Goal: Task Accomplishment & Management: Complete application form

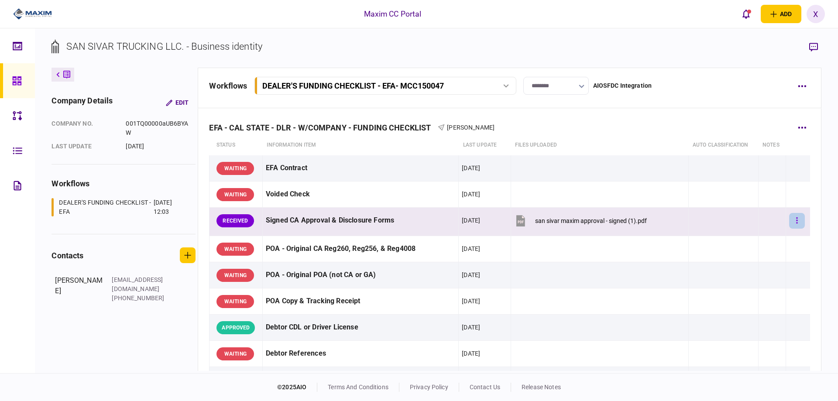
click at [793, 224] on button "button" at bounding box center [797, 221] width 16 height 16
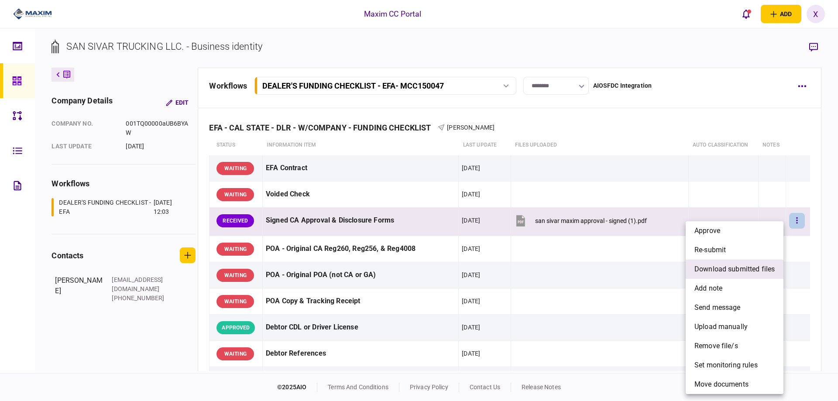
click at [760, 268] on span "download submitted files" at bounding box center [734, 269] width 80 height 10
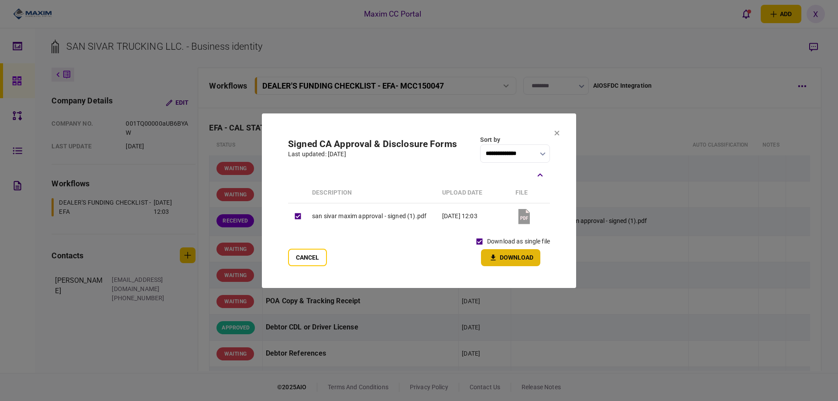
click at [502, 252] on button "Download" at bounding box center [510, 257] width 59 height 17
click at [558, 138] on section "**********" at bounding box center [419, 200] width 314 height 175
click at [558, 135] on icon at bounding box center [556, 133] width 5 height 5
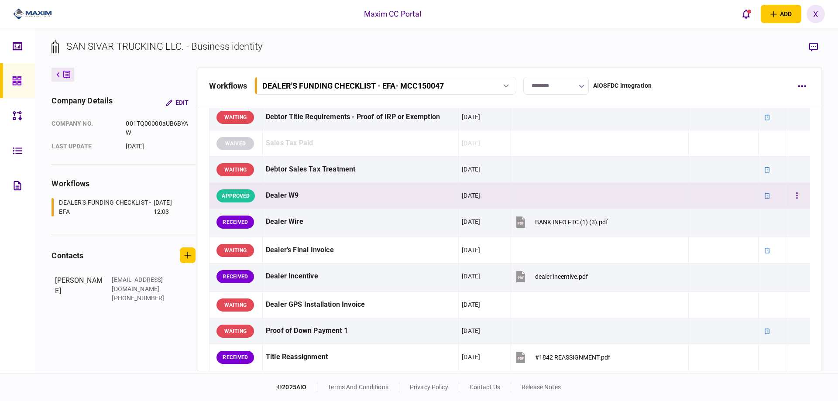
scroll to position [480, 0]
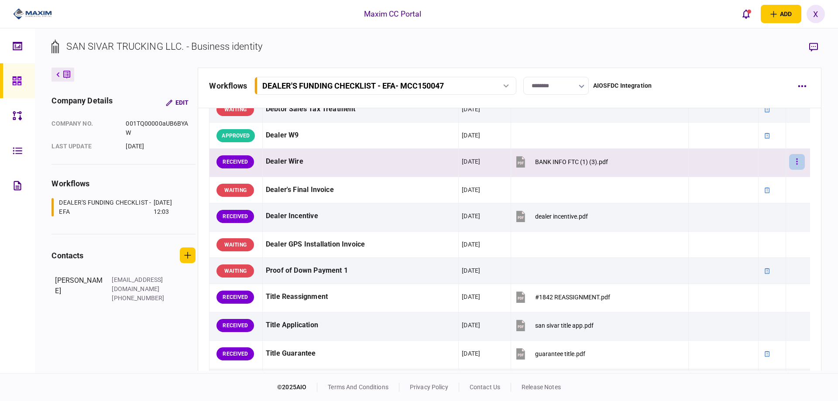
click at [790, 161] on button "button" at bounding box center [797, 162] width 16 height 16
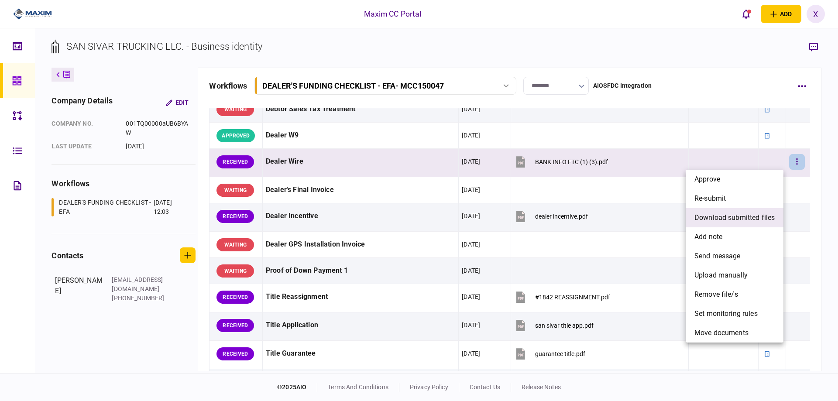
click at [749, 223] on span "download submitted files" at bounding box center [734, 218] width 80 height 10
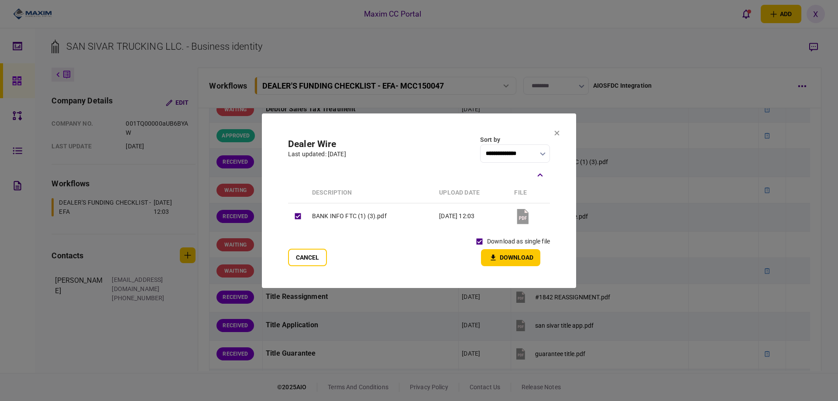
click at [507, 258] on button "Download" at bounding box center [510, 257] width 59 height 17
click at [559, 137] on button at bounding box center [556, 133] width 5 height 7
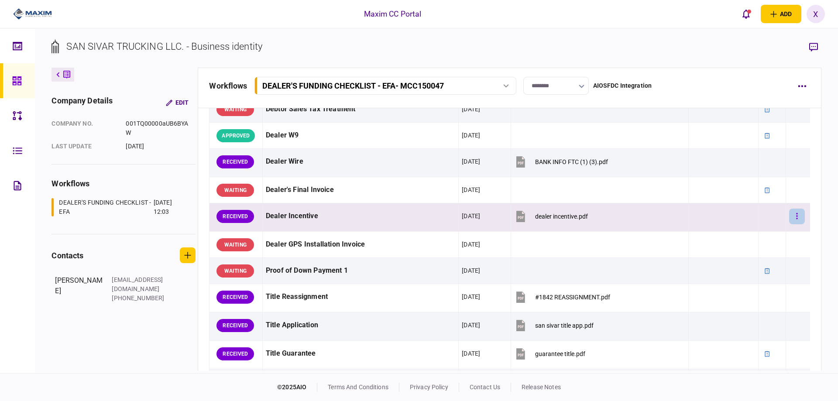
click at [798, 218] on button "button" at bounding box center [797, 217] width 16 height 16
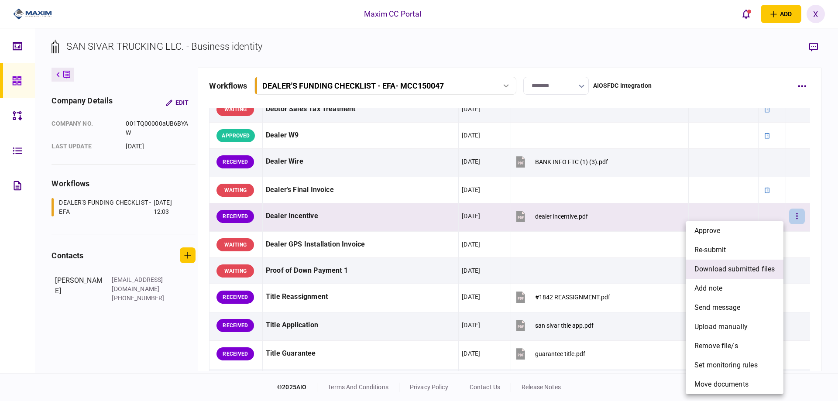
click at [730, 273] on span "download submitted files" at bounding box center [734, 269] width 80 height 10
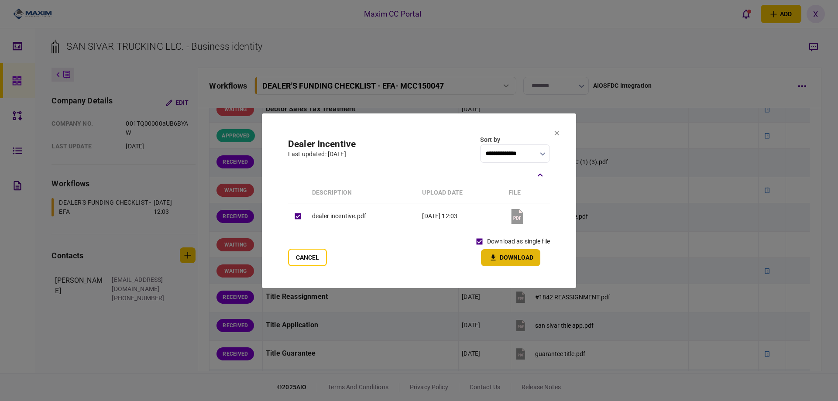
click at [495, 256] on icon "button" at bounding box center [493, 258] width 10 height 8
click at [556, 132] on icon at bounding box center [557, 133] width 5 height 5
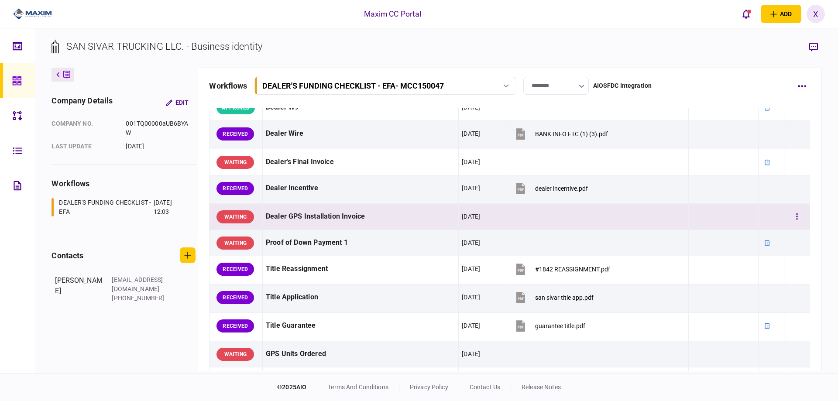
scroll to position [524, 0]
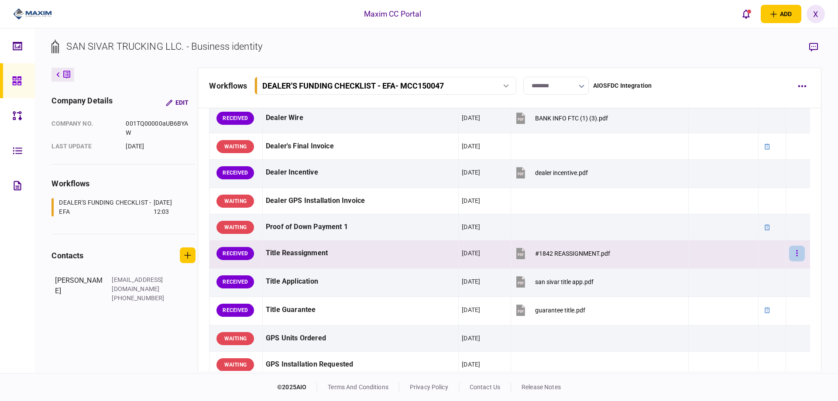
click at [795, 257] on button "button" at bounding box center [797, 254] width 16 height 16
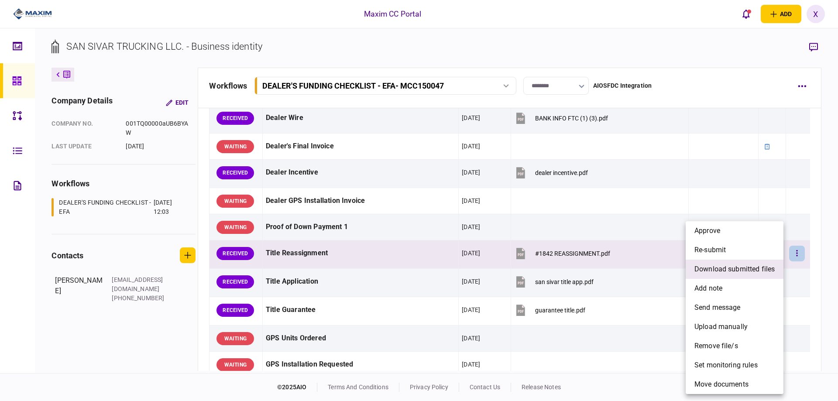
click at [761, 272] on span "download submitted files" at bounding box center [734, 269] width 80 height 10
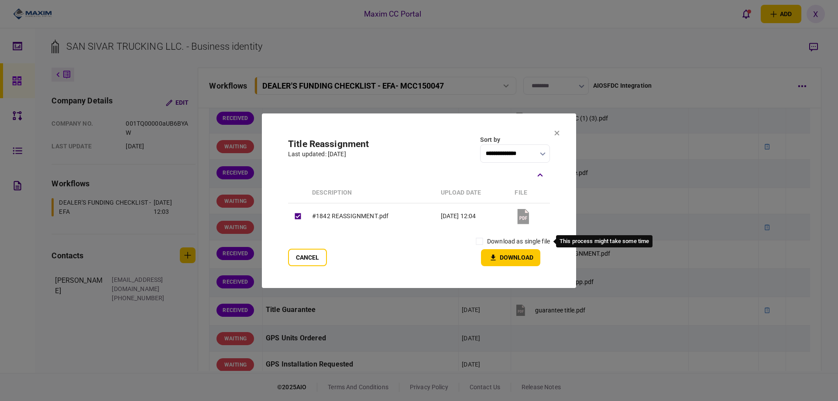
click at [492, 237] on label "download as single file" at bounding box center [518, 241] width 63 height 9
click at [501, 258] on button "Download" at bounding box center [510, 257] width 59 height 17
click at [559, 133] on icon at bounding box center [556, 133] width 5 height 5
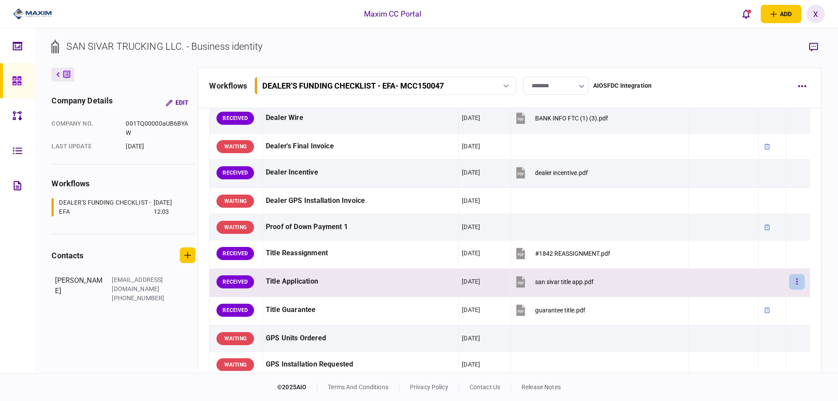
click at [795, 278] on button "button" at bounding box center [797, 282] width 16 height 16
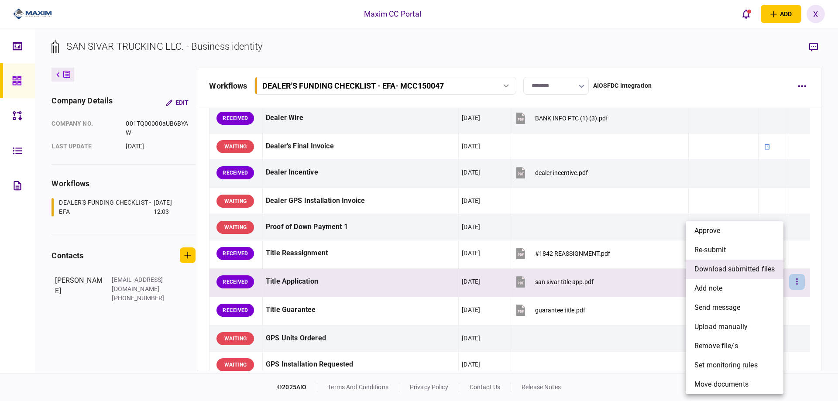
click at [745, 269] on span "download submitted files" at bounding box center [734, 269] width 80 height 10
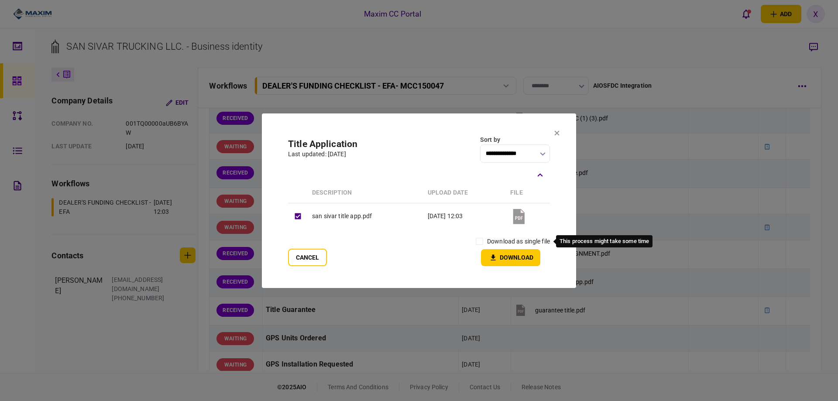
click at [492, 243] on label "download as single file" at bounding box center [518, 241] width 63 height 9
click at [501, 251] on button "Download" at bounding box center [510, 257] width 59 height 17
click at [558, 134] on icon at bounding box center [557, 133] width 5 height 5
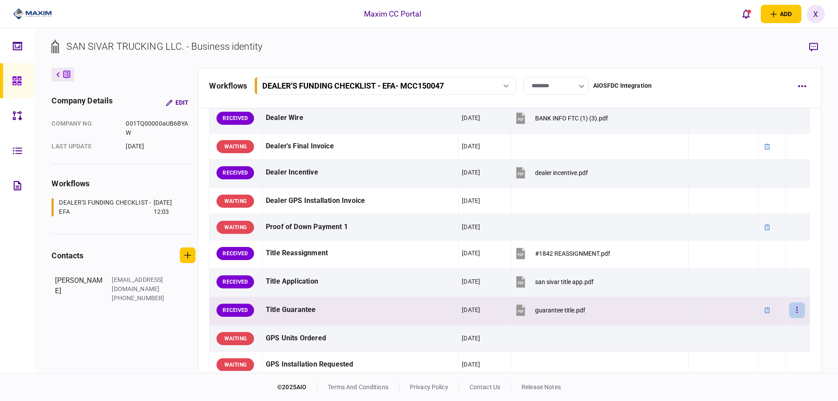
click at [797, 312] on icon "button" at bounding box center [797, 310] width 1 height 6
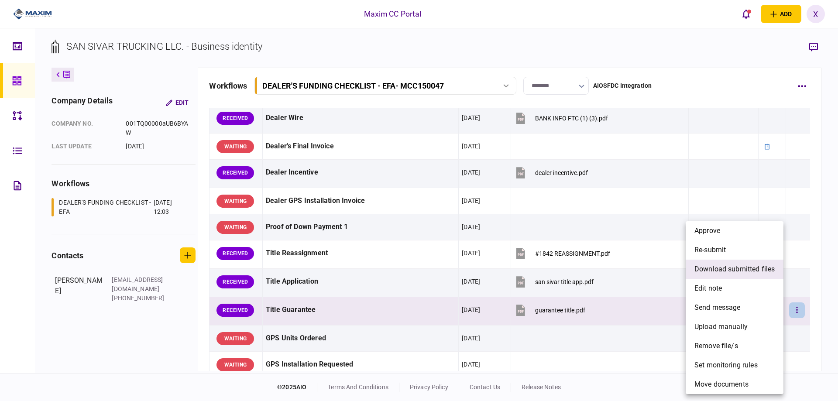
click at [725, 267] on span "download submitted files" at bounding box center [734, 269] width 80 height 10
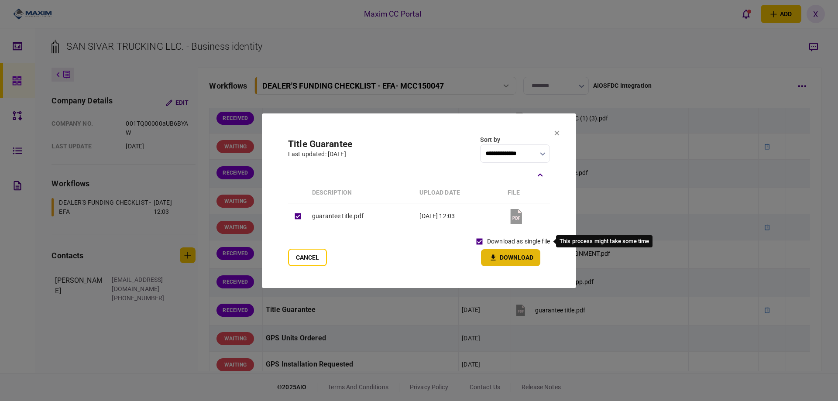
click at [499, 258] on button "Download" at bounding box center [510, 257] width 59 height 17
click at [557, 132] on icon at bounding box center [557, 133] width 5 height 5
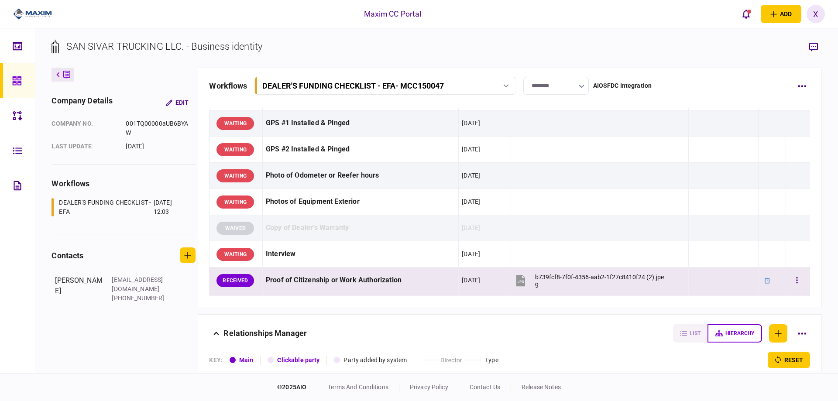
scroll to position [917, 0]
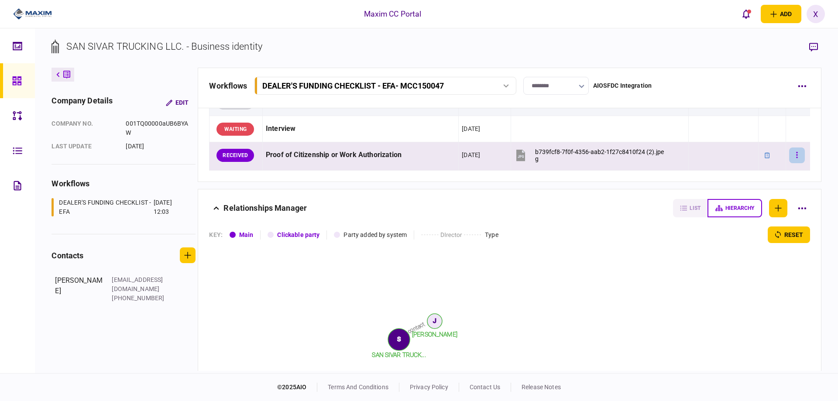
click at [796, 152] on icon "button" at bounding box center [797, 155] width 2 height 8
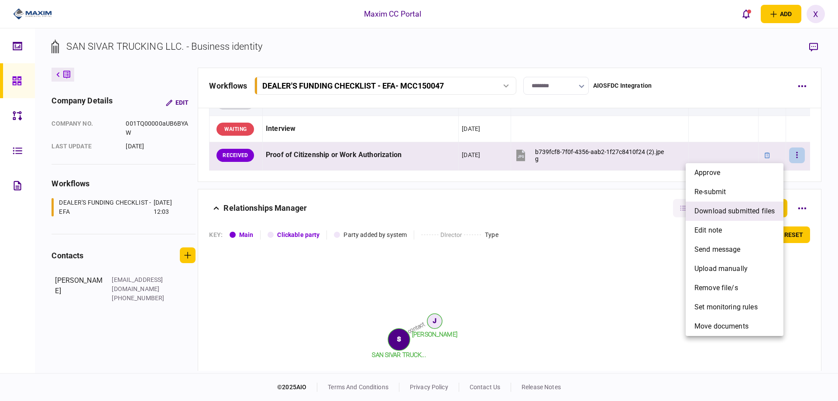
click at [768, 206] on span "download submitted files" at bounding box center [734, 211] width 80 height 10
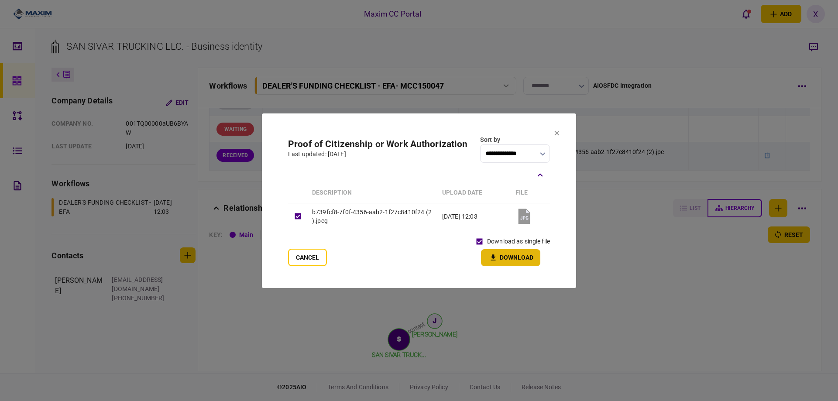
click at [495, 254] on icon "button" at bounding box center [493, 258] width 10 height 8
click at [560, 132] on section "**********" at bounding box center [419, 200] width 314 height 175
click at [557, 134] on icon at bounding box center [556, 132] width 5 height 5
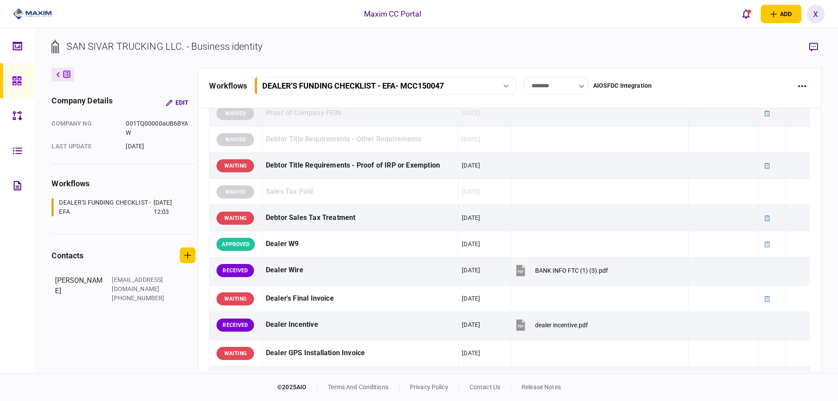
scroll to position [393, 0]
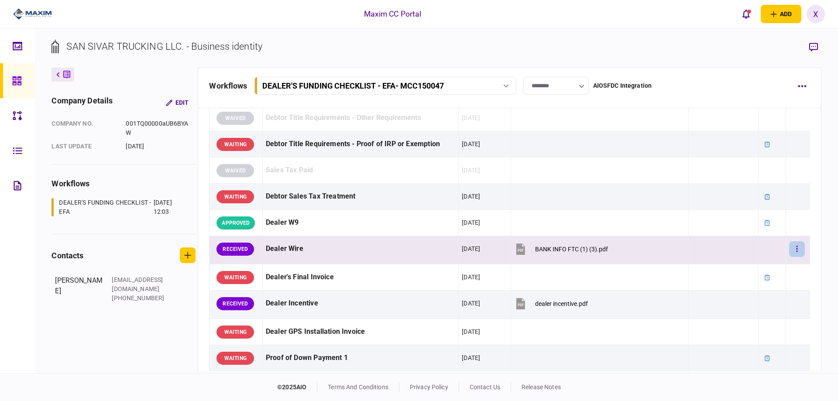
click at [795, 252] on button "button" at bounding box center [797, 249] width 16 height 16
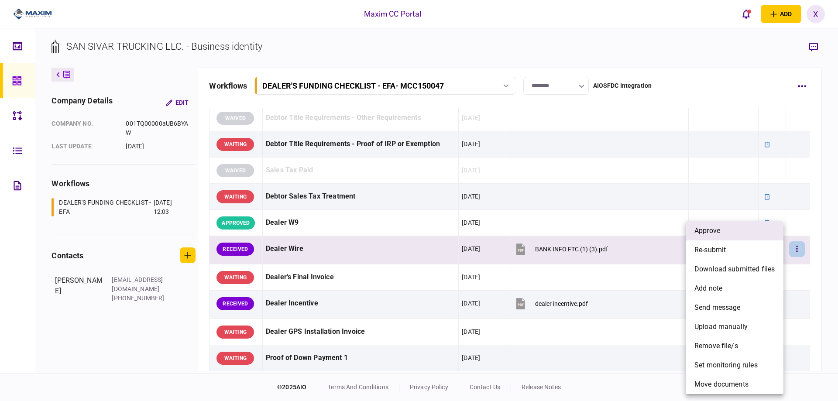
click at [746, 232] on li "approve" at bounding box center [735, 230] width 98 height 19
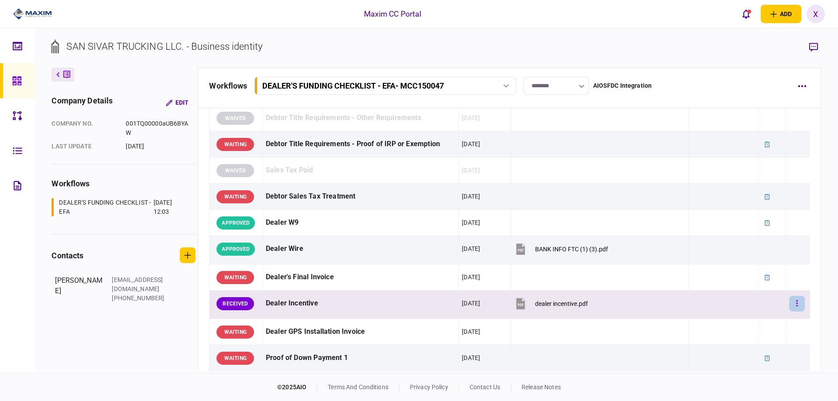
click at [796, 307] on icon "button" at bounding box center [797, 303] width 2 height 8
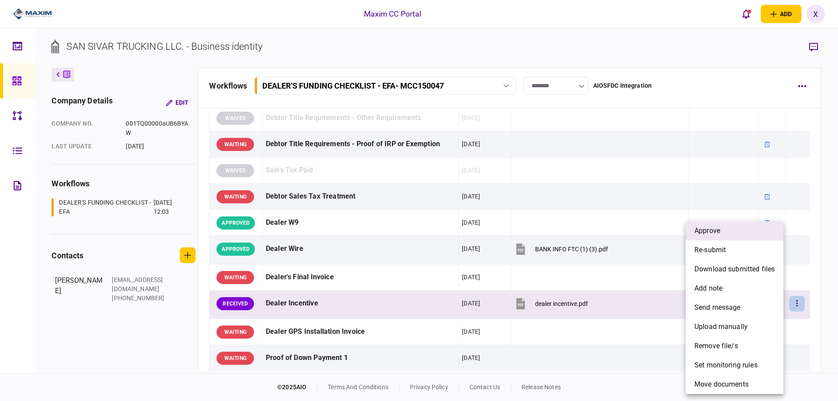
click at [723, 237] on li "approve" at bounding box center [735, 230] width 98 height 19
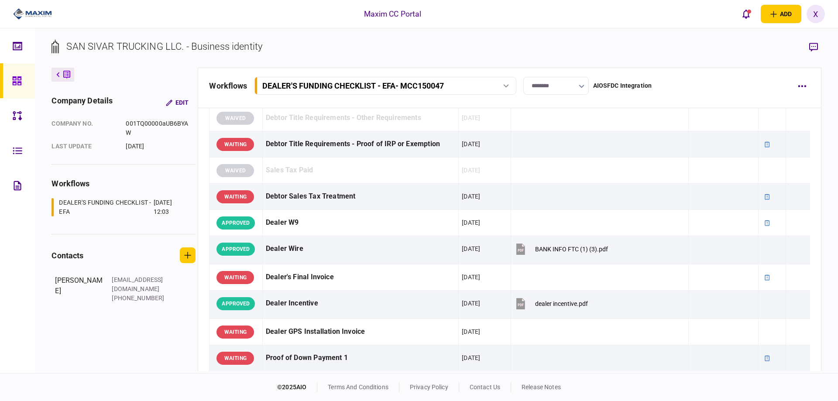
scroll to position [655, 0]
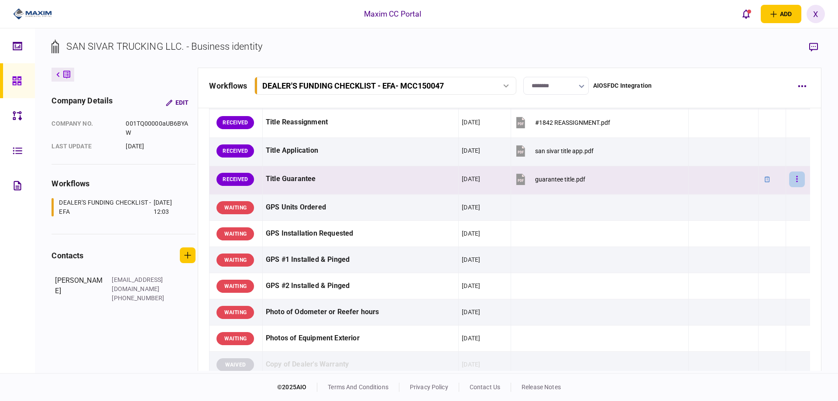
click at [797, 183] on button "button" at bounding box center [797, 180] width 16 height 16
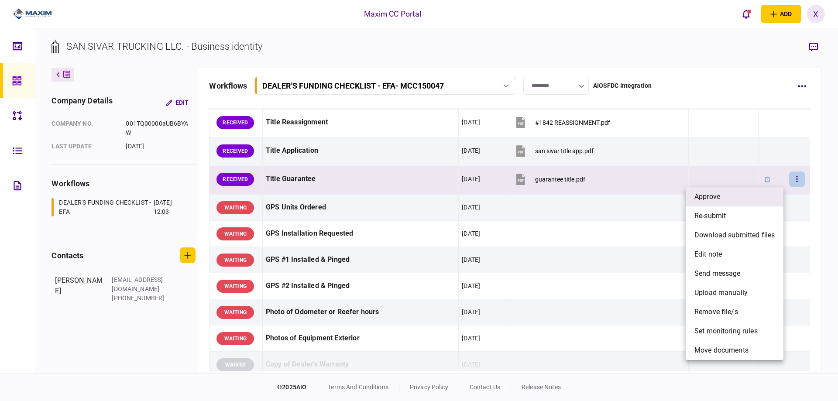
click at [730, 201] on li "approve" at bounding box center [735, 196] width 98 height 19
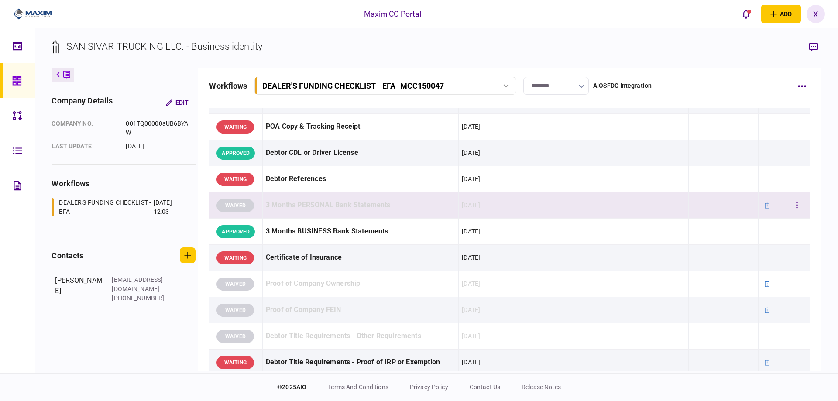
scroll to position [0, 0]
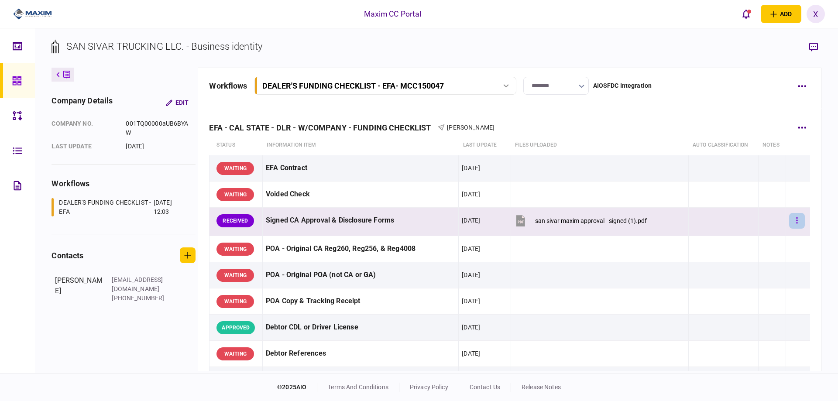
click at [793, 225] on button "button" at bounding box center [797, 221] width 16 height 16
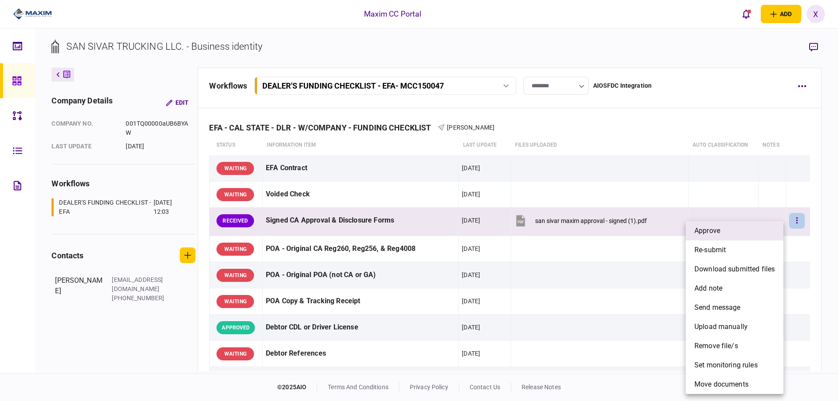
click at [753, 231] on li "approve" at bounding box center [735, 230] width 98 height 19
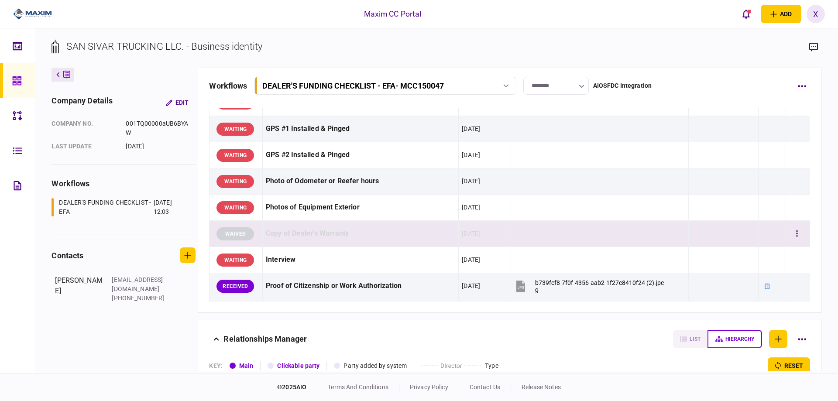
scroll to position [917, 0]
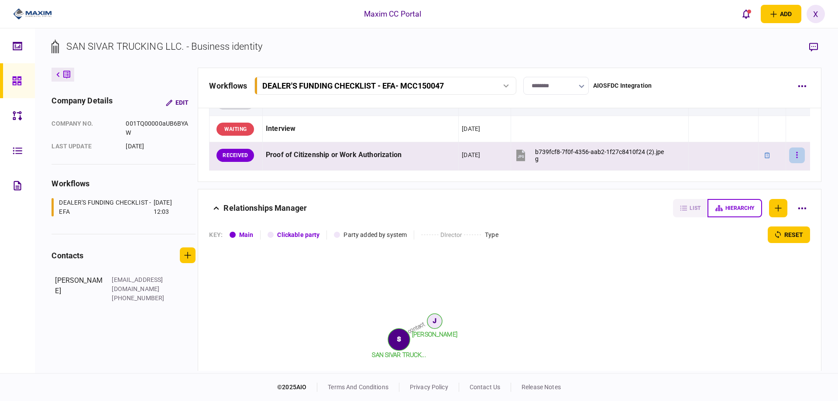
click at [795, 152] on button "button" at bounding box center [797, 156] width 16 height 16
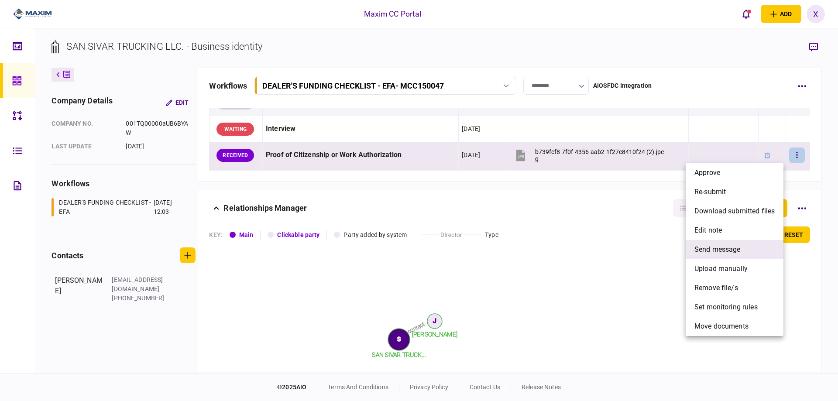
click at [734, 247] on span "send message" at bounding box center [717, 249] width 46 height 10
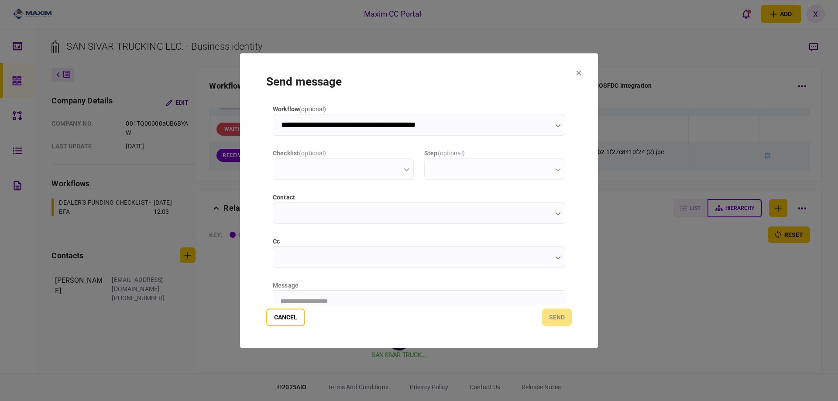
scroll to position [0, 0]
type input "**********"
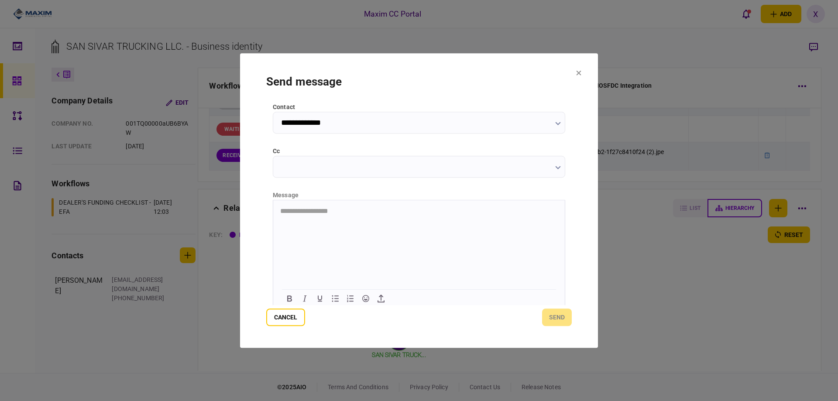
scroll to position [94, 0]
click at [317, 218] on html at bounding box center [419, 206] width 292 height 21
click at [562, 329] on section "**********" at bounding box center [419, 200] width 358 height 295
click at [562, 318] on button "send" at bounding box center [557, 317] width 30 height 17
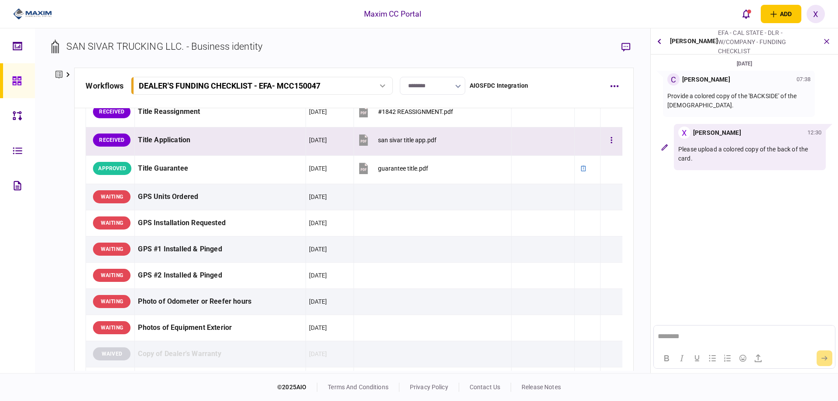
scroll to position [578, 0]
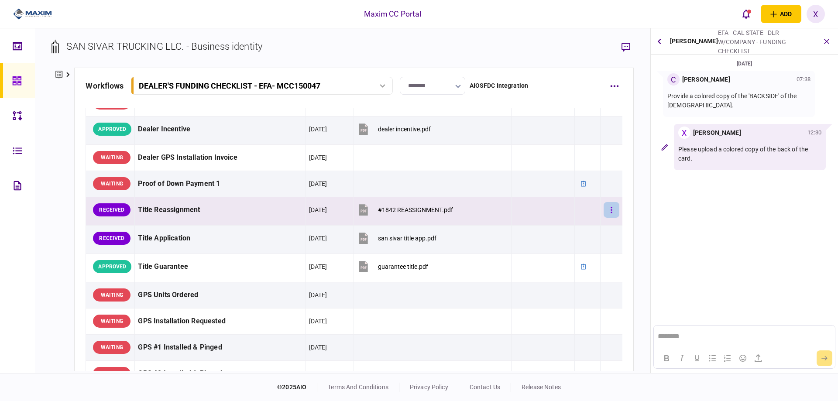
click at [604, 210] on button "button" at bounding box center [612, 210] width 16 height 16
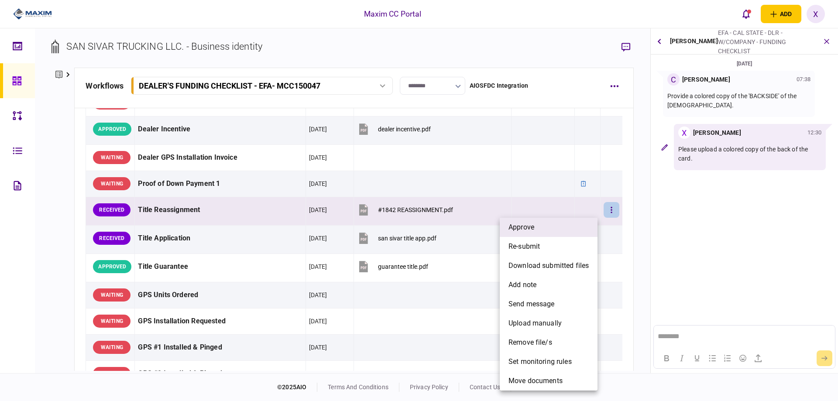
click at [562, 232] on li "approve" at bounding box center [549, 227] width 98 height 19
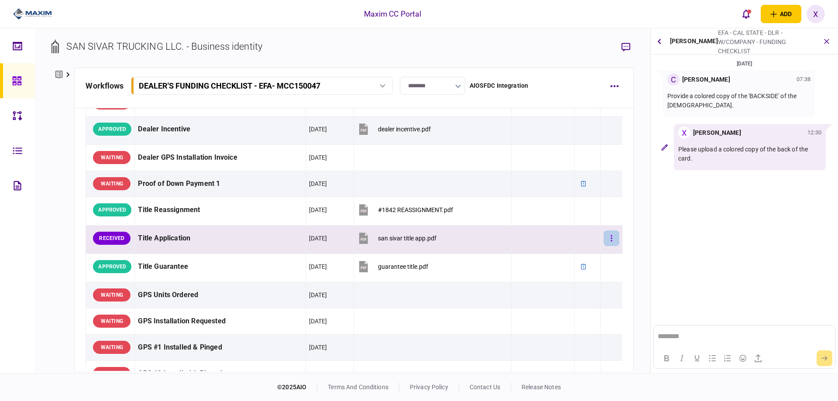
click at [604, 233] on button "button" at bounding box center [612, 238] width 16 height 16
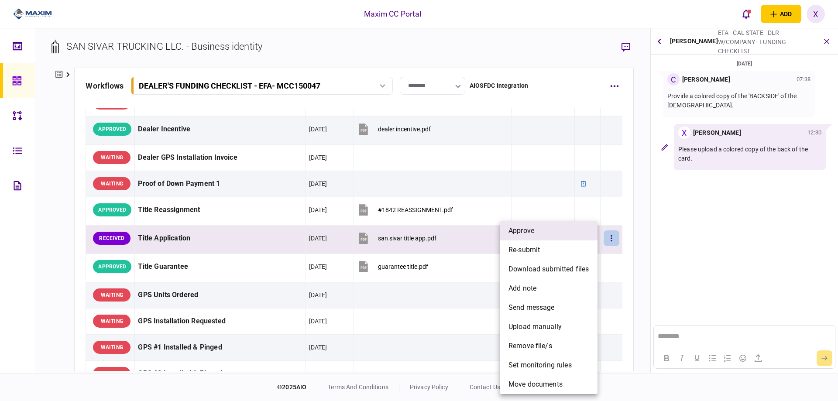
click at [527, 229] on span "approve" at bounding box center [522, 231] width 26 height 10
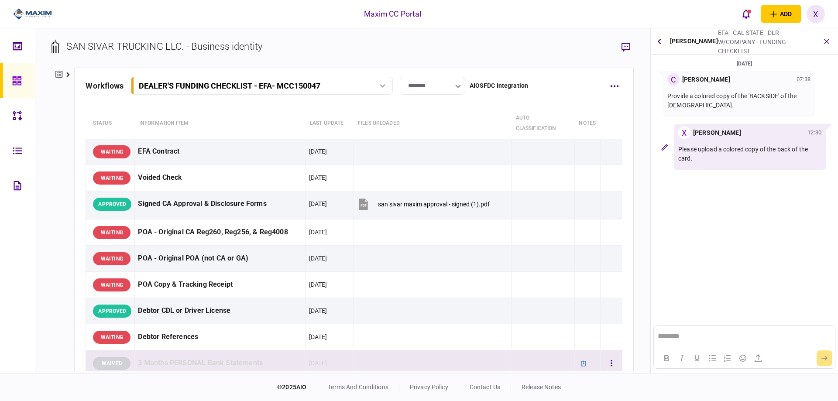
scroll to position [0, 0]
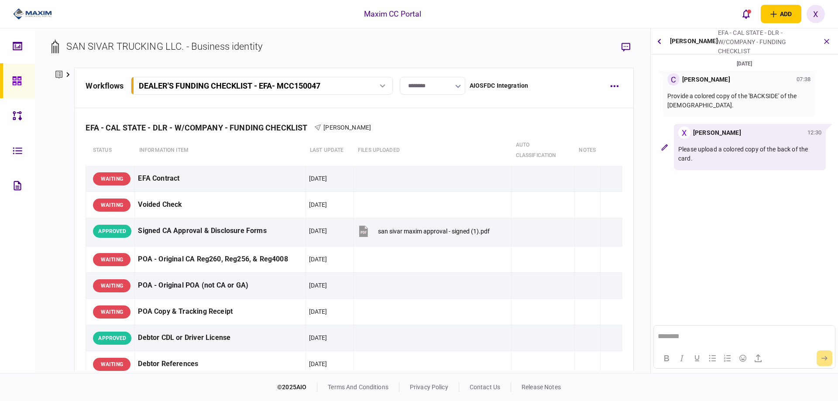
click at [34, 10] on img at bounding box center [32, 13] width 39 height 13
click at [825, 40] on icon "button" at bounding box center [826, 41] width 9 height 9
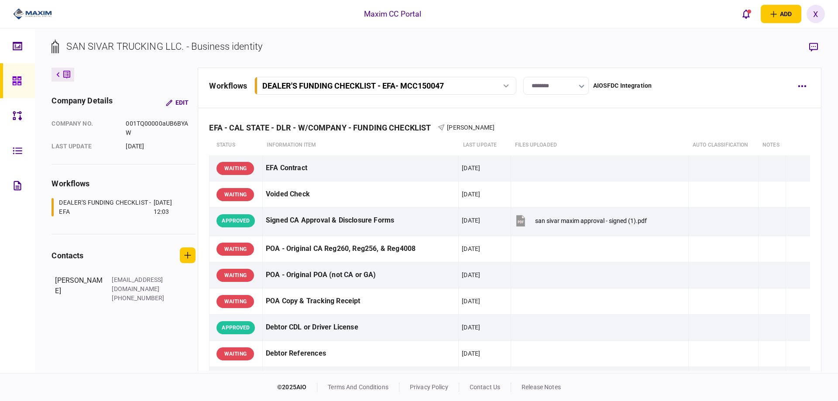
click at [24, 14] on img at bounding box center [32, 13] width 39 height 13
click at [14, 79] on icon at bounding box center [17, 81] width 10 height 10
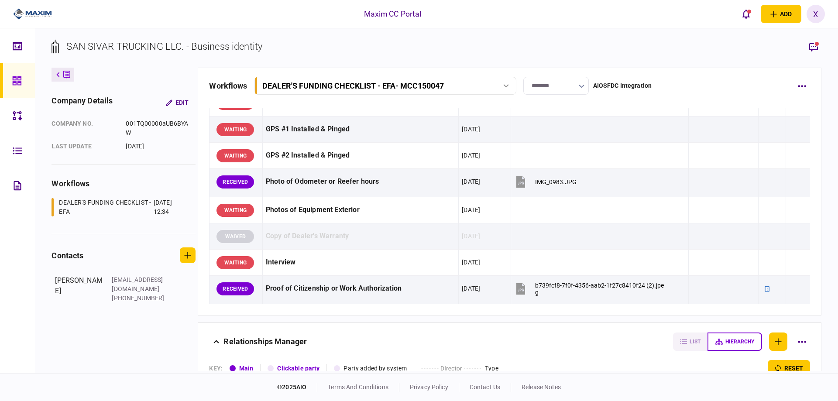
scroll to position [698, 0]
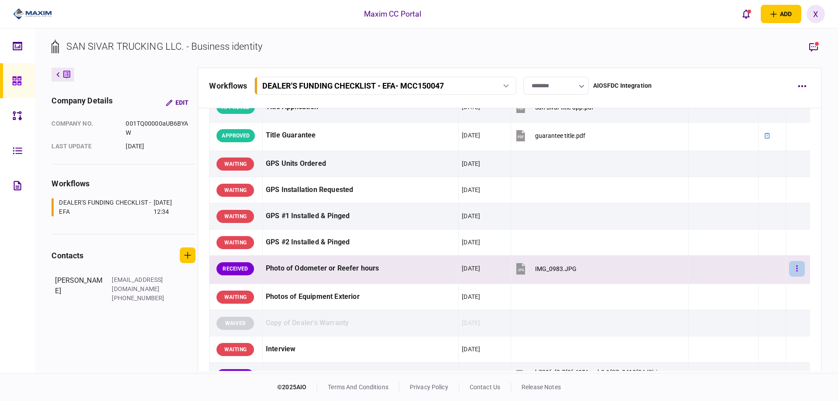
click at [792, 270] on button "button" at bounding box center [797, 269] width 16 height 16
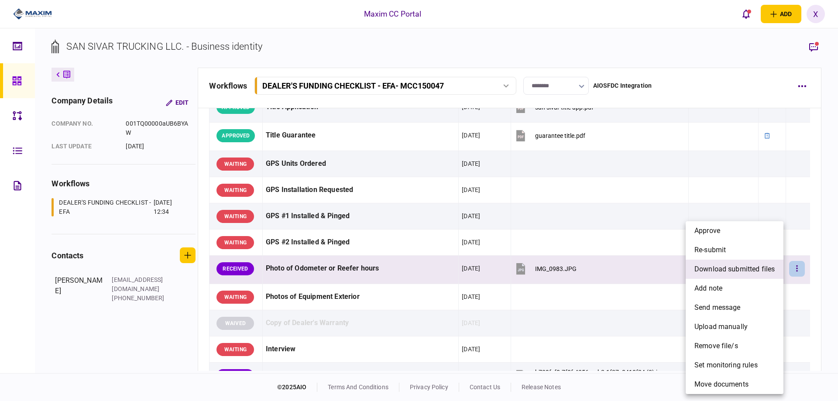
click at [740, 268] on span "download submitted files" at bounding box center [734, 269] width 80 height 10
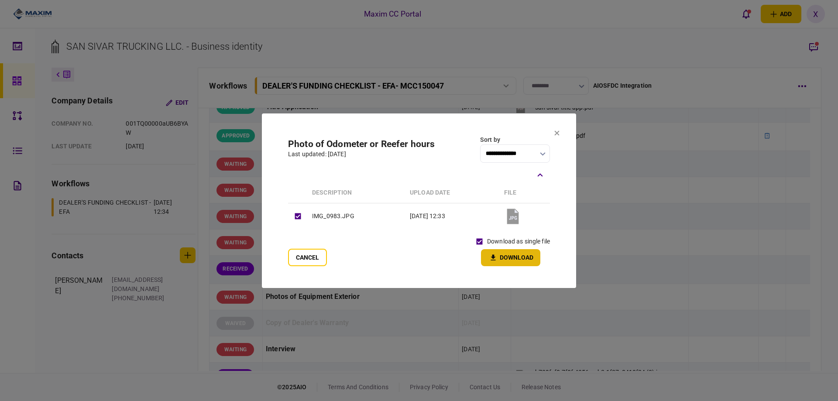
click at [490, 255] on icon "button" at bounding box center [493, 258] width 10 height 8
click at [512, 261] on button "Download" at bounding box center [510, 257] width 59 height 17
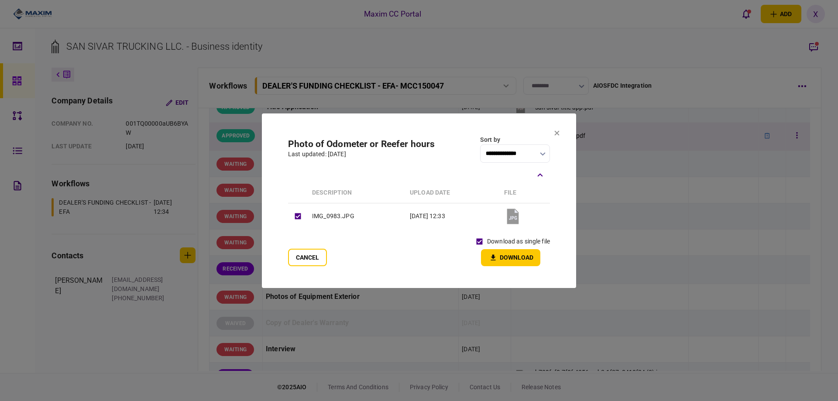
click at [557, 133] on icon at bounding box center [557, 133] width 5 height 5
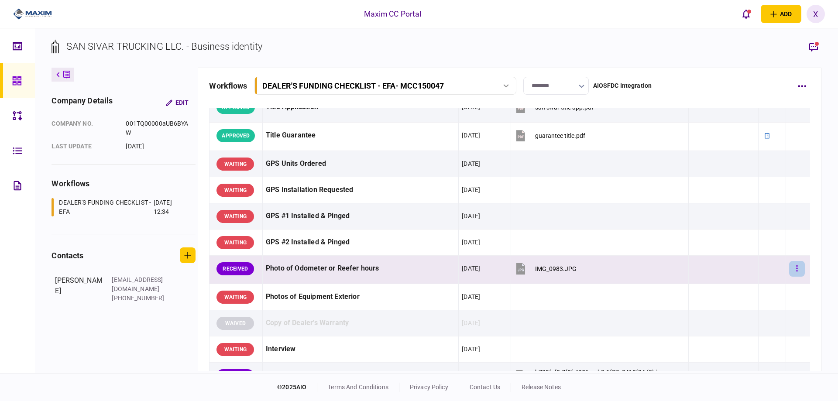
click at [792, 271] on button "button" at bounding box center [797, 269] width 16 height 16
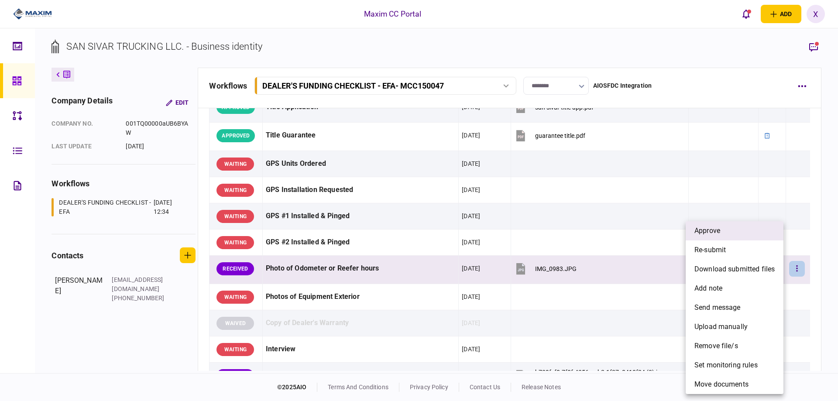
click at [722, 227] on li "approve" at bounding box center [735, 230] width 98 height 19
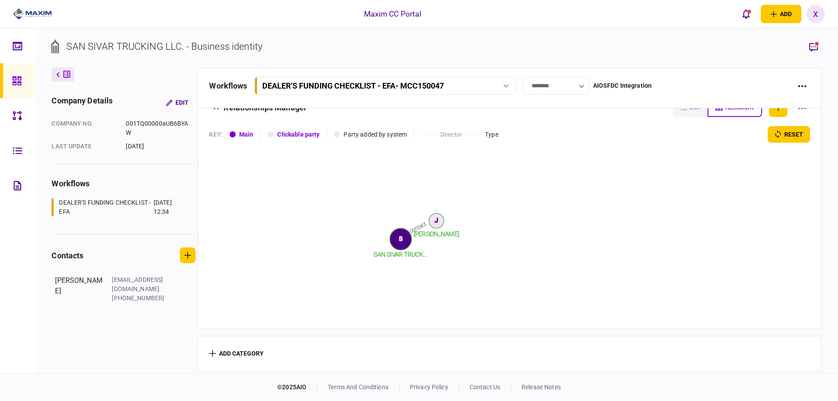
scroll to position [847, 0]
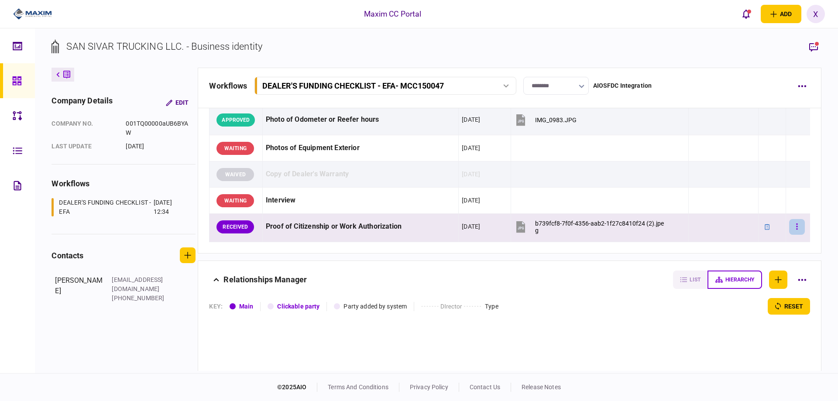
click at [794, 226] on button "button" at bounding box center [797, 227] width 16 height 16
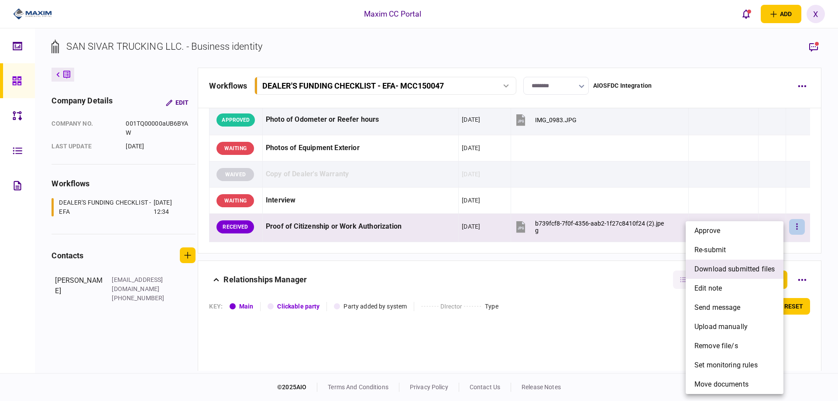
click at [764, 273] on span "download submitted files" at bounding box center [734, 269] width 80 height 10
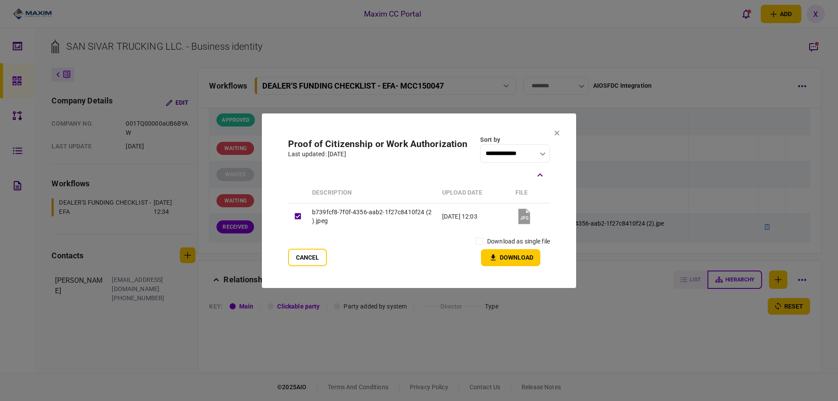
click at [553, 136] on section "**********" at bounding box center [419, 200] width 314 height 175
click at [554, 134] on icon at bounding box center [556, 132] width 5 height 5
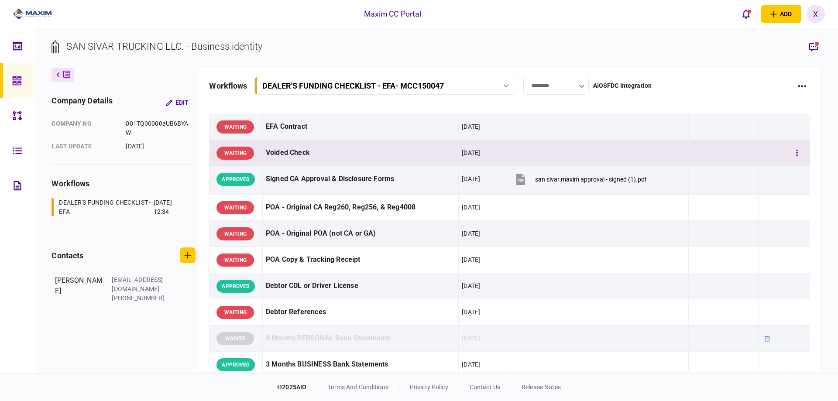
scroll to position [0, 0]
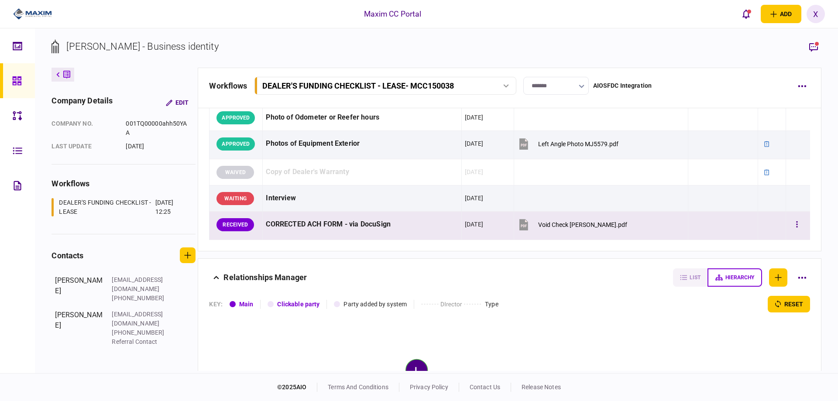
scroll to position [786, 0]
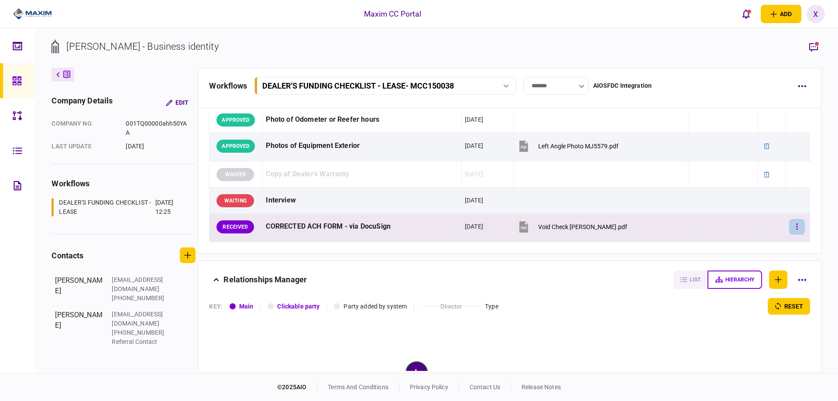
click at [789, 229] on button "button" at bounding box center [797, 227] width 16 height 16
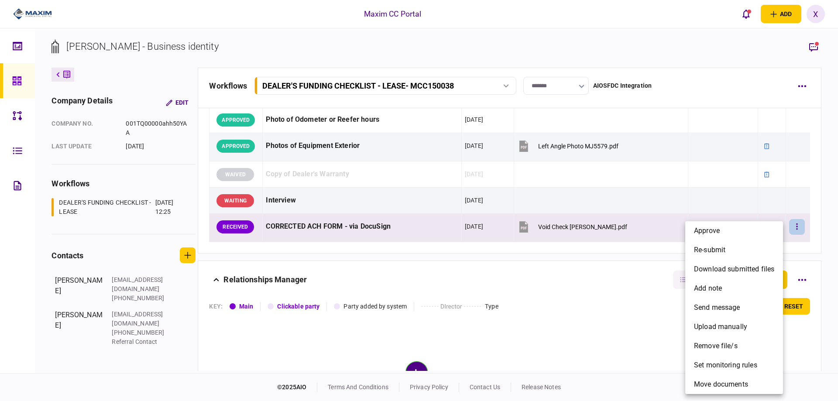
click at [564, 230] on div at bounding box center [419, 200] width 838 height 401
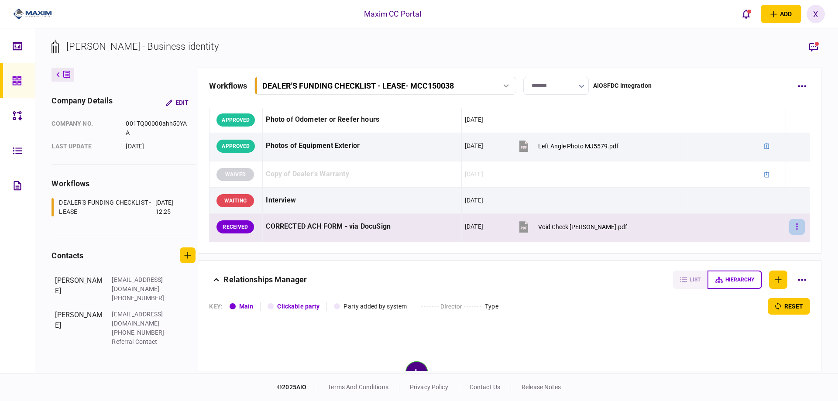
click at [789, 223] on button "button" at bounding box center [797, 227] width 16 height 16
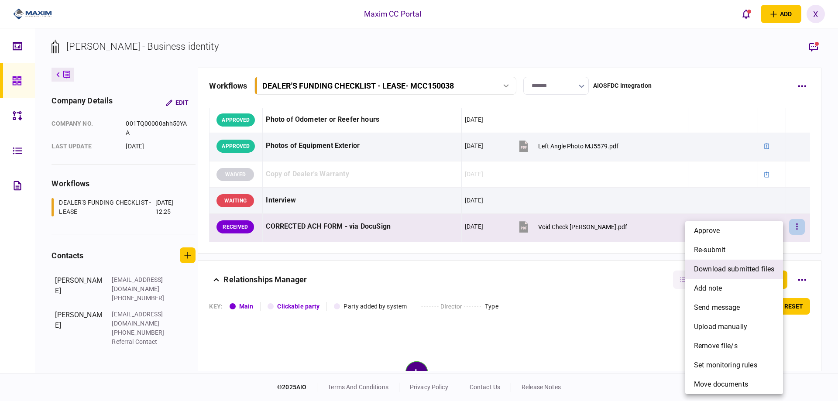
click at [720, 270] on span "download submitted files" at bounding box center [734, 269] width 80 height 10
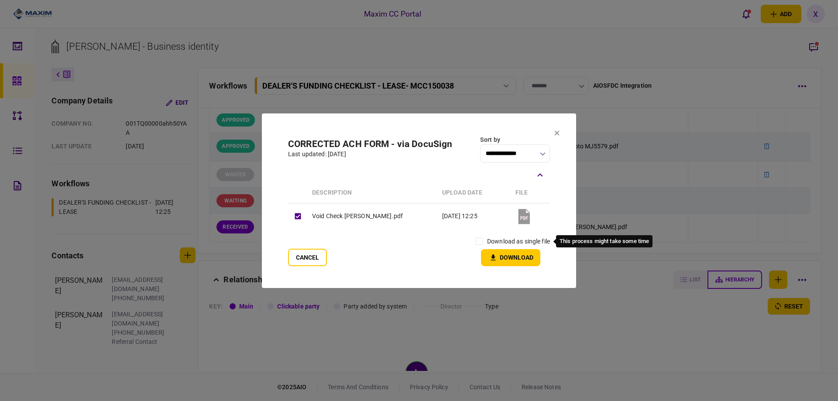
click at [501, 237] on label "download as single file" at bounding box center [518, 241] width 63 height 9
click at [489, 251] on button "Download" at bounding box center [510, 257] width 59 height 17
click at [318, 254] on button "Cancel" at bounding box center [307, 257] width 39 height 17
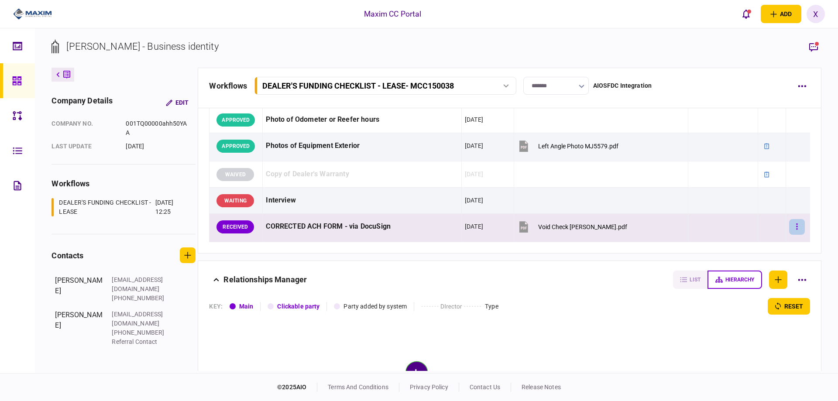
click at [789, 225] on button "button" at bounding box center [797, 227] width 16 height 16
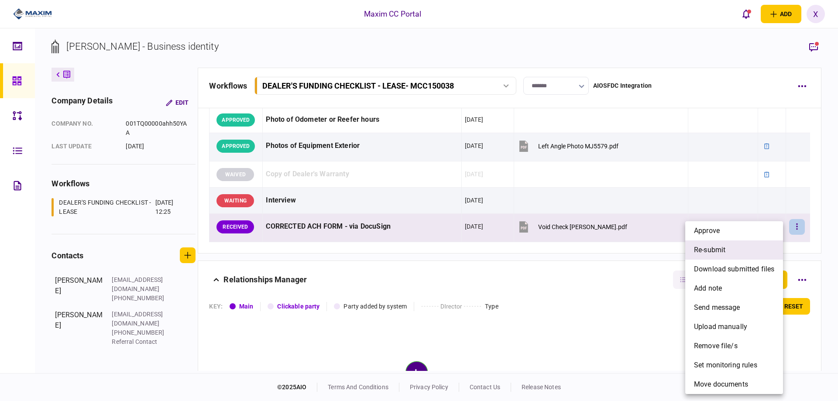
click at [730, 245] on li "re-submit" at bounding box center [734, 250] width 98 height 19
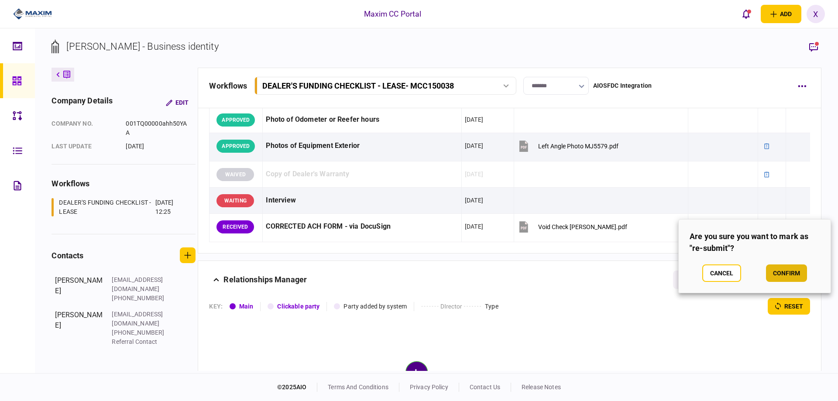
click at [781, 272] on button "confirm" at bounding box center [786, 273] width 41 height 17
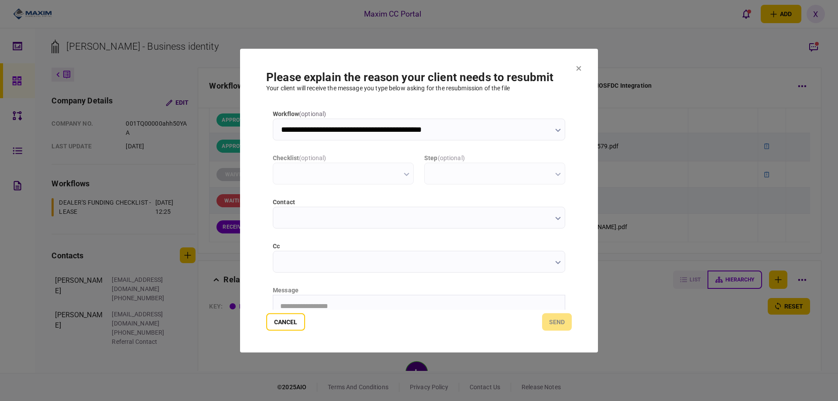
scroll to position [0, 0]
type input "**********"
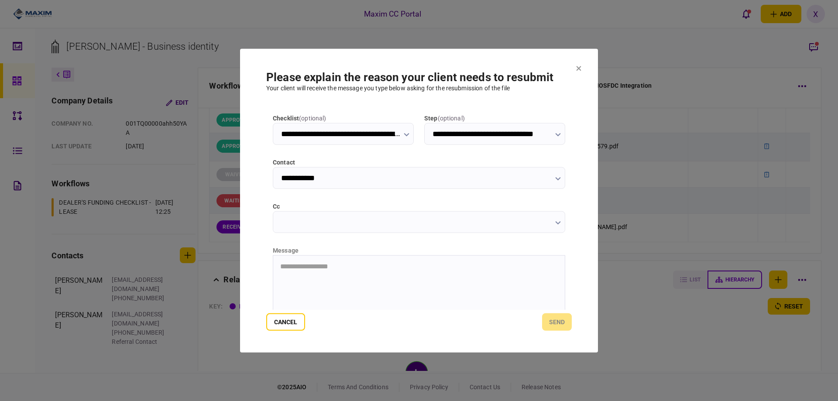
scroll to position [94, 0]
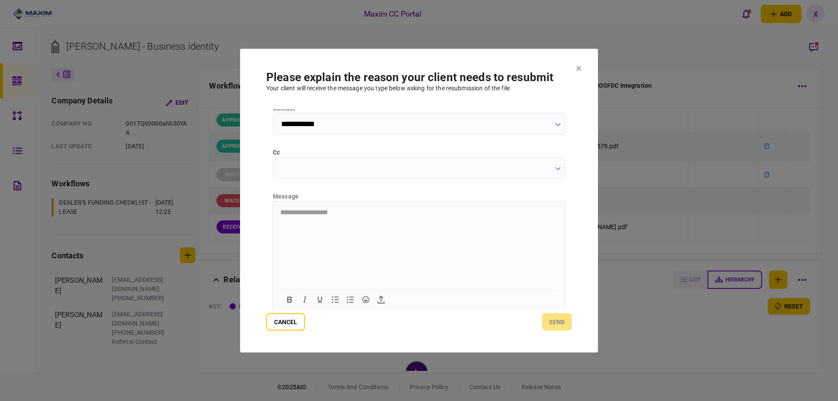
click at [328, 223] on html "**********" at bounding box center [419, 212] width 292 height 22
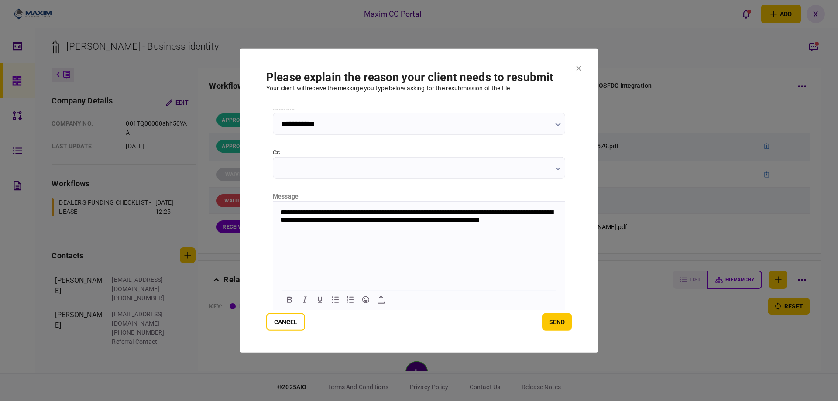
click at [553, 330] on button "send" at bounding box center [557, 321] width 30 height 17
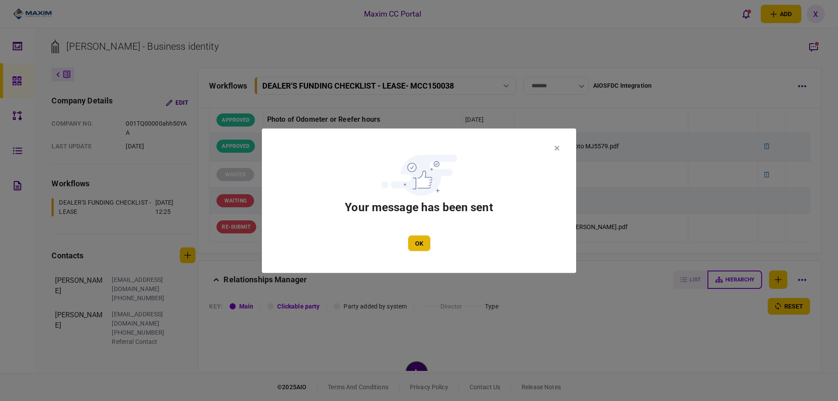
click at [424, 238] on button "OK" at bounding box center [419, 243] width 22 height 16
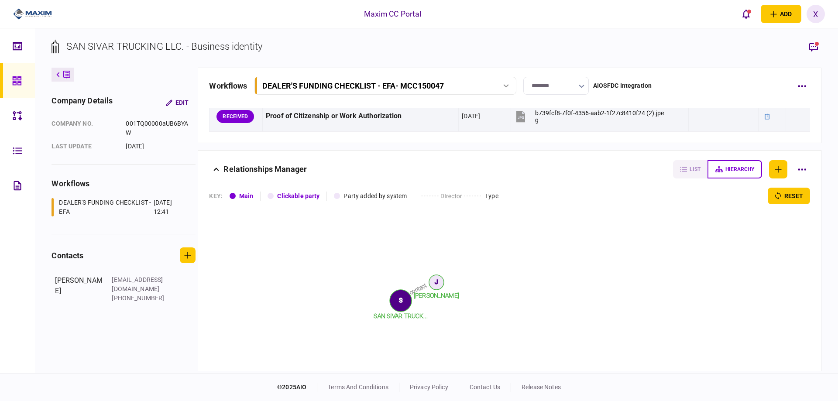
scroll to position [891, 0]
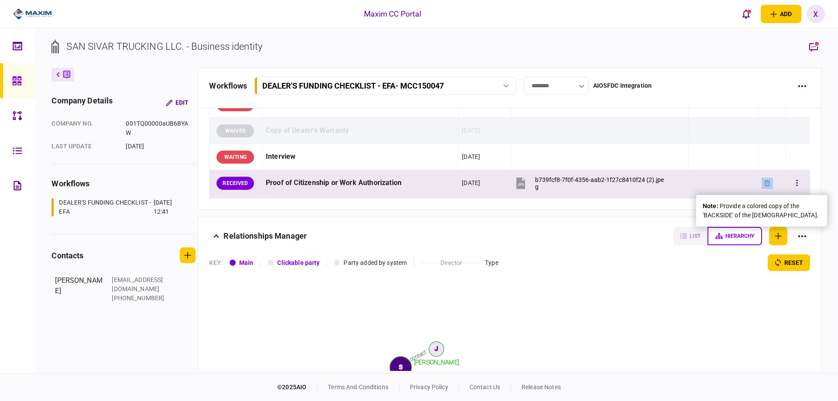
click at [764, 181] on icon at bounding box center [767, 183] width 6 height 6
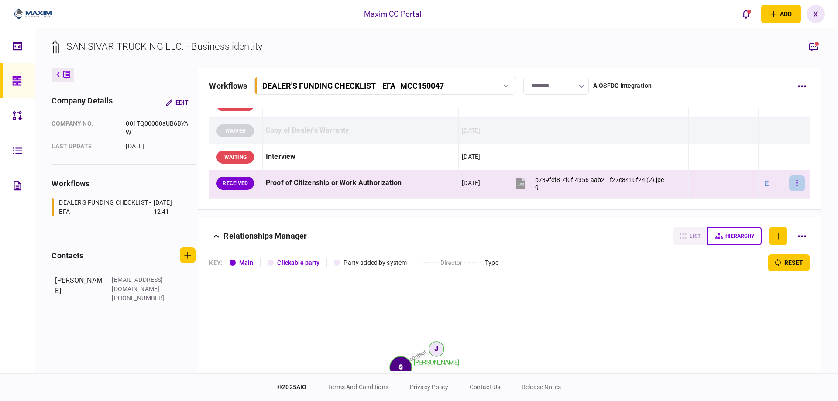
click at [796, 181] on icon "button" at bounding box center [797, 183] width 2 height 8
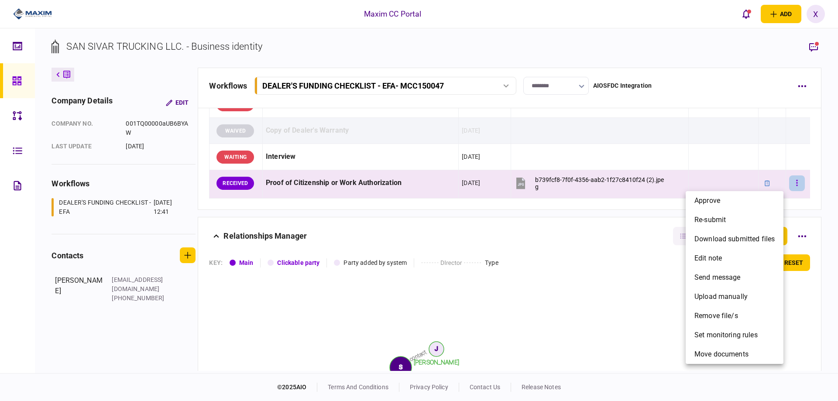
click at [792, 181] on div at bounding box center [419, 200] width 838 height 401
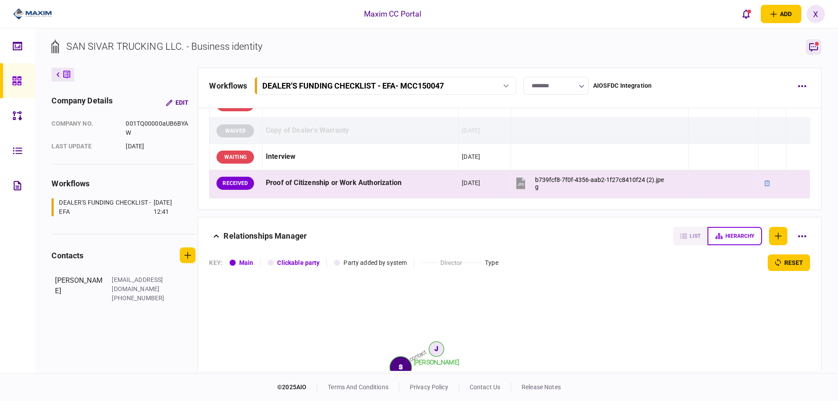
click at [817, 42] on icon "button" at bounding box center [813, 47] width 10 height 10
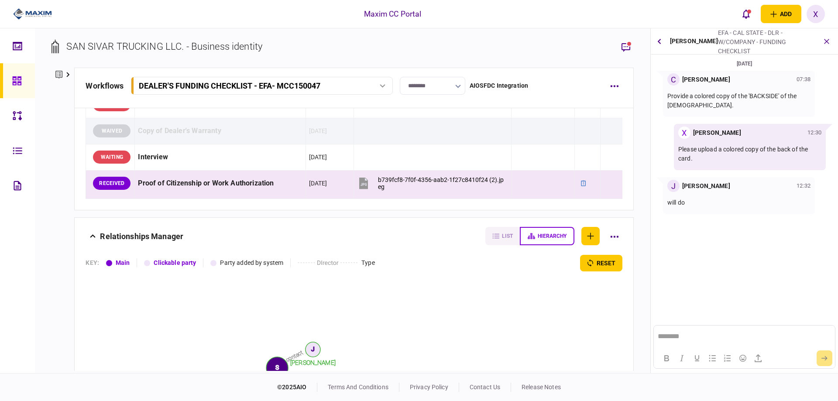
scroll to position [0, 0]
click at [829, 41] on icon "button" at bounding box center [827, 41] width 10 height 10
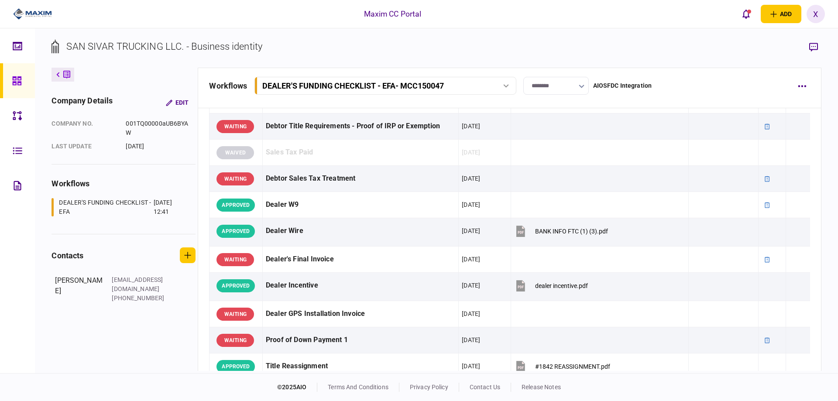
scroll to position [367, 0]
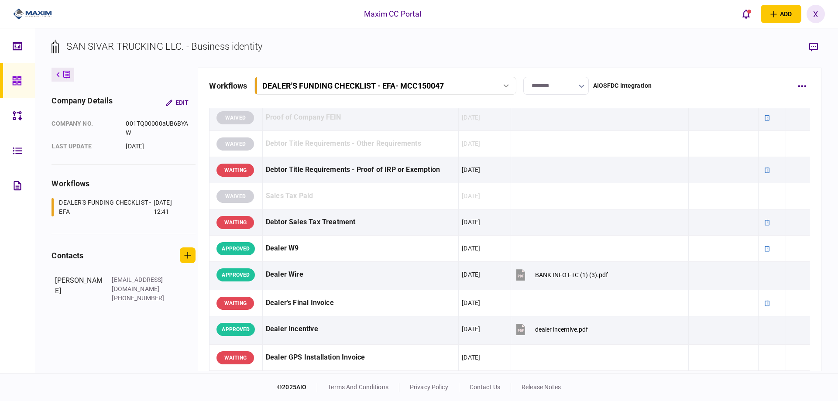
click at [62, 74] on button at bounding box center [63, 75] width 23 height 14
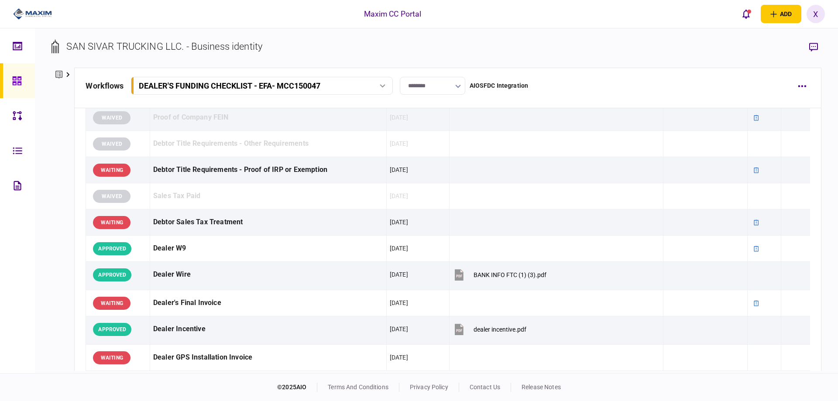
click at [7, 78] on link at bounding box center [17, 80] width 35 height 35
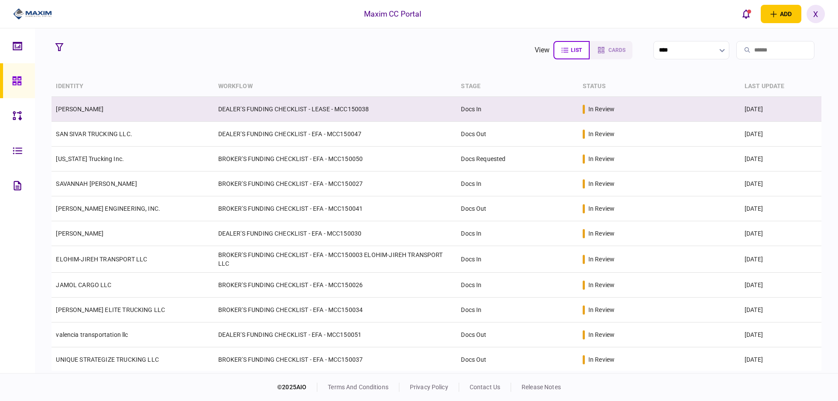
click at [112, 114] on td "[PERSON_NAME]" at bounding box center [133, 109] width 162 height 25
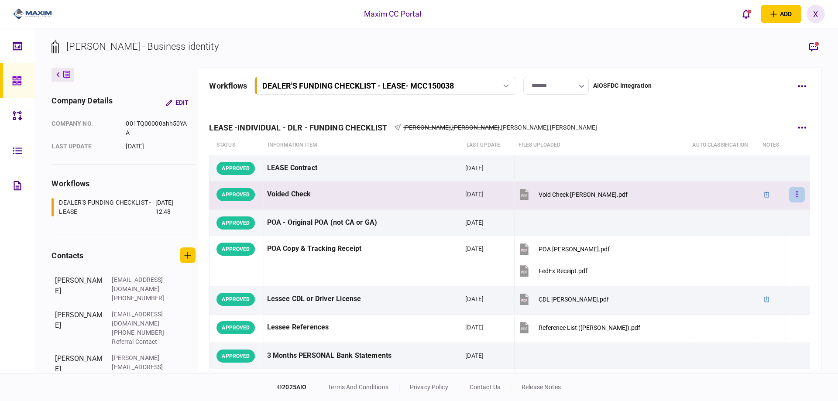
click at [795, 197] on button "button" at bounding box center [797, 195] width 16 height 16
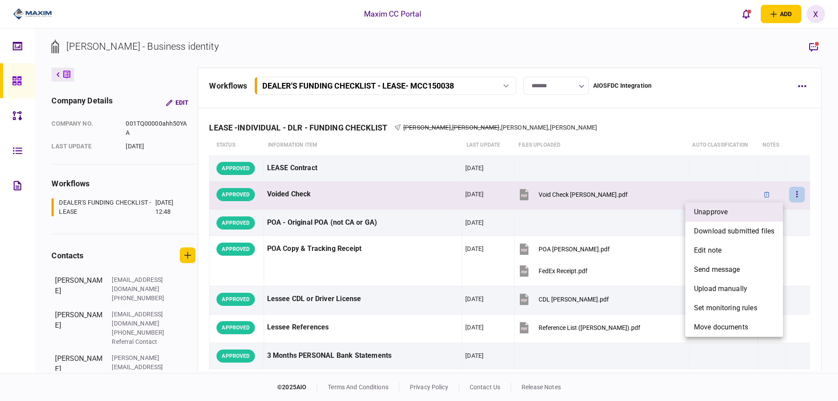
click at [753, 216] on li "unapprove" at bounding box center [734, 212] width 98 height 19
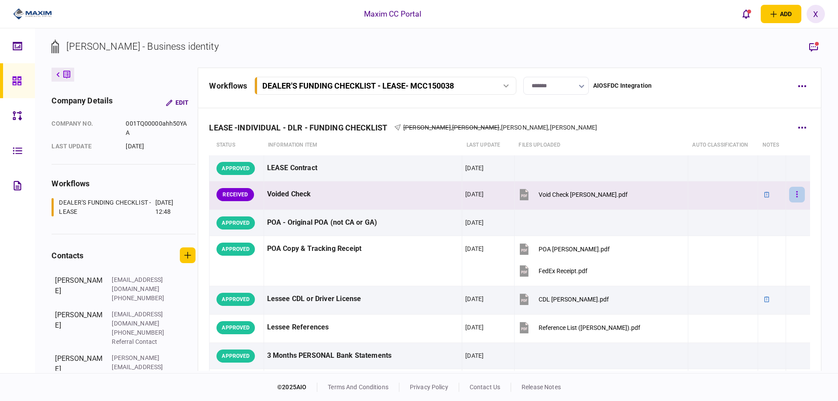
click at [792, 196] on button "button" at bounding box center [797, 195] width 16 height 16
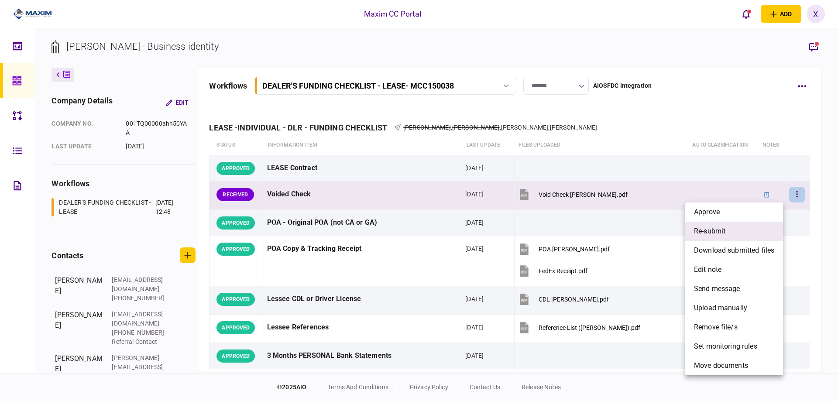
click at [750, 231] on li "re-submit" at bounding box center [734, 231] width 98 height 19
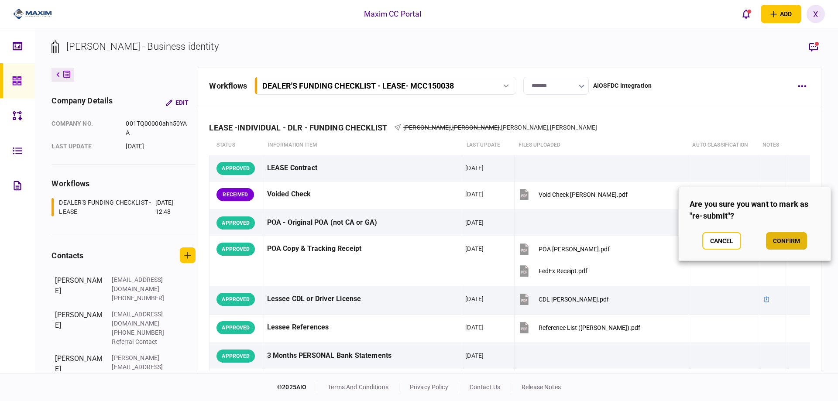
click at [780, 244] on button "confirm" at bounding box center [786, 240] width 41 height 17
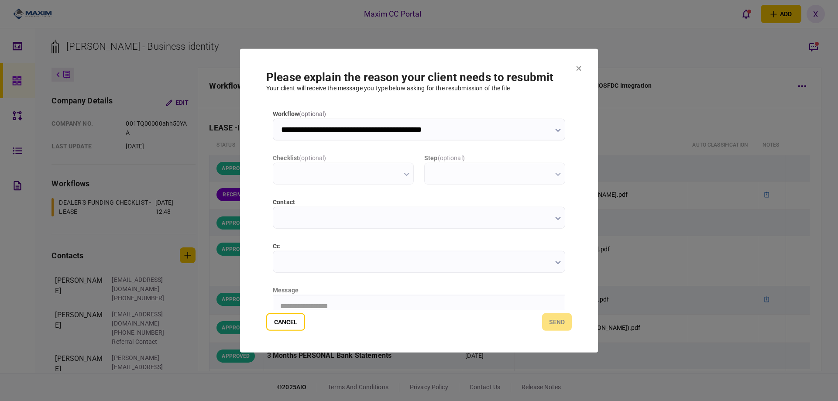
type input "**********"
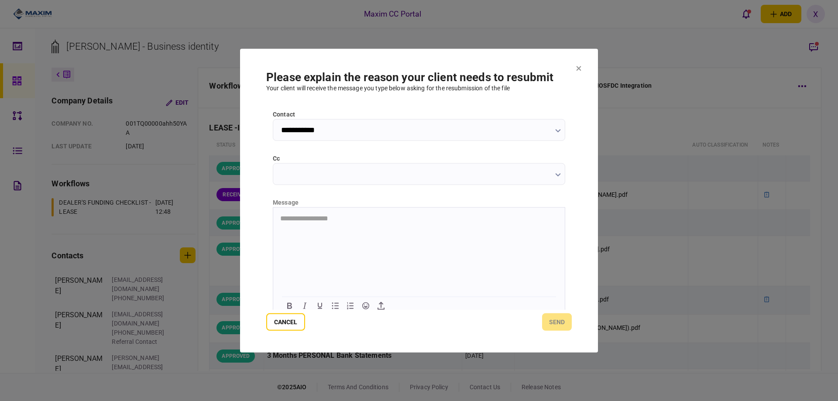
scroll to position [94, 0]
click at [341, 223] on html "**********" at bounding box center [419, 212] width 292 height 22
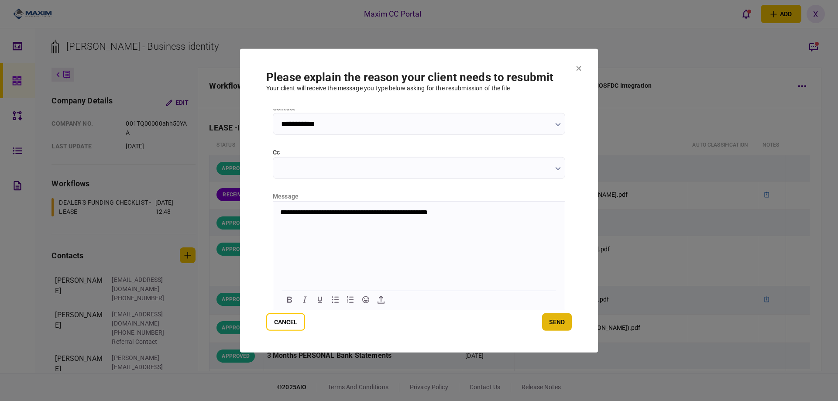
click at [554, 323] on button "send" at bounding box center [557, 321] width 30 height 17
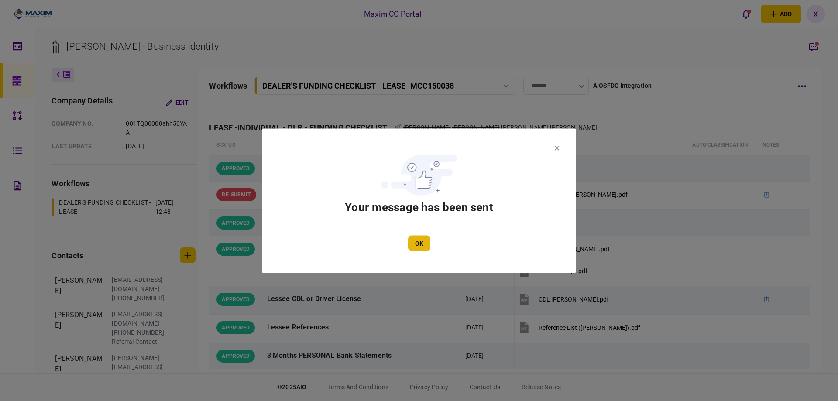
click at [428, 241] on button "OK" at bounding box center [419, 243] width 22 height 16
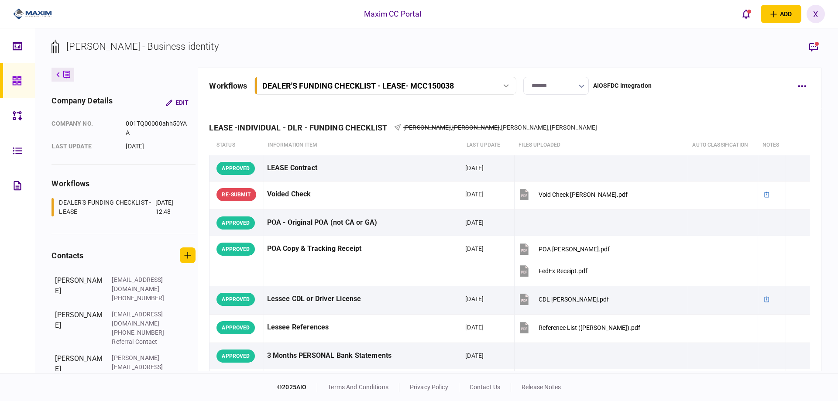
drag, startPoint x: 815, startPoint y: 35, endPoint x: 811, endPoint y: 41, distance: 6.8
click at [815, 36] on div "LINDA ROCHELLE MEEKS - Business identity company details Edit company no. 001TQ…" at bounding box center [436, 200] width 803 height 345
click at [811, 42] on icon "button" at bounding box center [813, 47] width 10 height 10
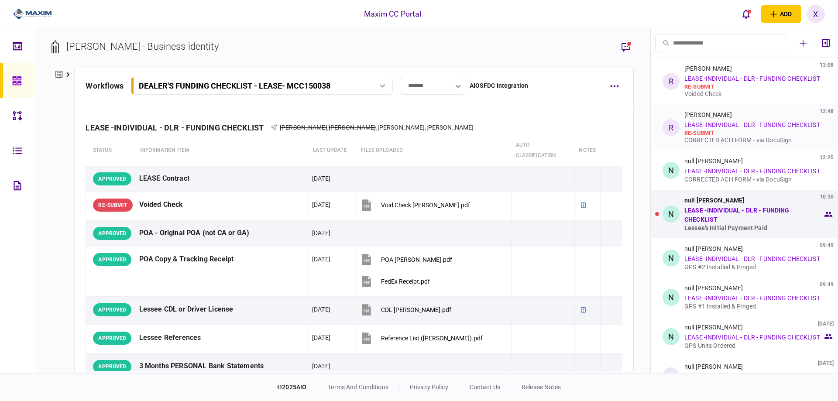
click at [722, 129] on div "Rosa Gamboa 12:48 LEASE -INDIVIDUAL - DLR - FUNDING CHECKLIST re-submit CORRECT…" at bounding box center [753, 127] width 138 height 32
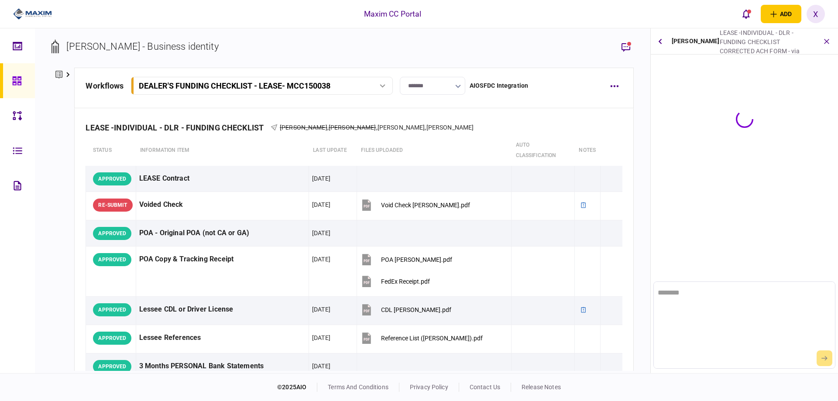
scroll to position [0, 0]
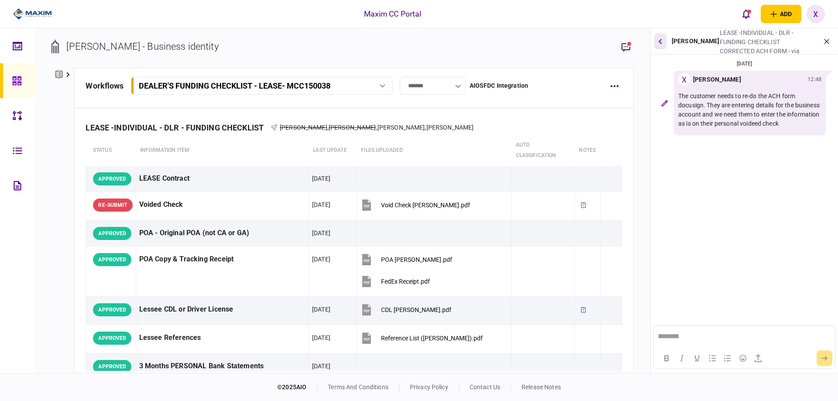
click at [662, 37] on button "button" at bounding box center [660, 42] width 12 height 16
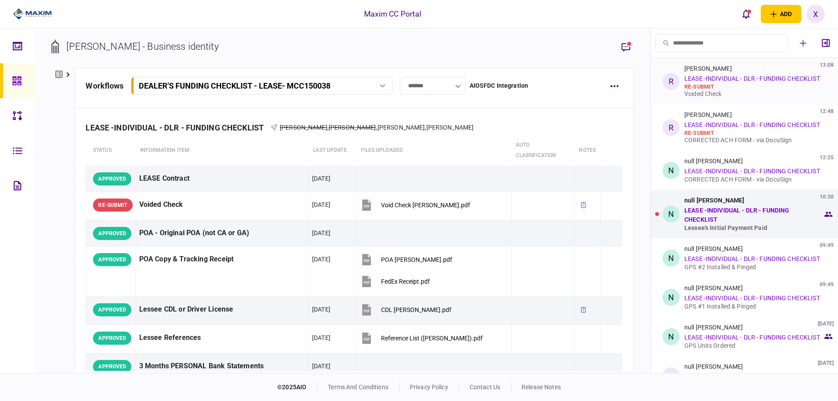
click at [731, 80] on link "LEASE -INDIVIDUAL - DLR - FUNDING CHECKLIST" at bounding box center [752, 78] width 136 height 7
click at [725, 209] on link "LEASE -INDIVIDUAL - DLR - FUNDING CHECKLIST" at bounding box center [736, 215] width 105 height 16
click at [665, 213] on div "N" at bounding box center [671, 214] width 17 height 17
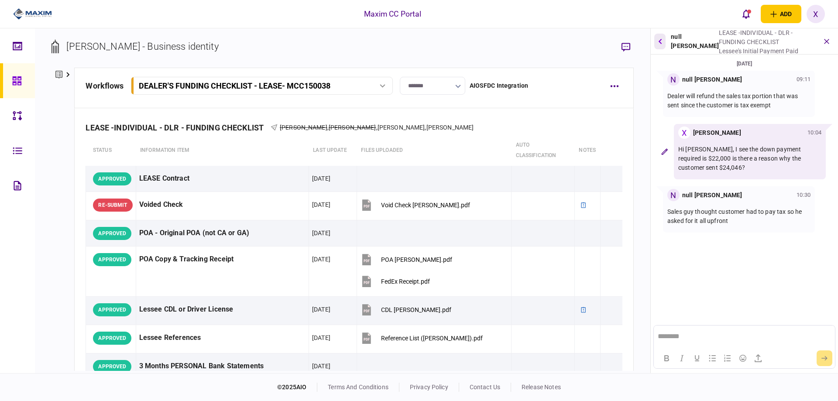
click at [662, 40] on icon "button" at bounding box center [659, 41] width 3 height 6
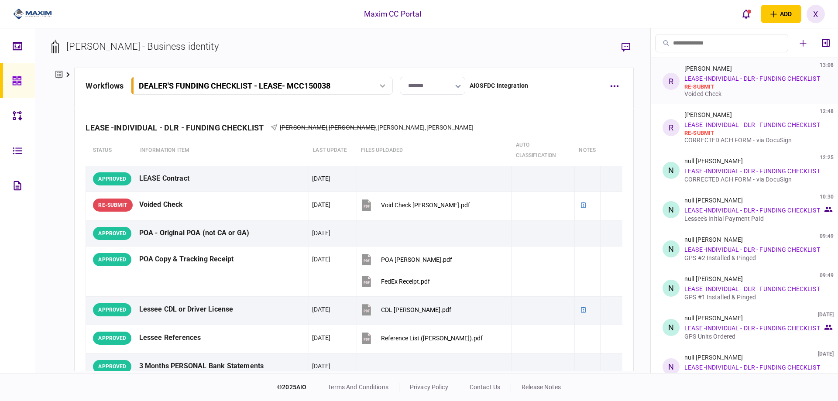
click at [762, 88] on div "re-submit" at bounding box center [753, 86] width 138 height 7
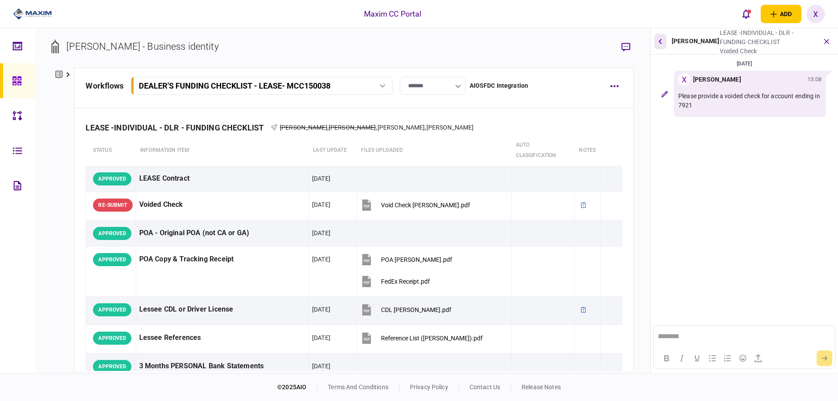
click at [658, 41] on button "button" at bounding box center [660, 42] width 12 height 16
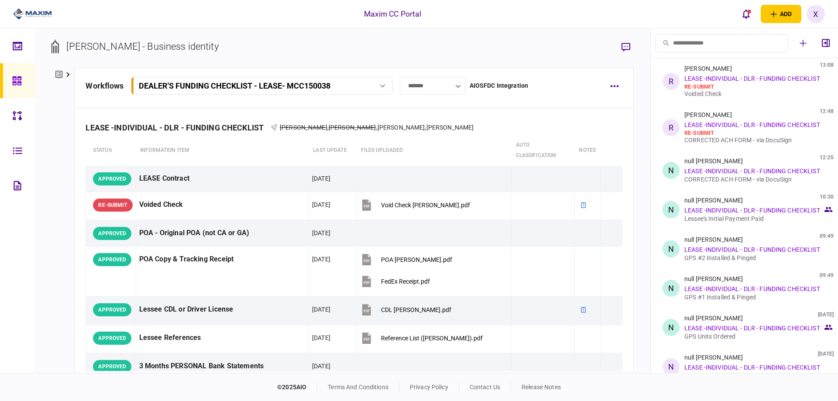
click at [48, 14] on img at bounding box center [32, 13] width 39 height 13
click at [741, 12] on button "open notifications list" at bounding box center [746, 14] width 18 height 18
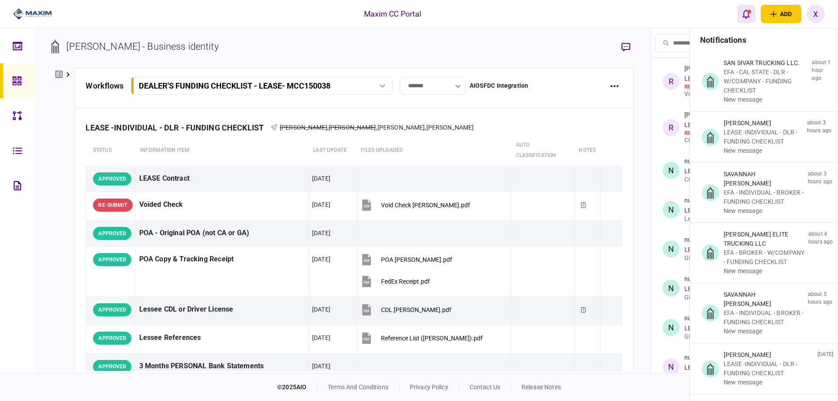
click at [741, 12] on button "open notifications list" at bounding box center [746, 14] width 18 height 18
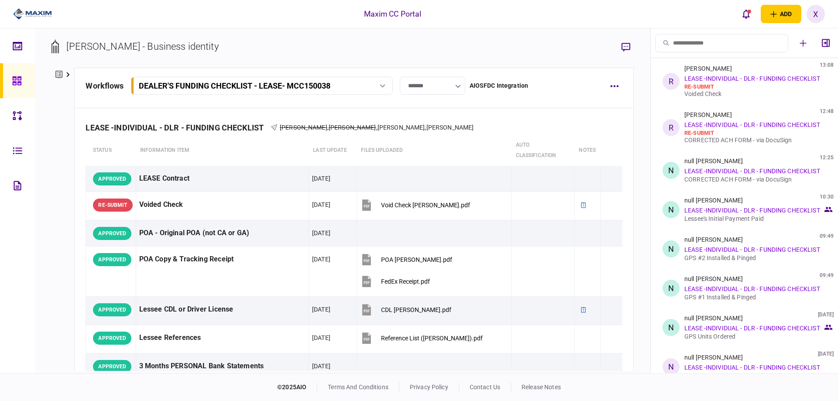
click at [614, 52] on section "LINDA ROCHELLE MEEKS - Business identity" at bounding box center [343, 53] width 582 height 28
click at [632, 46] on button "button" at bounding box center [626, 47] width 16 height 16
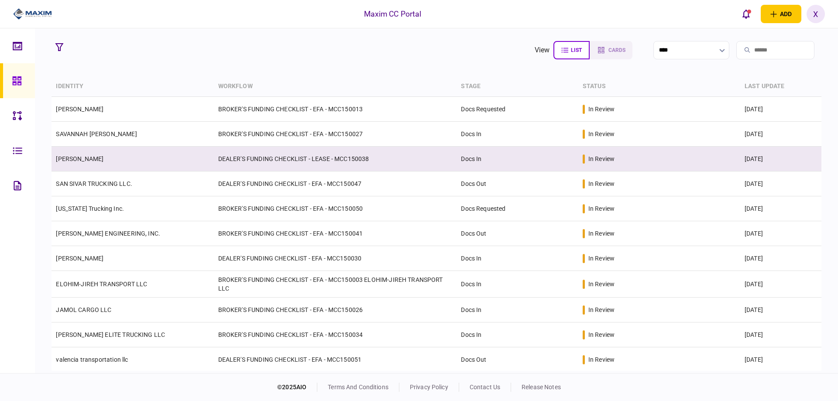
click at [263, 151] on td "DEALER'S FUNDING CHECKLIST - LEASE - MCC150038" at bounding box center [335, 159] width 243 height 25
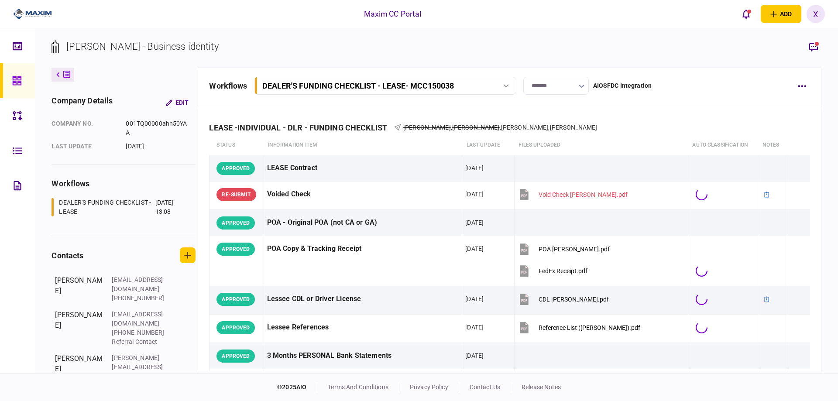
click at [814, 44] on icon "button" at bounding box center [813, 47] width 10 height 10
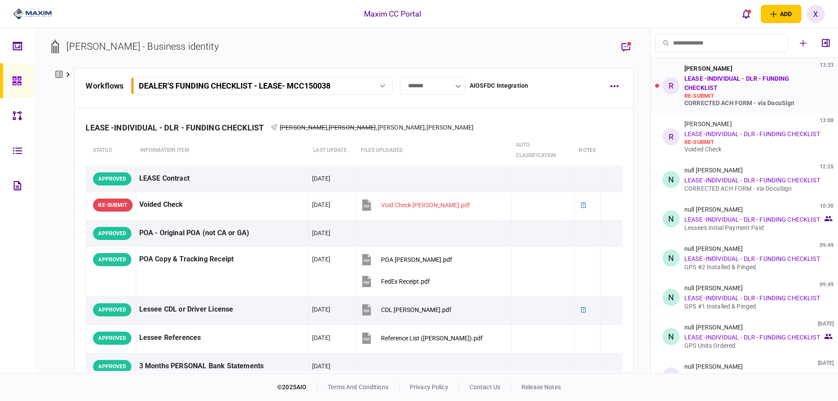
click at [789, 82] on link "LEASE -INDIVIDUAL - DLR - FUNDING CHECKLIST" at bounding box center [736, 83] width 105 height 16
click at [671, 79] on div "R" at bounding box center [671, 85] width 17 height 17
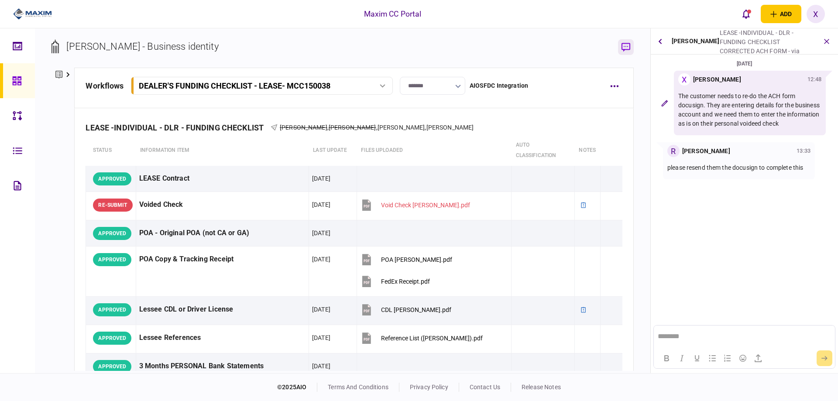
click at [624, 43] on icon "button" at bounding box center [626, 47] width 9 height 9
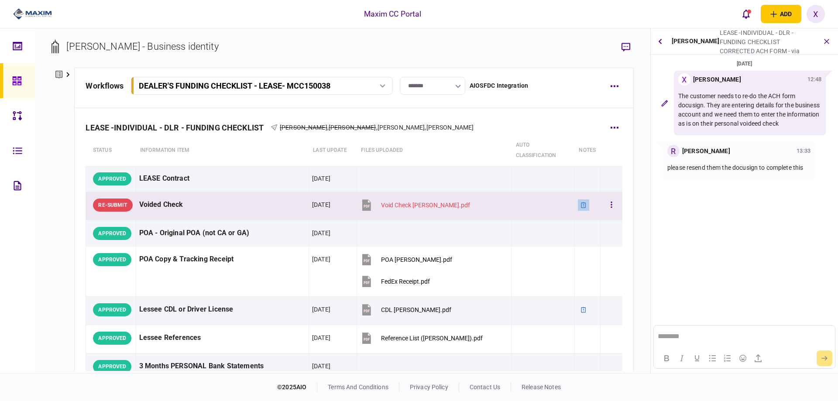
click at [581, 204] on icon at bounding box center [584, 205] width 6 height 6
click at [581, 205] on icon at bounding box center [583, 205] width 5 height 6
click at [604, 204] on button "button" at bounding box center [612, 205] width 16 height 16
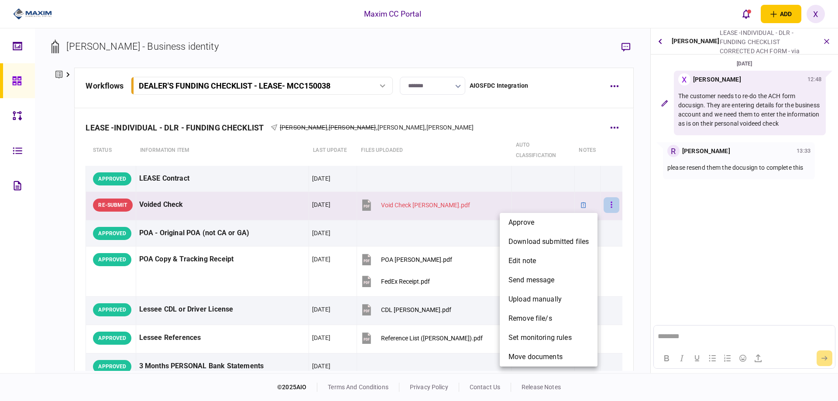
click at [602, 204] on div at bounding box center [419, 200] width 838 height 401
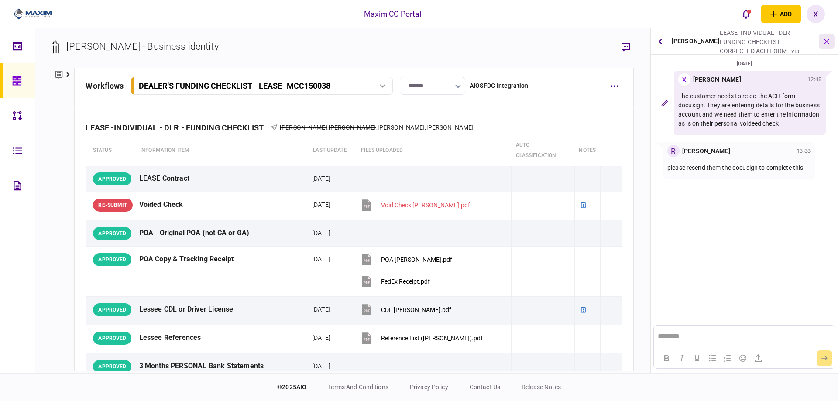
click at [830, 43] on icon "button" at bounding box center [827, 41] width 10 height 10
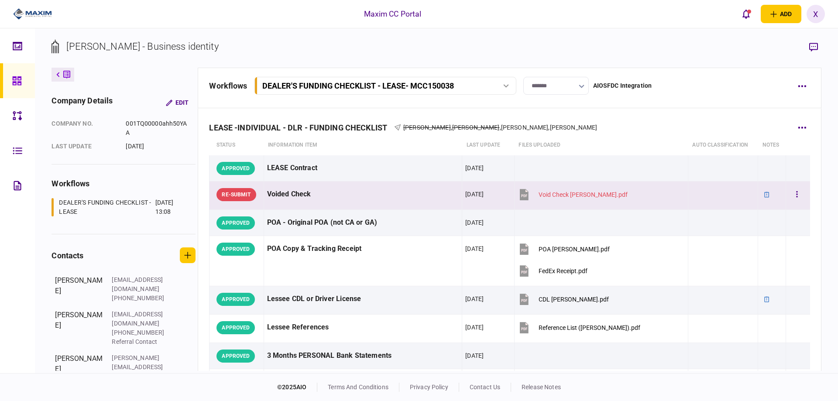
click at [366, 207] on td "Voided Check" at bounding box center [363, 196] width 199 height 28
click at [566, 194] on div "Void Check Linda R Meeks.pdf" at bounding box center [583, 194] width 89 height 7
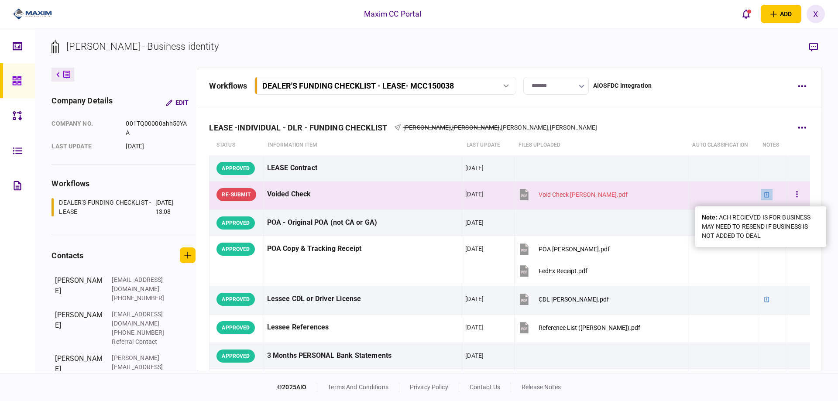
click at [761, 196] on div at bounding box center [766, 194] width 11 height 11
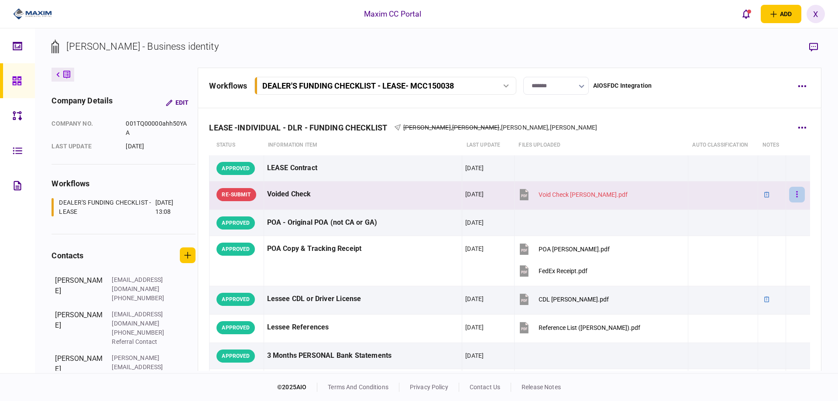
click at [792, 190] on button "button" at bounding box center [797, 195] width 16 height 16
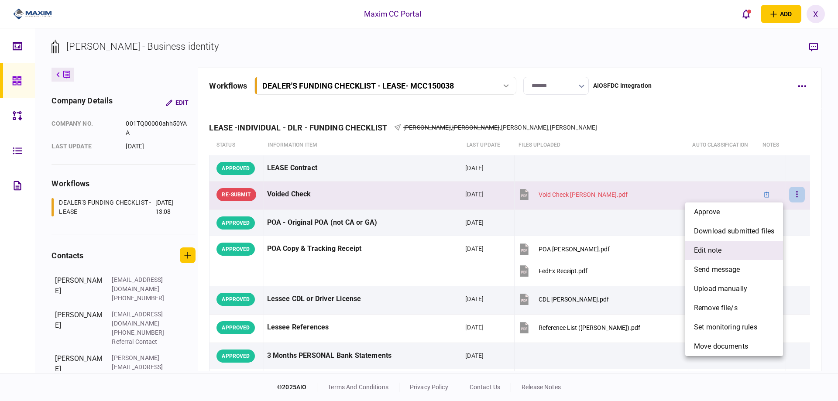
click at [718, 245] on span "edit note" at bounding box center [708, 250] width 28 height 10
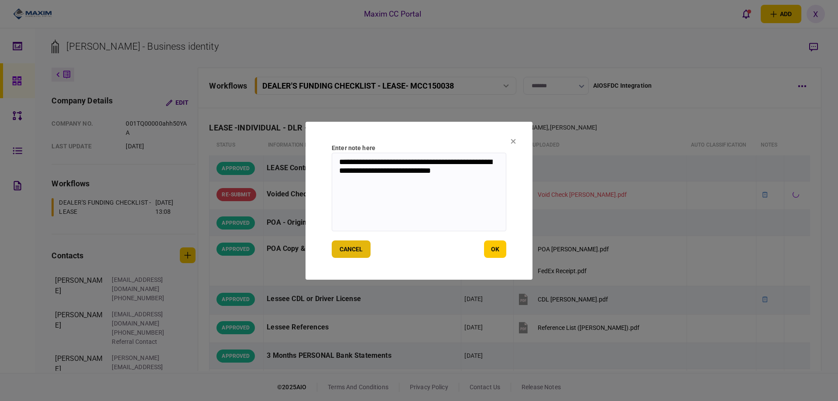
click at [349, 249] on button "cancel" at bounding box center [351, 249] width 39 height 17
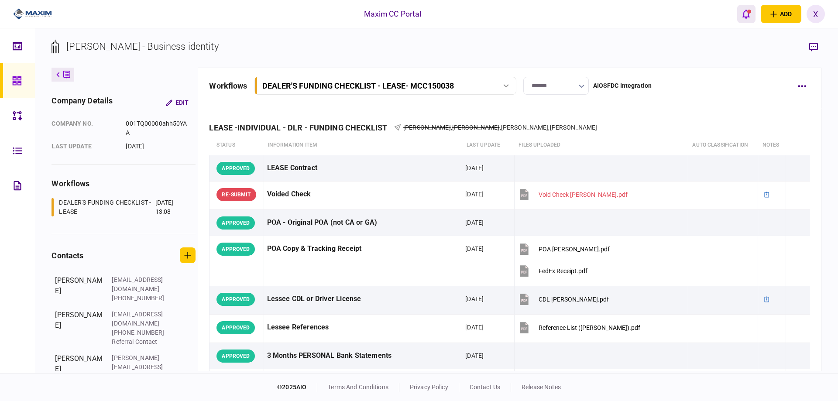
click at [745, 11] on icon "open notifications list" at bounding box center [746, 14] width 7 height 9
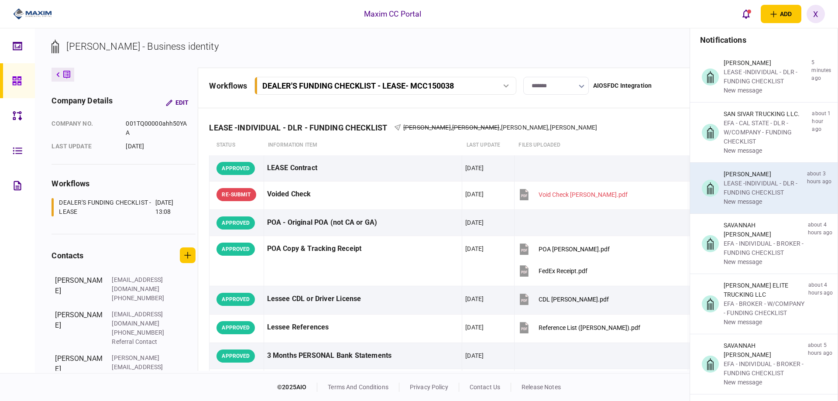
click at [756, 183] on div "LEASE -INDIVIDUAL - DLR - FUNDING CHECKLIST" at bounding box center [764, 188] width 80 height 18
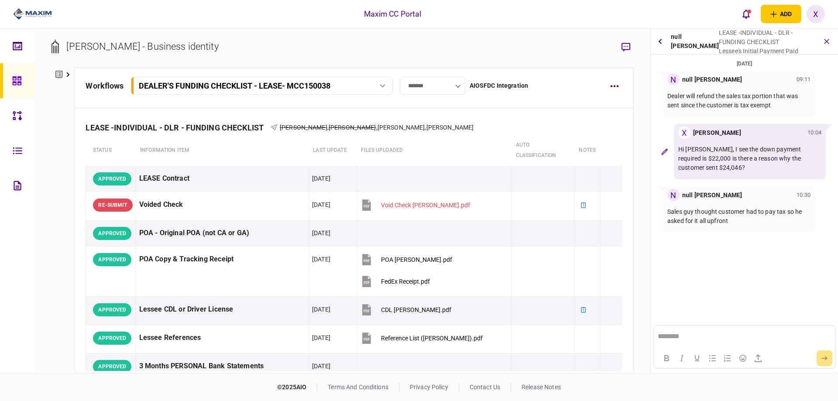
click at [652, 39] on div "null Rosa Gamboa LEASE -INDIVIDUAL - DLR - FUNDING CHECKLIST Lessee's Initial P…" at bounding box center [744, 41] width 187 height 26
click at [661, 41] on icon "button" at bounding box center [659, 41] width 3 height 6
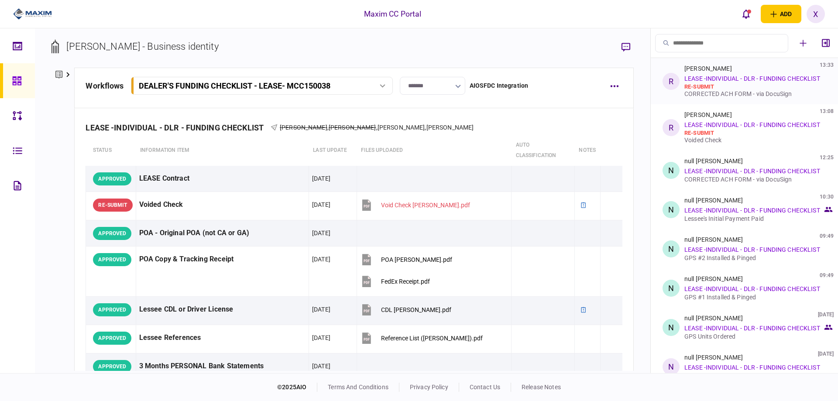
click at [730, 82] on link "LEASE -INDIVIDUAL - DLR - FUNDING CHECKLIST" at bounding box center [752, 78] width 136 height 7
click at [690, 88] on div "re-submit" at bounding box center [753, 86] width 138 height 7
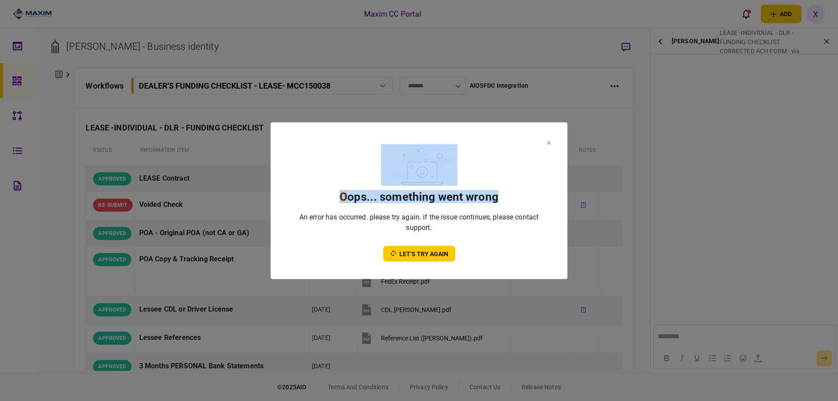
click at [549, 139] on section "oops... something went wrong An error has occurred. please try again. if the is…" at bounding box center [419, 200] width 297 height 157
click at [548, 143] on icon at bounding box center [549, 142] width 4 height 3
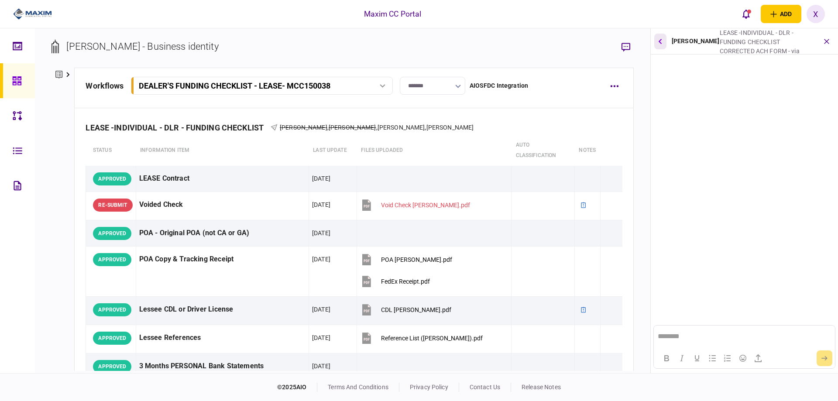
click at [660, 38] on button "button" at bounding box center [660, 42] width 12 height 16
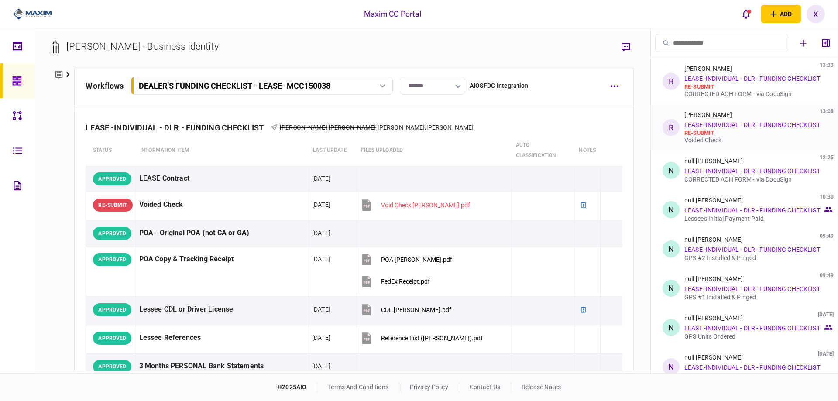
click at [729, 131] on div "re-submit" at bounding box center [753, 133] width 138 height 7
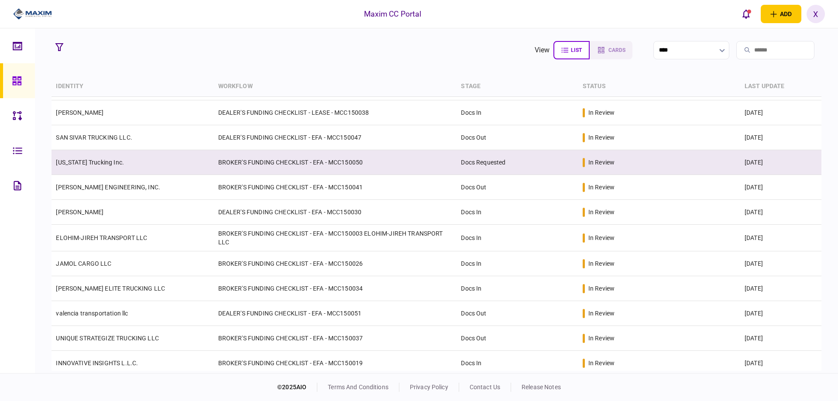
scroll to position [44, 0]
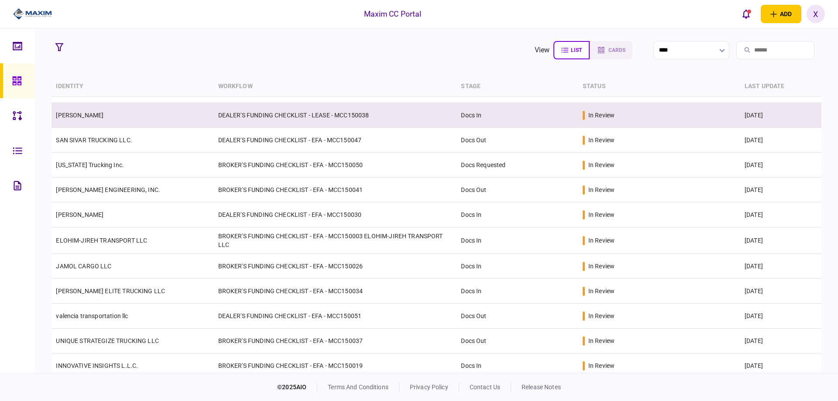
click at [88, 110] on td "[PERSON_NAME]" at bounding box center [133, 115] width 162 height 25
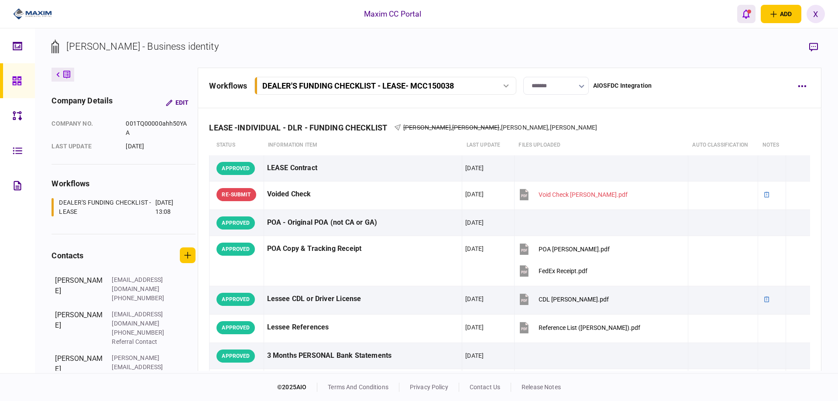
click at [748, 18] on icon "open notifications list" at bounding box center [746, 14] width 7 height 10
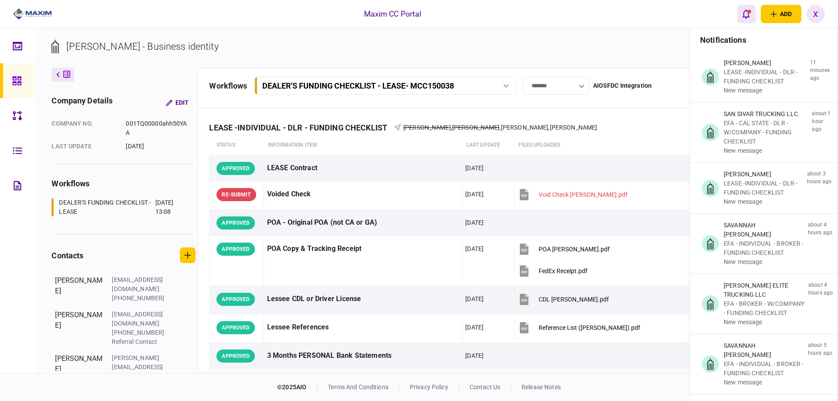
click at [743, 14] on icon "open notifications list" at bounding box center [746, 14] width 7 height 10
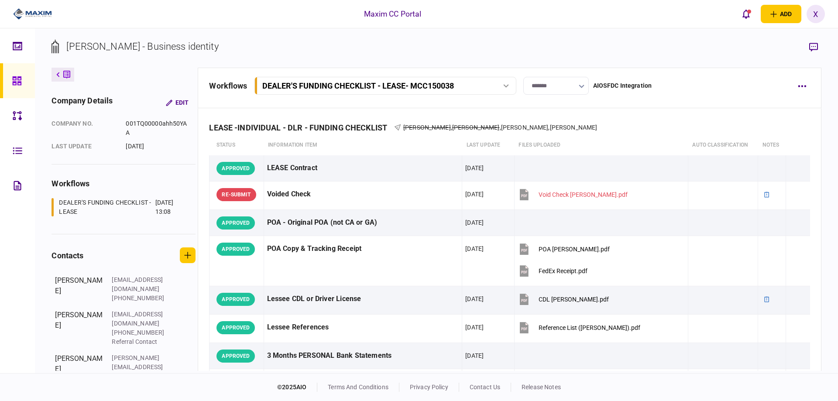
click at [804, 48] on section "[PERSON_NAME] - Business identity" at bounding box center [437, 53] width 770 height 28
click at [809, 47] on icon "button" at bounding box center [813, 47] width 9 height 9
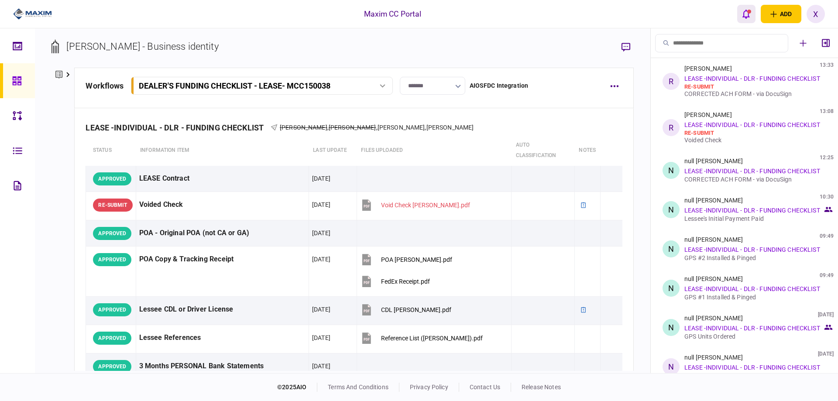
click at [749, 19] on button "open notifications list" at bounding box center [746, 14] width 18 height 18
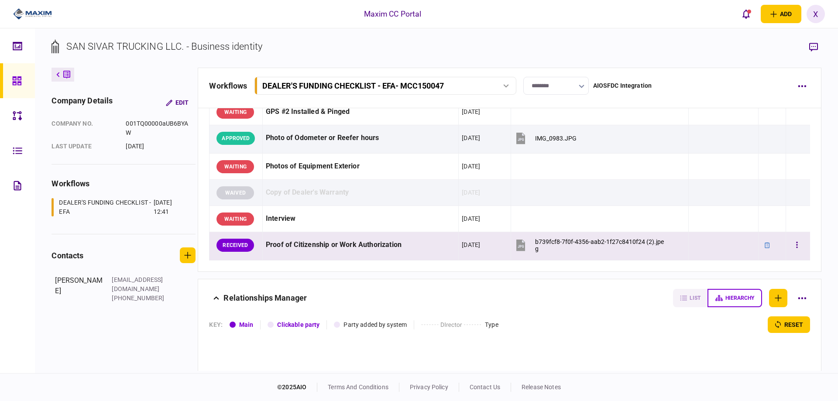
scroll to position [760, 0]
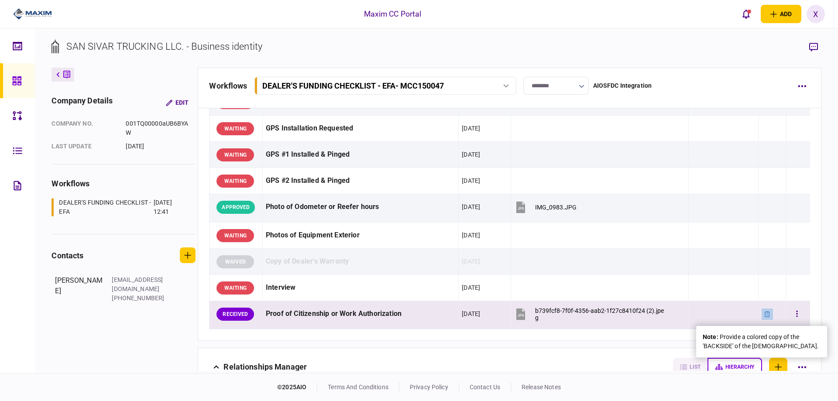
click at [764, 313] on icon at bounding box center [767, 314] width 6 height 6
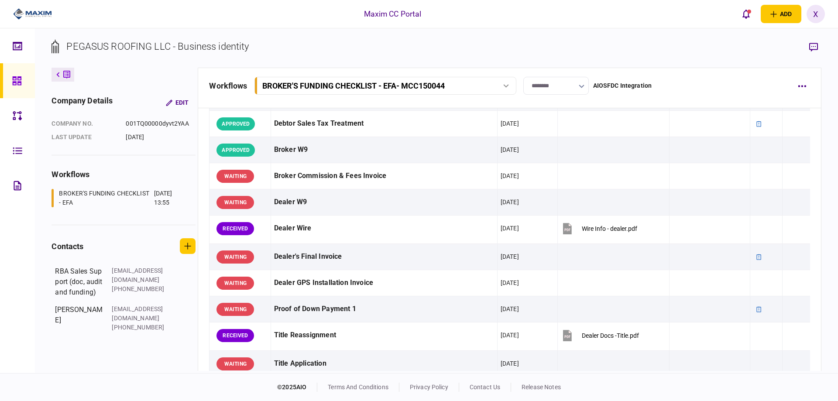
scroll to position [393, 0]
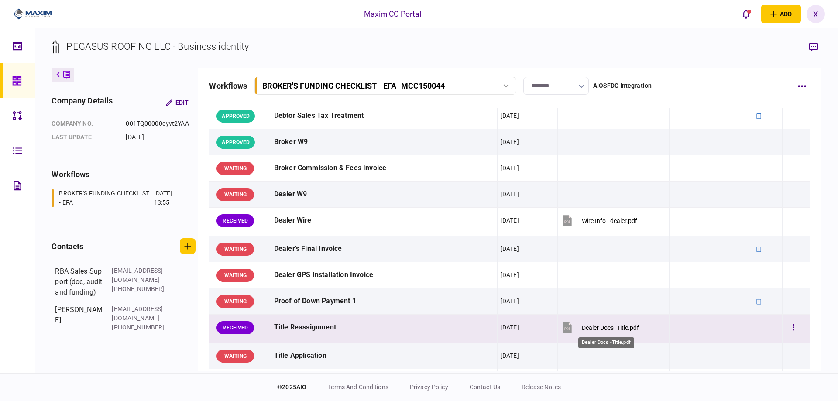
click at [586, 327] on div "Dealer Docs -Title.pdf" at bounding box center [610, 327] width 57 height 7
click at [786, 331] on button "button" at bounding box center [794, 328] width 16 height 16
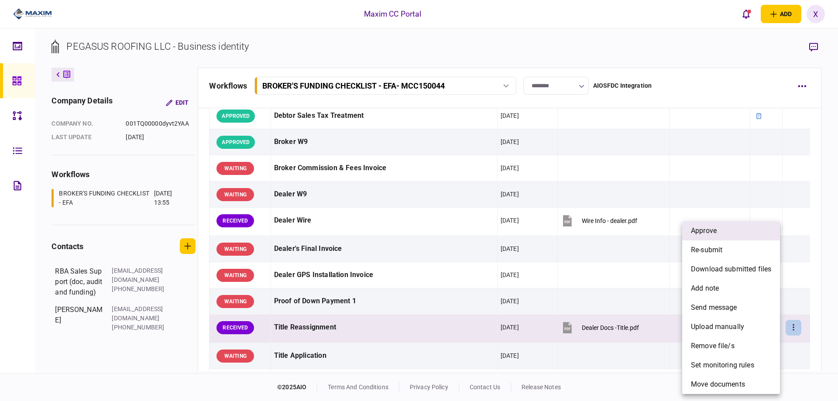
click at [713, 230] on span "approve" at bounding box center [704, 231] width 26 height 10
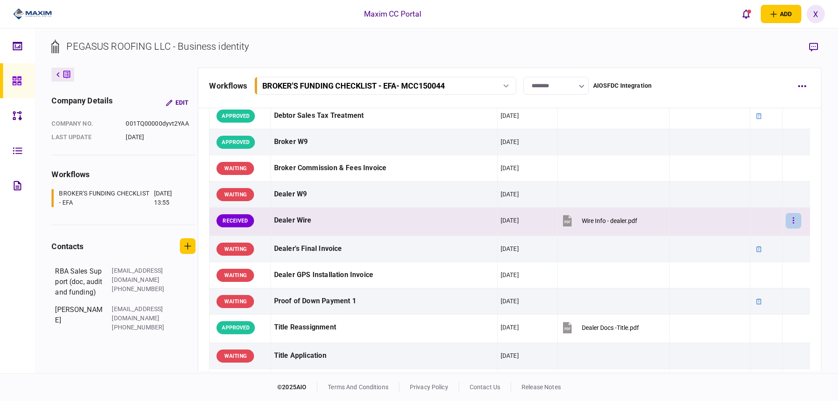
click at [793, 220] on icon "button" at bounding box center [793, 220] width 1 height 6
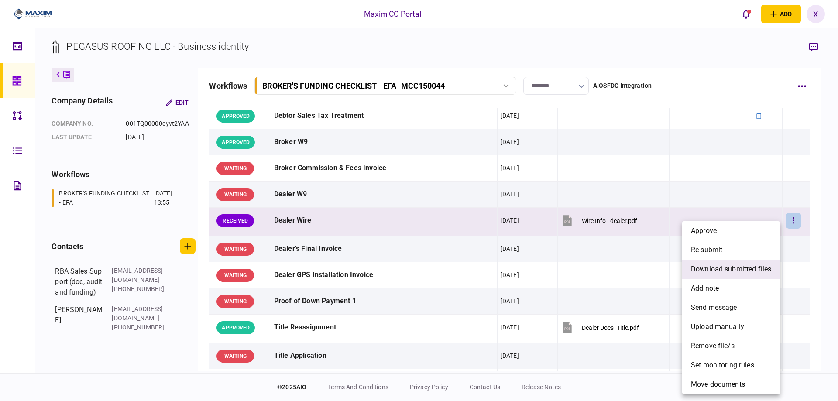
click at [748, 272] on span "download submitted files" at bounding box center [731, 269] width 80 height 10
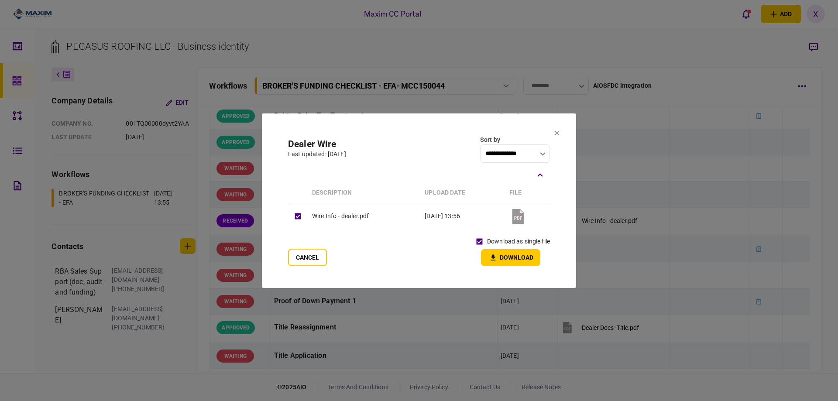
click at [497, 243] on label "download as single file" at bounding box center [518, 241] width 63 height 9
click at [501, 247] on div "download as single file" at bounding box center [511, 241] width 78 height 15
click at [502, 251] on button "Download" at bounding box center [510, 257] width 59 height 17
click at [556, 132] on icon at bounding box center [557, 133] width 5 height 5
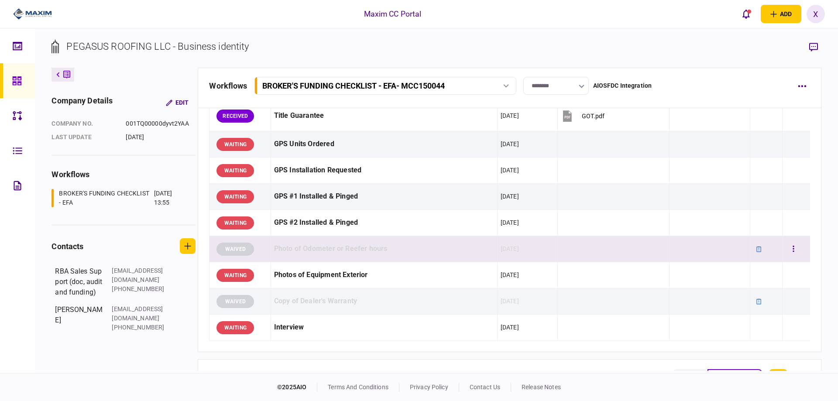
scroll to position [611, 0]
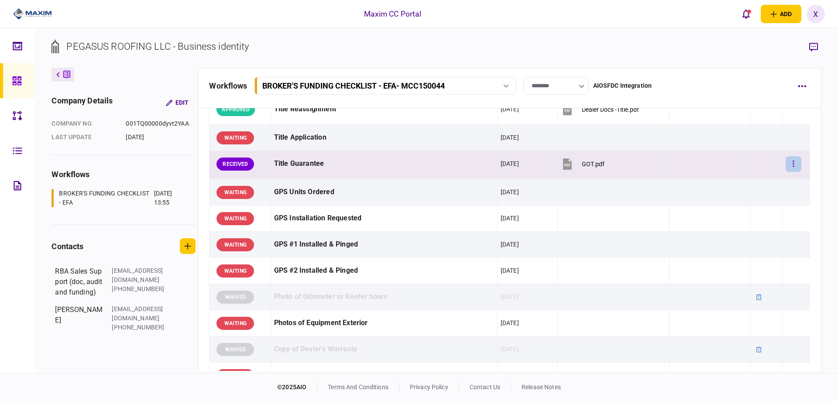
click at [786, 163] on button "button" at bounding box center [794, 164] width 16 height 16
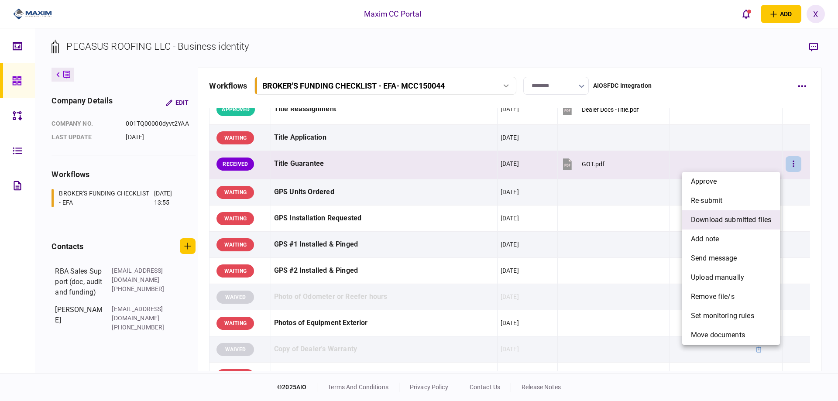
click at [735, 219] on span "download submitted files" at bounding box center [731, 220] width 80 height 10
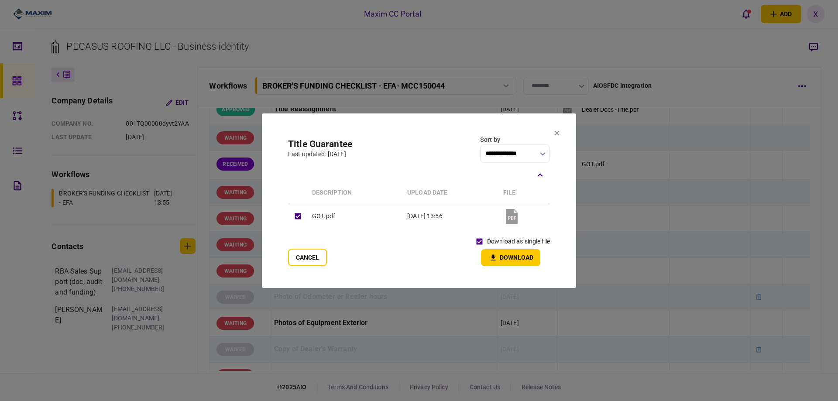
click at [499, 253] on button "Download" at bounding box center [510, 257] width 59 height 17
click at [556, 132] on icon at bounding box center [557, 133] width 5 height 5
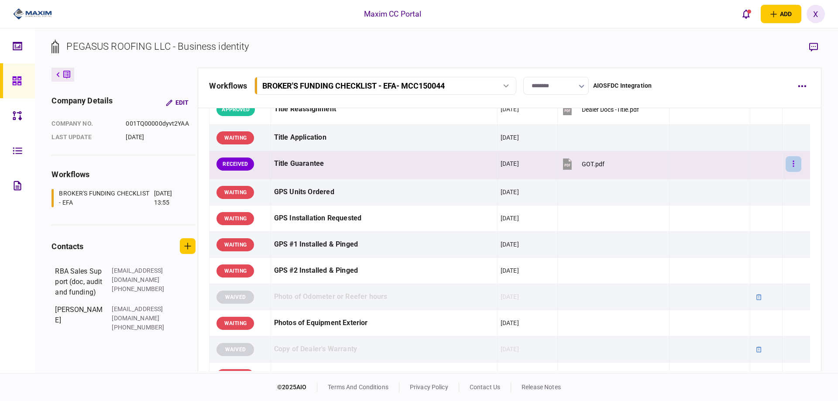
click at [791, 166] on button "button" at bounding box center [794, 164] width 16 height 16
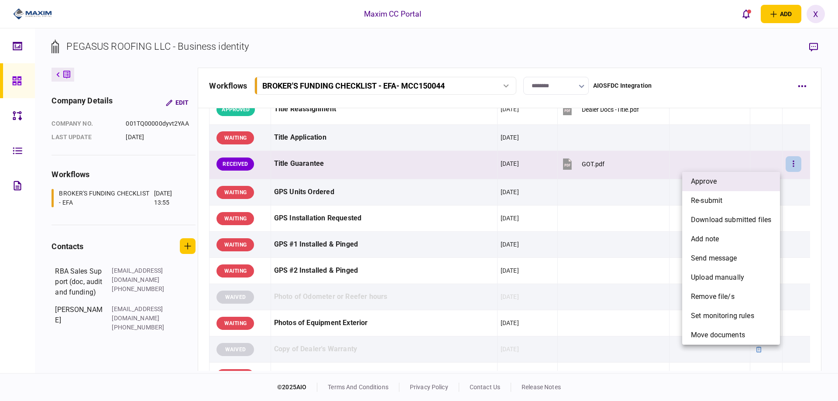
click at [740, 183] on li "approve" at bounding box center [731, 181] width 98 height 19
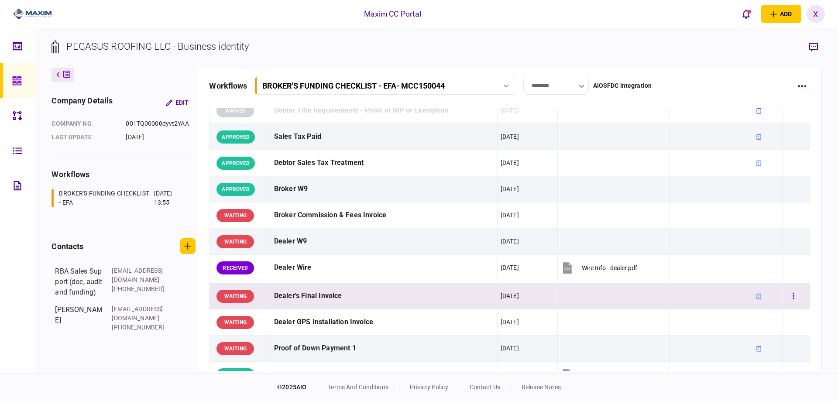
scroll to position [349, 0]
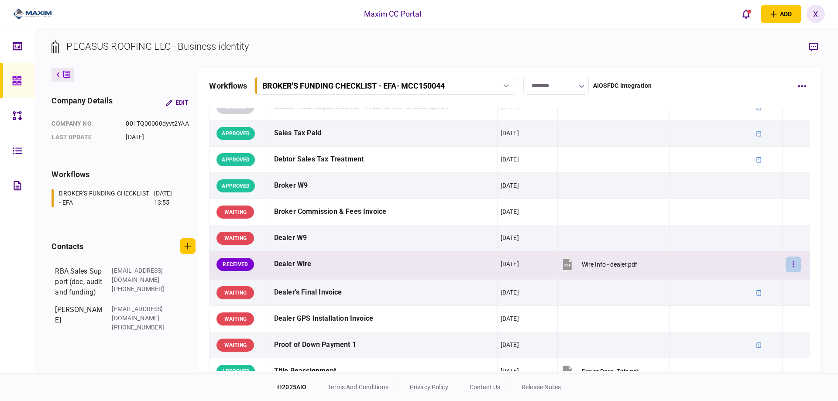
click at [793, 268] on icon "button" at bounding box center [794, 264] width 2 height 8
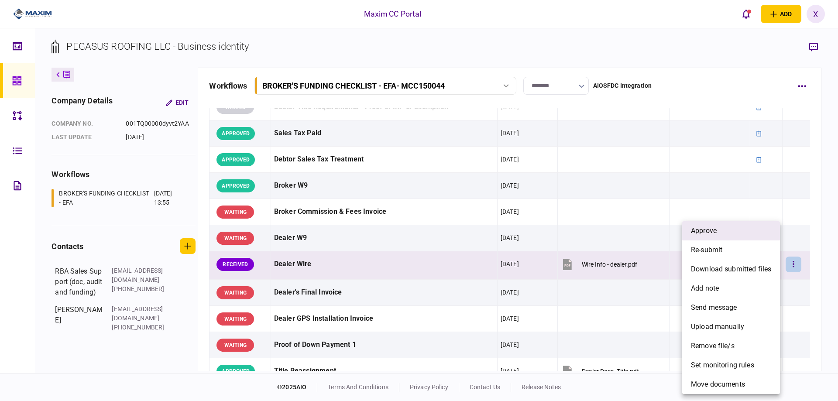
click at [741, 228] on li "approve" at bounding box center [731, 230] width 98 height 19
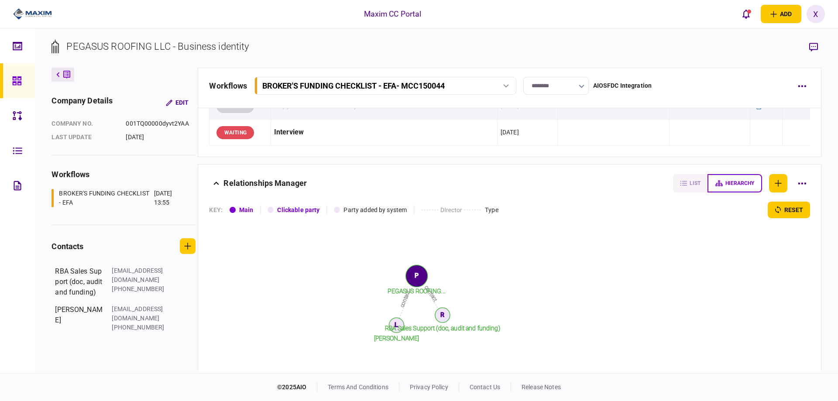
scroll to position [917, 0]
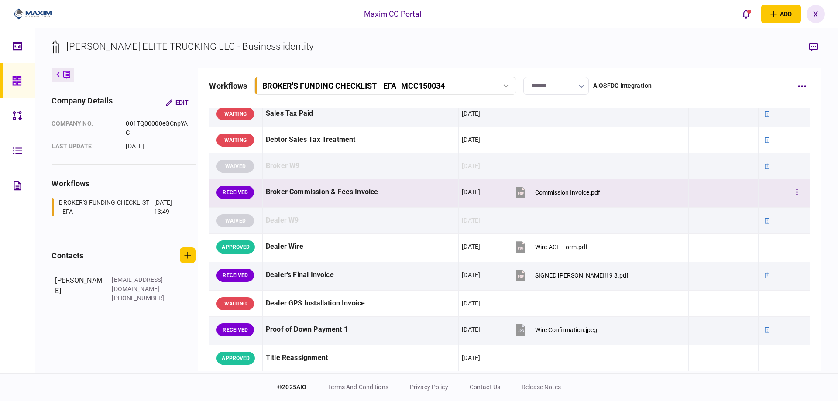
scroll to position [349, 0]
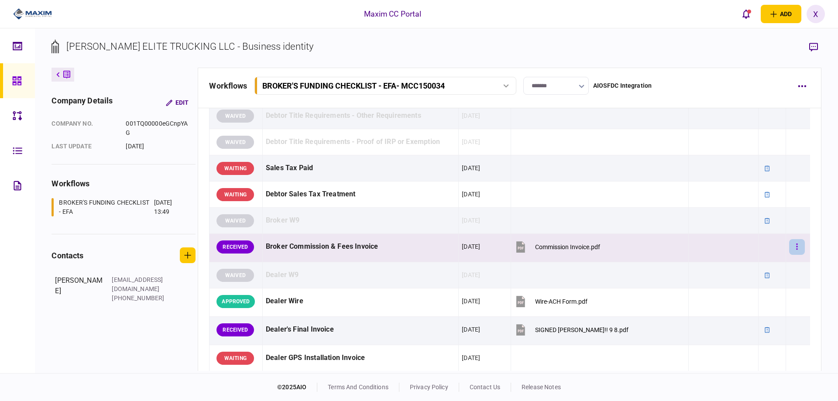
click at [789, 246] on button "button" at bounding box center [797, 247] width 16 height 16
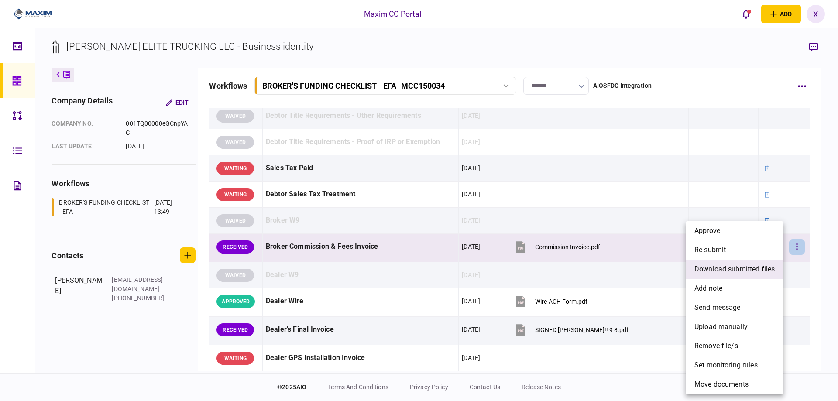
click at [745, 275] on li "download submitted files" at bounding box center [735, 269] width 98 height 19
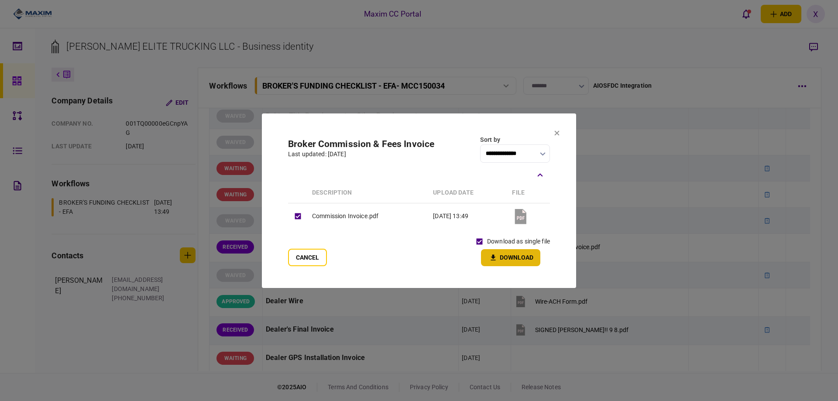
click at [506, 255] on button "Download" at bounding box center [510, 257] width 59 height 17
click at [553, 131] on section "**********" at bounding box center [419, 200] width 314 height 175
click at [557, 132] on icon at bounding box center [557, 133] width 5 height 5
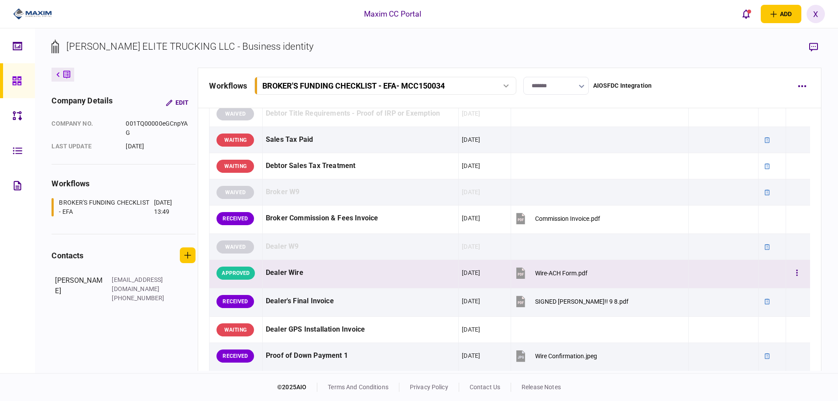
scroll to position [393, 0]
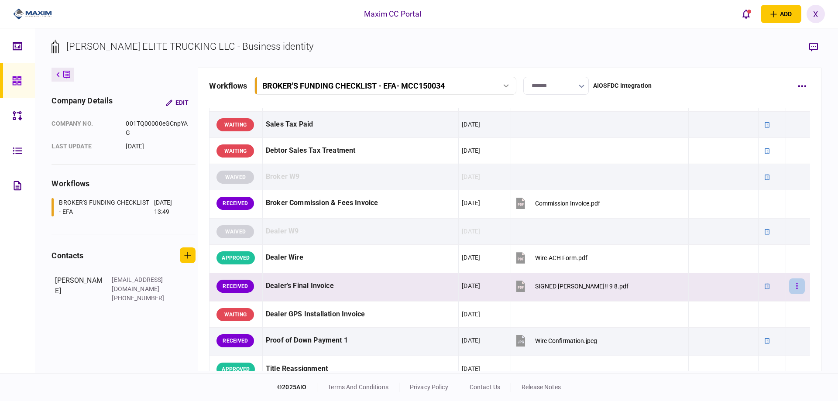
click at [789, 292] on button "button" at bounding box center [797, 286] width 16 height 16
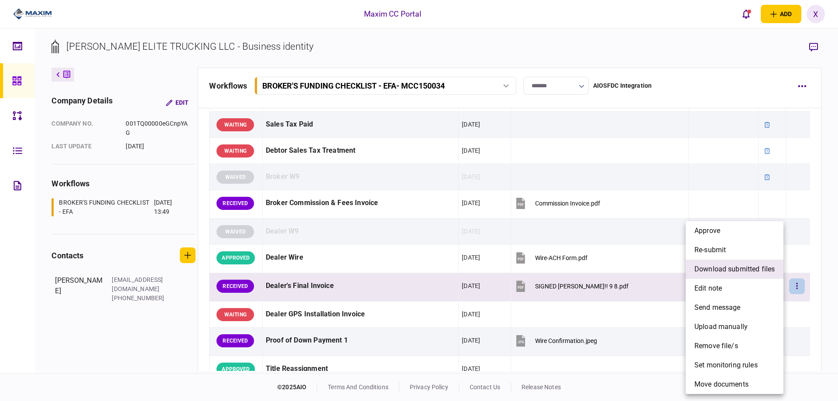
click at [729, 266] on span "download submitted files" at bounding box center [734, 269] width 80 height 10
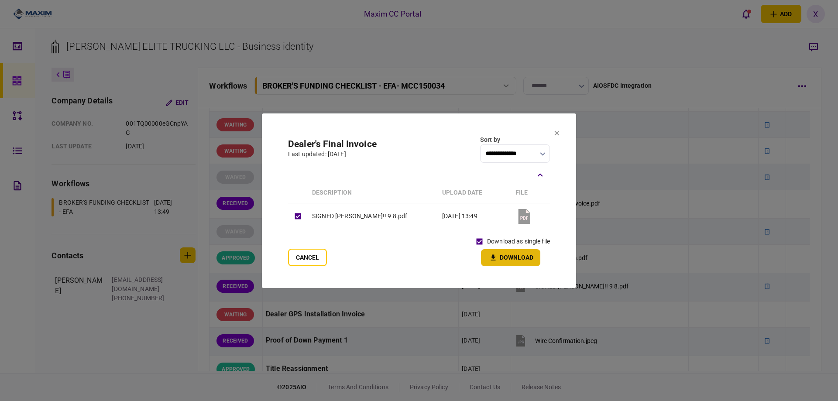
click at [500, 256] on button "Download" at bounding box center [510, 257] width 59 height 17
click at [557, 132] on icon at bounding box center [557, 133] width 5 height 5
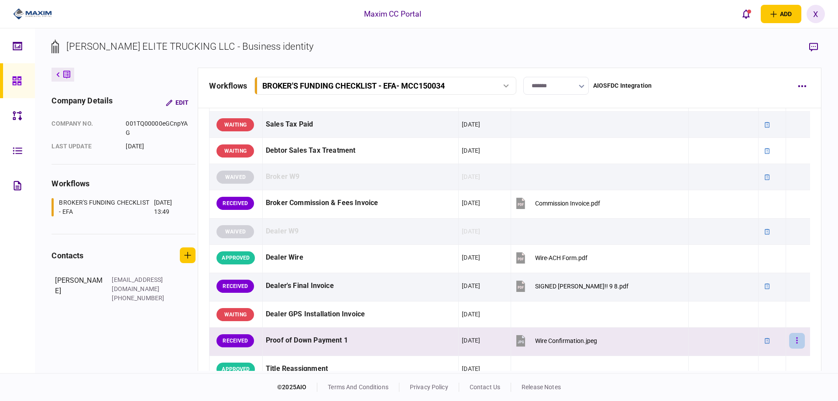
click at [797, 341] on button "button" at bounding box center [797, 341] width 16 height 16
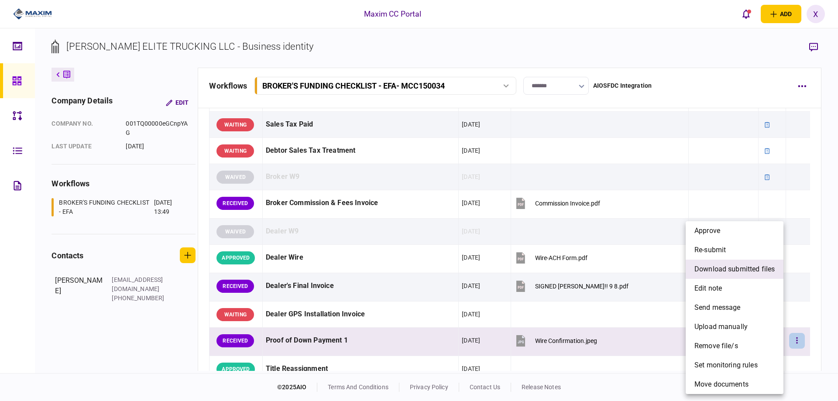
click at [723, 264] on span "download submitted files" at bounding box center [734, 269] width 80 height 10
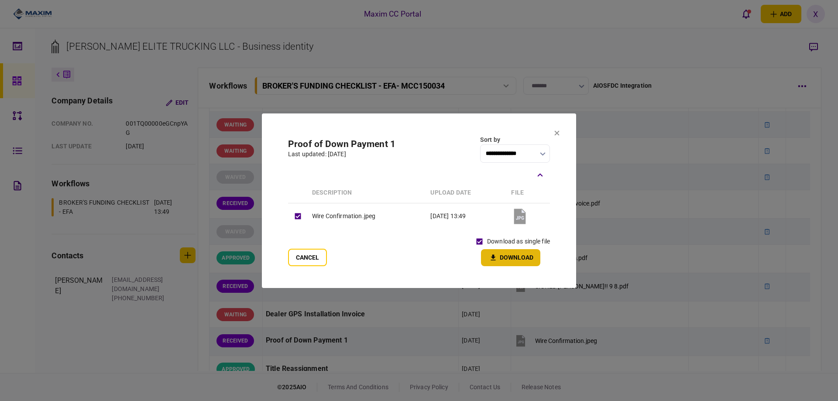
click at [486, 255] on button "Download" at bounding box center [510, 257] width 59 height 17
click at [556, 134] on icon at bounding box center [557, 133] width 5 height 5
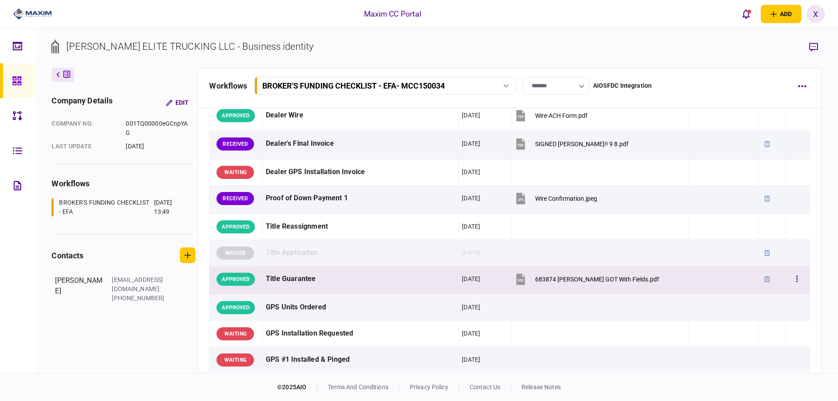
scroll to position [404, 0]
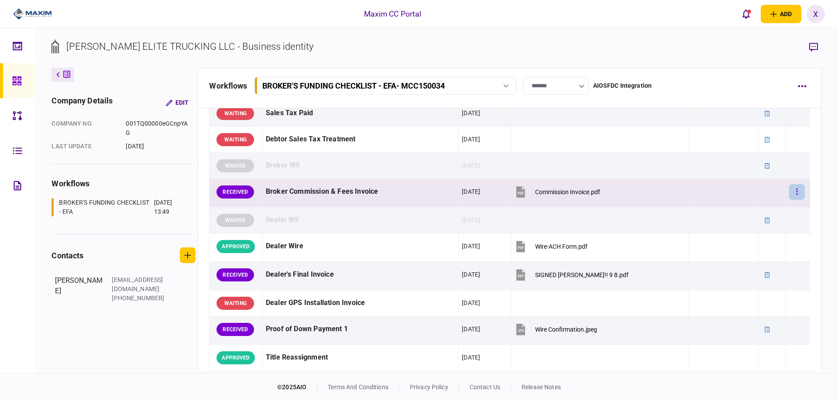
click at [792, 192] on button "button" at bounding box center [797, 192] width 16 height 16
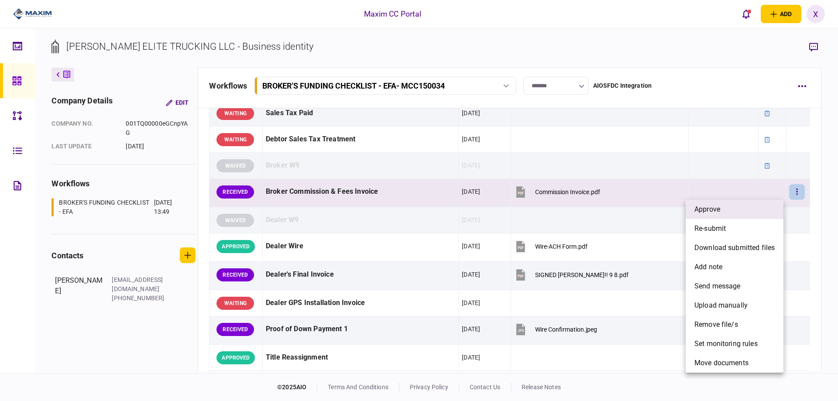
click at [767, 207] on li "approve" at bounding box center [735, 209] width 98 height 19
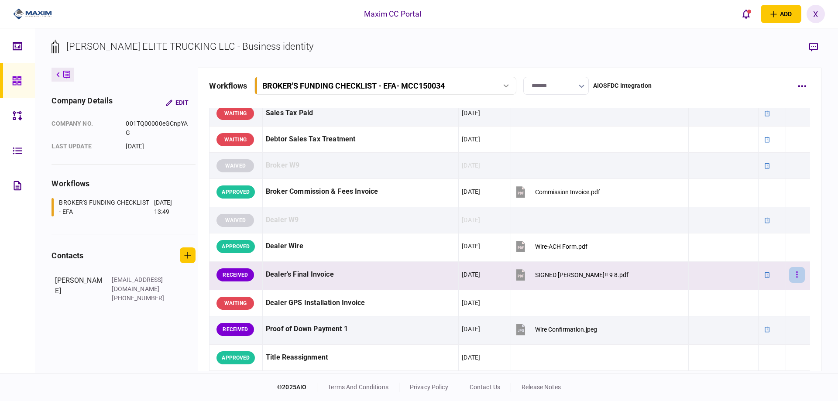
click at [797, 277] on icon "button" at bounding box center [797, 275] width 1 height 6
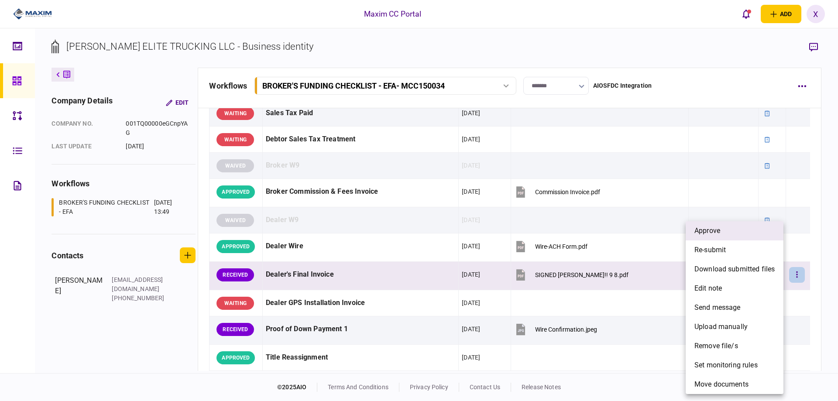
click at [720, 226] on span "approve" at bounding box center [707, 231] width 26 height 10
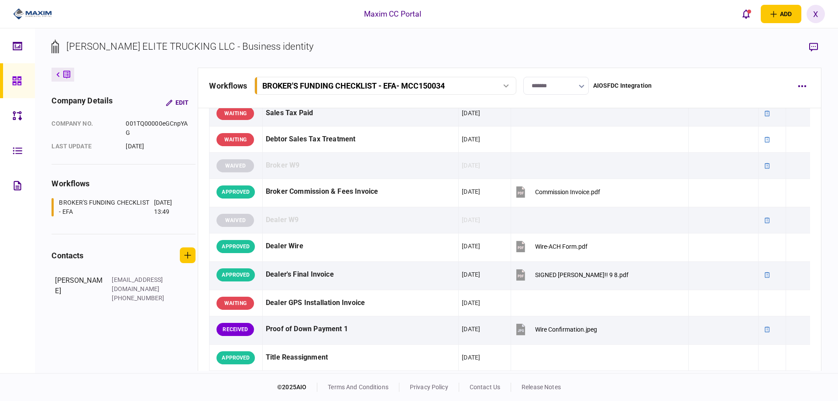
click at [16, 15] on img at bounding box center [32, 13] width 39 height 13
click at [16, 16] on img at bounding box center [32, 13] width 39 height 13
click at [41, 11] on img at bounding box center [32, 13] width 39 height 13
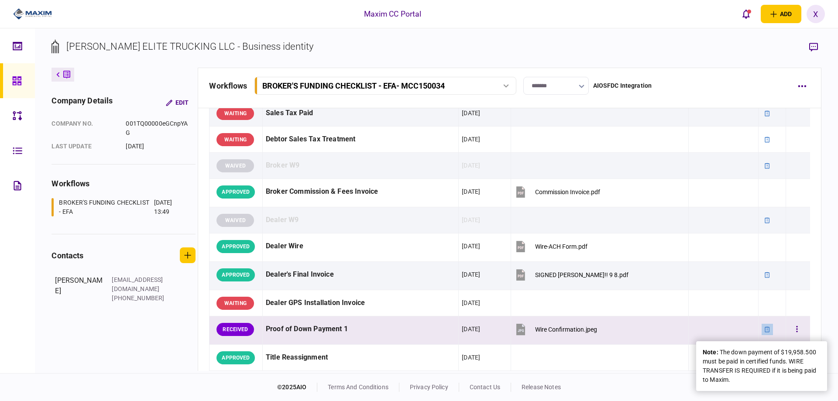
click at [762, 328] on div at bounding box center [767, 329] width 11 height 11
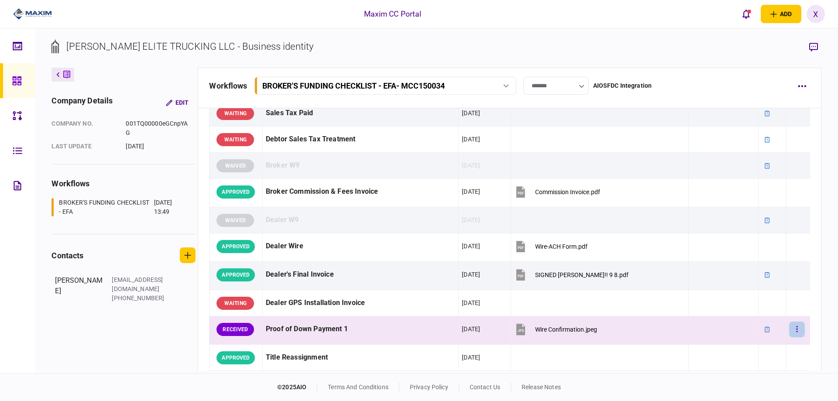
click at [796, 330] on icon "button" at bounding box center [797, 329] width 2 height 8
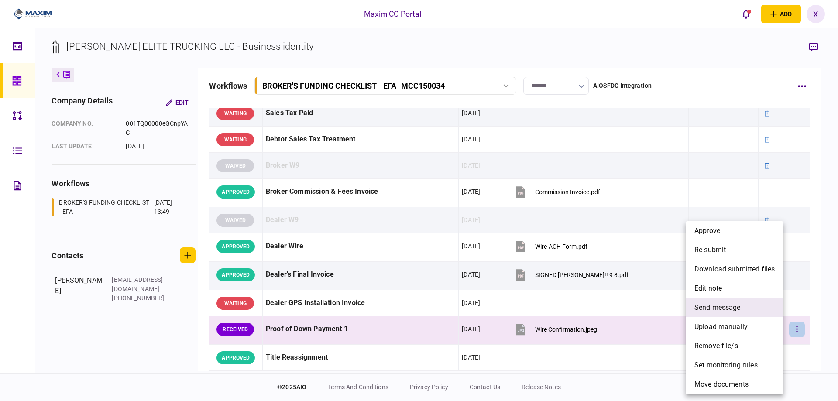
click at [728, 309] on span "send message" at bounding box center [717, 308] width 46 height 10
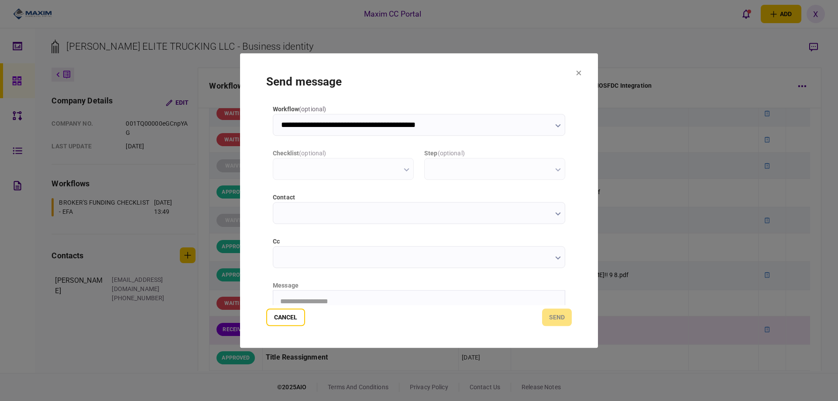
scroll to position [0, 0]
type input "**********"
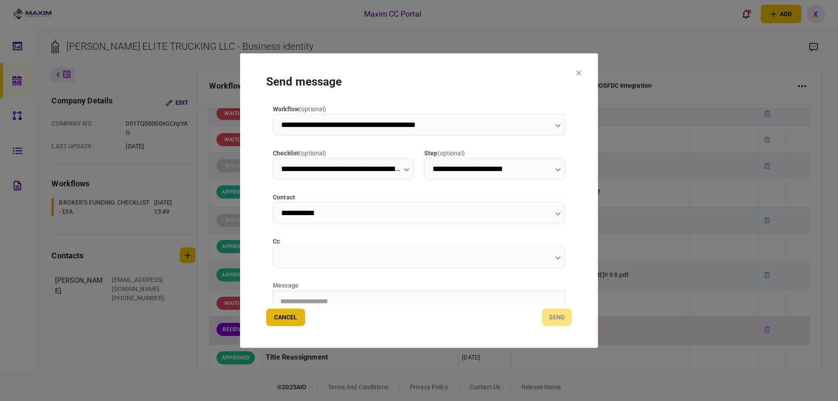
click at [278, 320] on button "Cancel" at bounding box center [285, 317] width 39 height 17
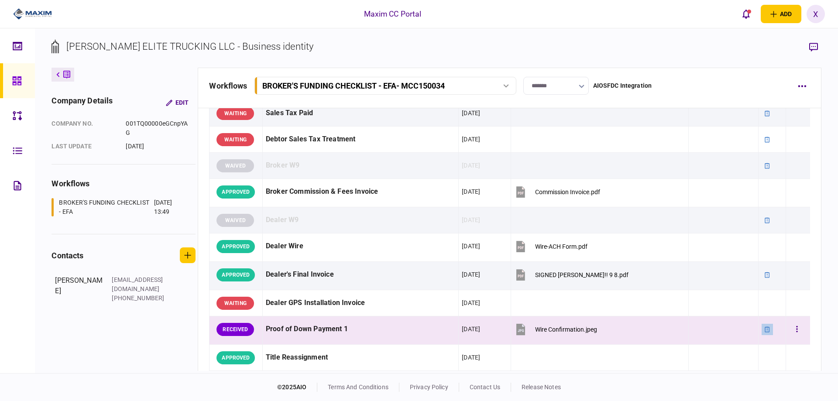
click at [764, 331] on icon at bounding box center [767, 330] width 6 height 6
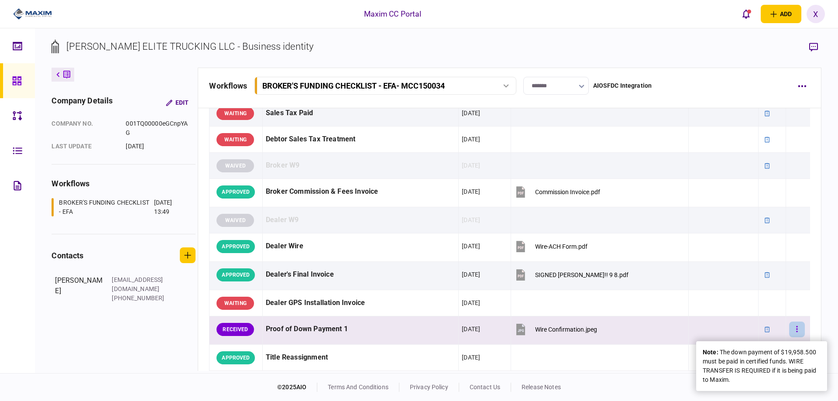
click at [789, 333] on button "button" at bounding box center [797, 330] width 16 height 16
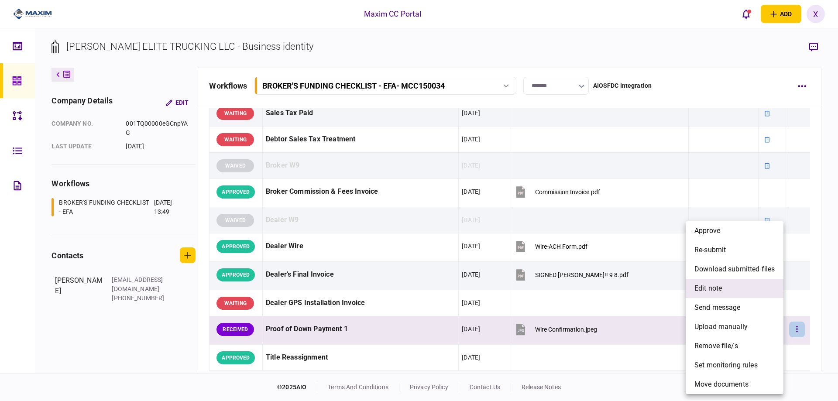
click at [737, 281] on li "edit note" at bounding box center [735, 288] width 98 height 19
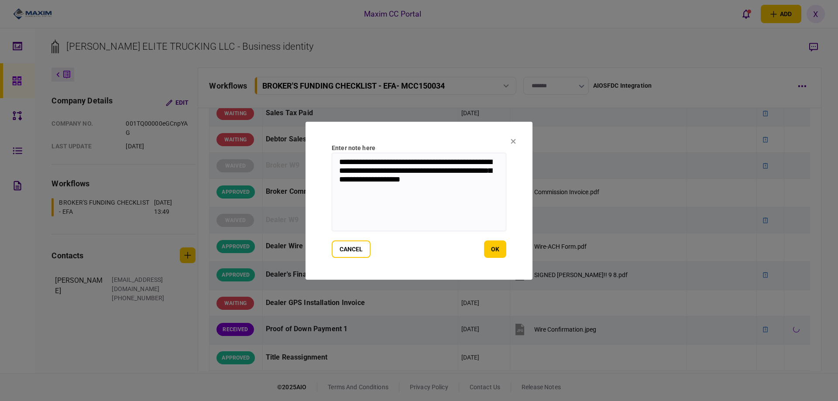
click at [464, 198] on textarea "**********" at bounding box center [419, 192] width 175 height 79
click at [336, 162] on textarea "**********" at bounding box center [419, 192] width 175 height 79
type textarea "**********"
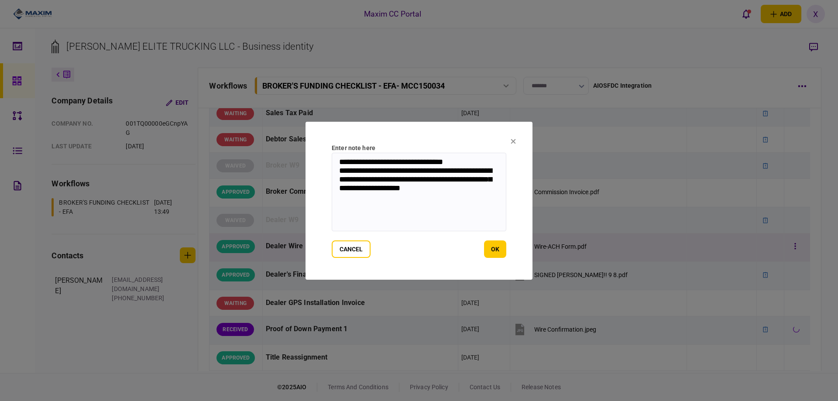
click at [499, 254] on button "ok" at bounding box center [495, 249] width 22 height 17
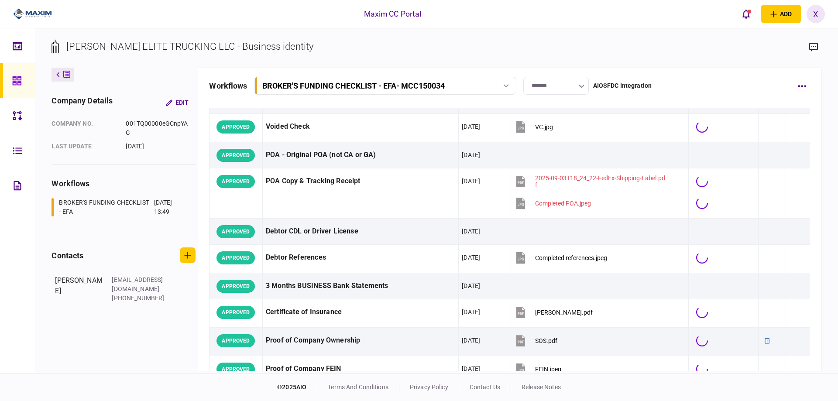
scroll to position [404, 0]
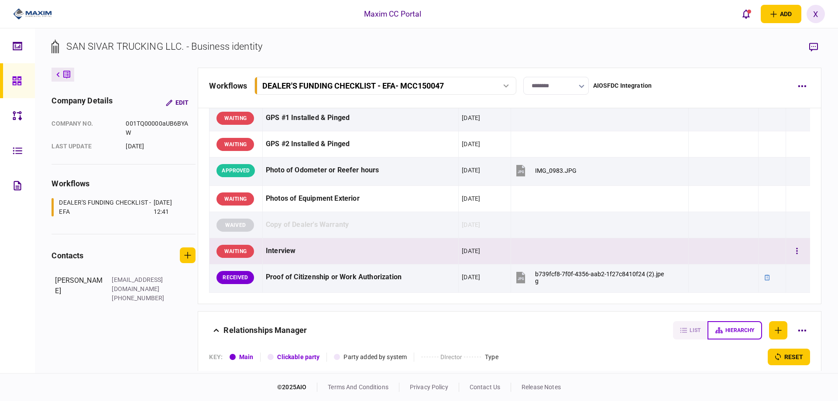
scroll to position [804, 0]
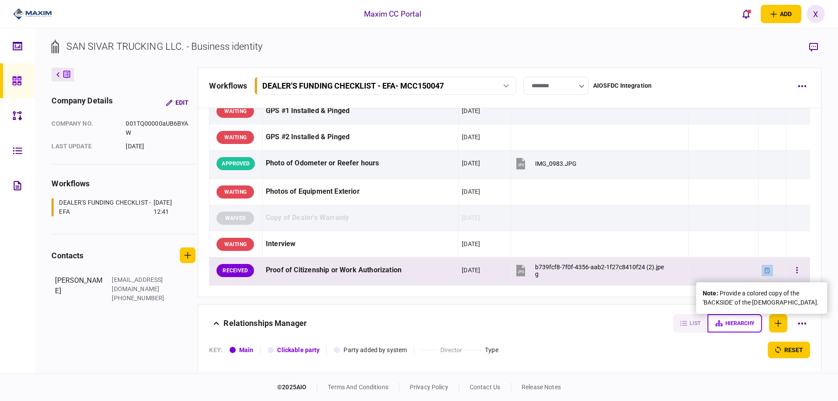
click at [764, 269] on icon at bounding box center [767, 271] width 6 height 6
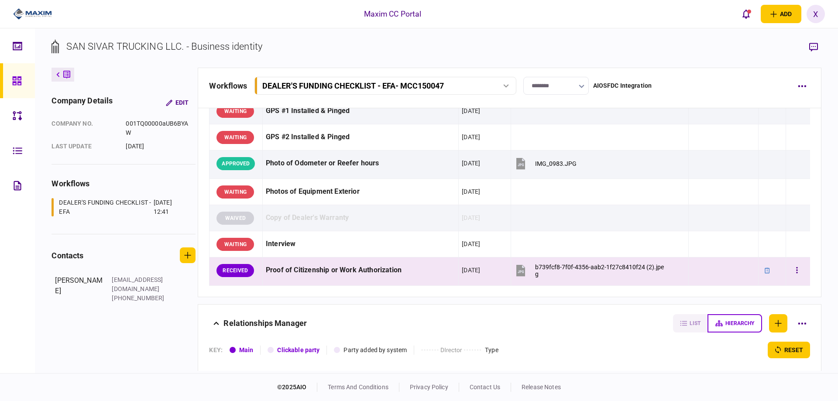
click at [801, 266] on td at bounding box center [798, 272] width 24 height 28
click at [790, 265] on button "button" at bounding box center [797, 271] width 16 height 16
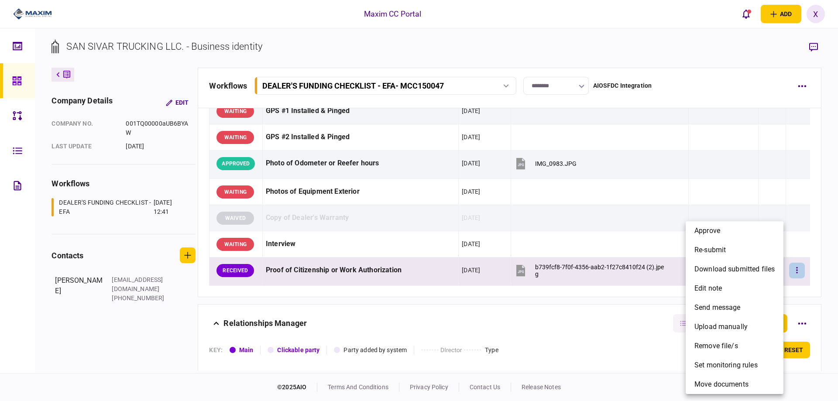
click at [788, 267] on div at bounding box center [419, 200] width 838 height 401
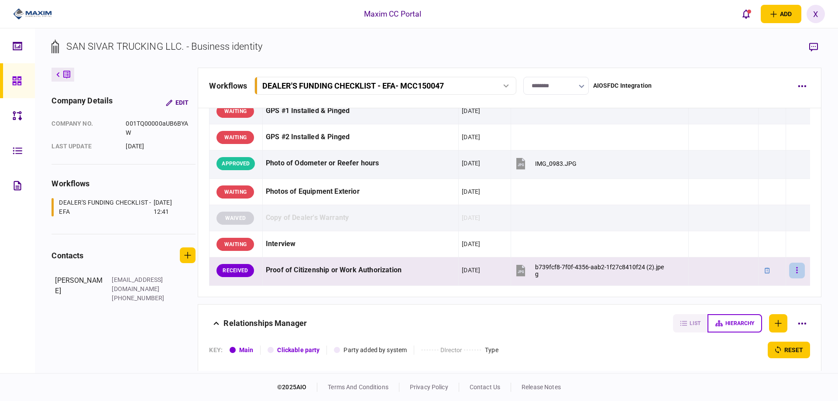
drag, startPoint x: 799, startPoint y: 259, endPoint x: 797, endPoint y: 266, distance: 6.9
click at [799, 261] on td at bounding box center [798, 272] width 24 height 28
click at [794, 268] on button "button" at bounding box center [797, 271] width 16 height 16
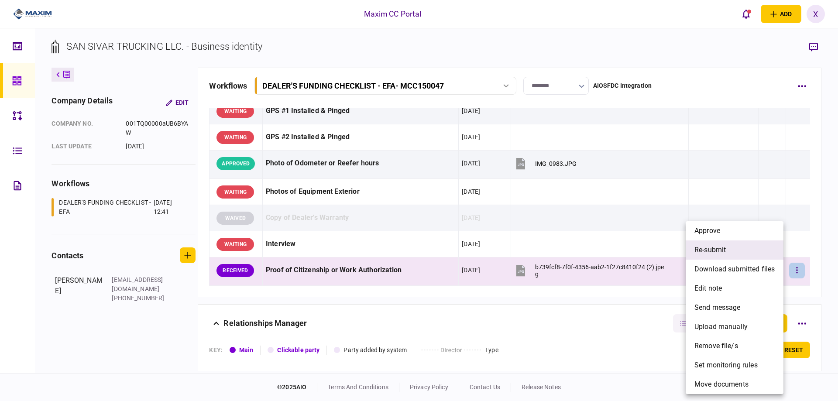
click at [739, 256] on li "re-submit" at bounding box center [735, 250] width 98 height 19
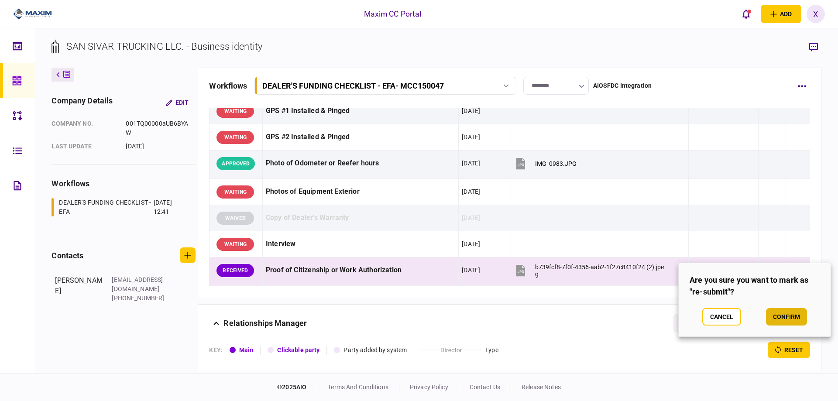
click at [784, 318] on button "confirm" at bounding box center [786, 316] width 41 height 17
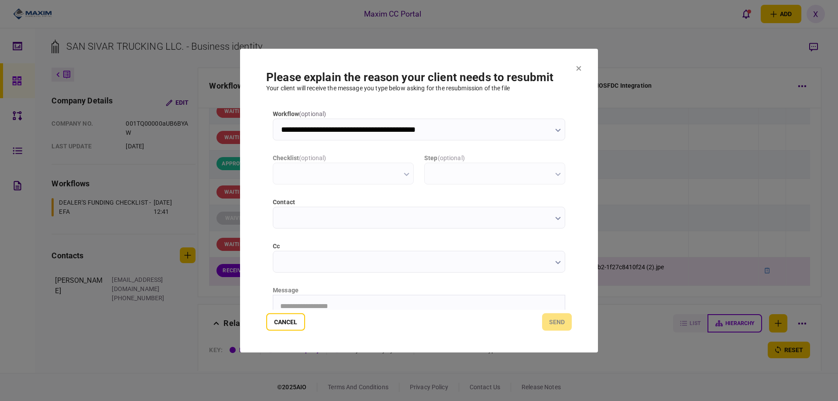
scroll to position [0, 0]
type input "**********"
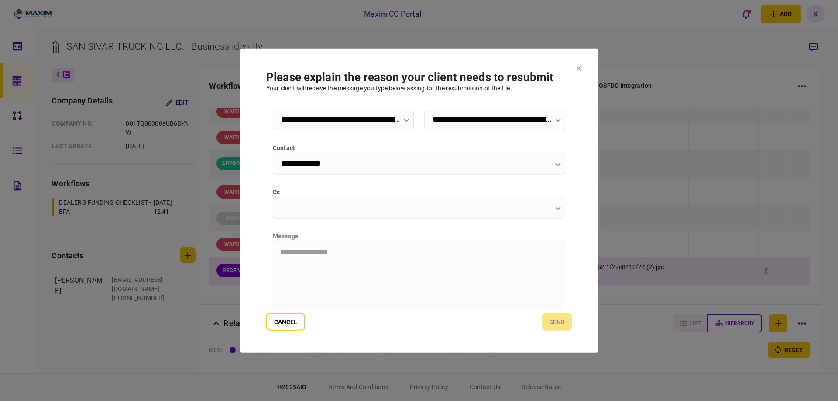
scroll to position [94, 0]
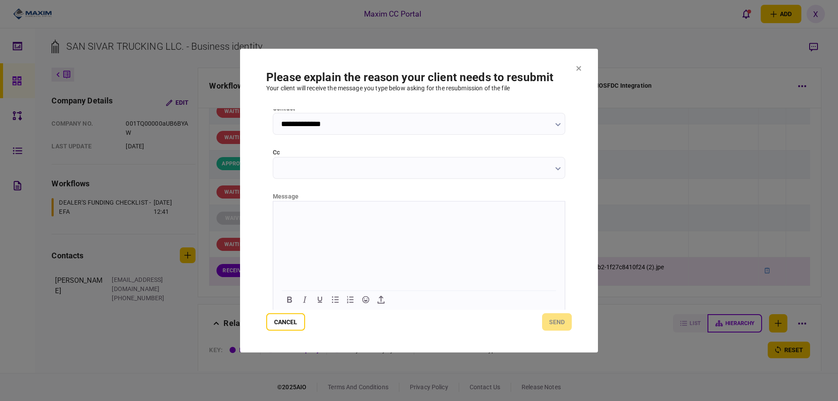
click at [399, 223] on html at bounding box center [419, 211] width 292 height 21
click at [558, 320] on div "Cancel send" at bounding box center [419, 321] width 306 height 17
click at [355, 218] on html "**********" at bounding box center [419, 212] width 292 height 22
click at [559, 323] on button "send" at bounding box center [557, 321] width 30 height 17
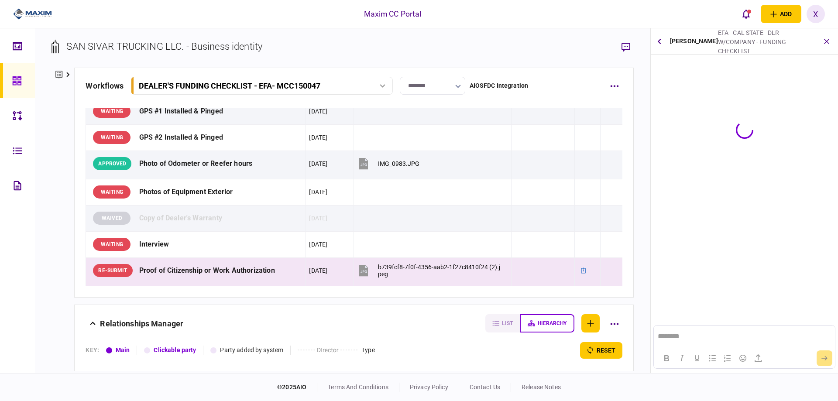
scroll to position [0, 0]
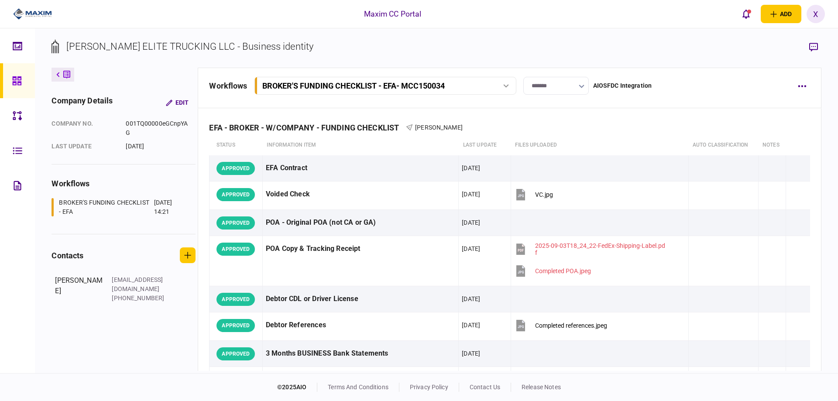
click at [39, 10] on img at bounding box center [32, 13] width 39 height 13
click at [28, 13] on img at bounding box center [32, 13] width 39 height 13
click at [20, 75] on div at bounding box center [19, 80] width 14 height 35
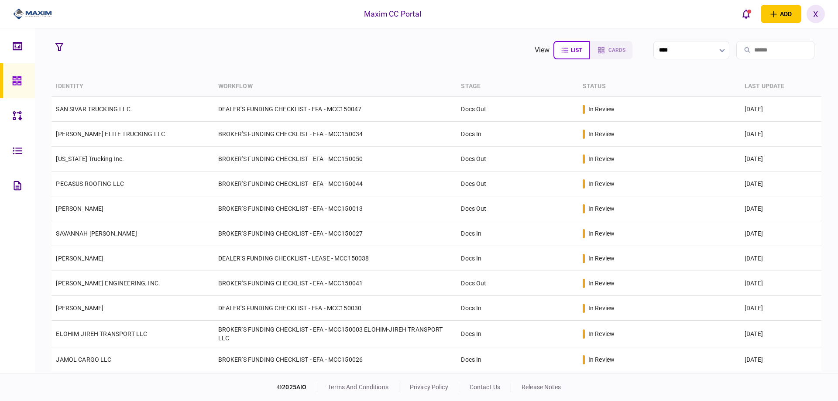
click at [20, 17] on img at bounding box center [32, 13] width 39 height 13
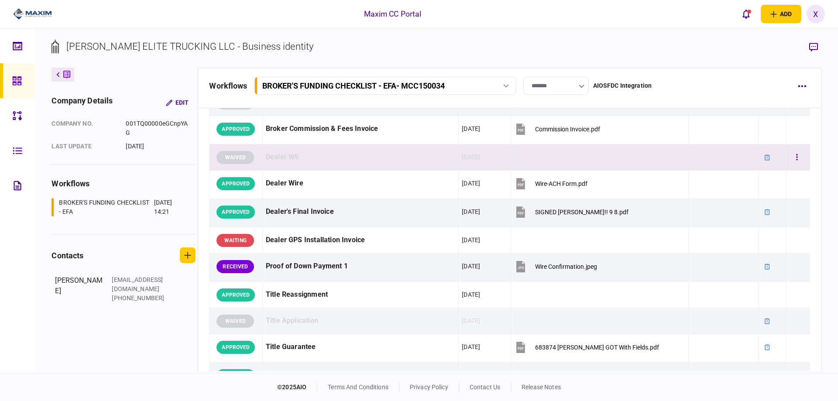
scroll to position [461, 0]
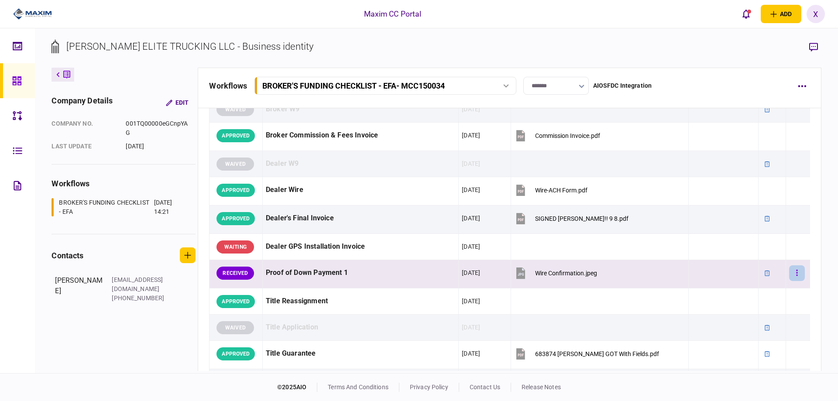
click at [795, 272] on button "button" at bounding box center [797, 273] width 16 height 16
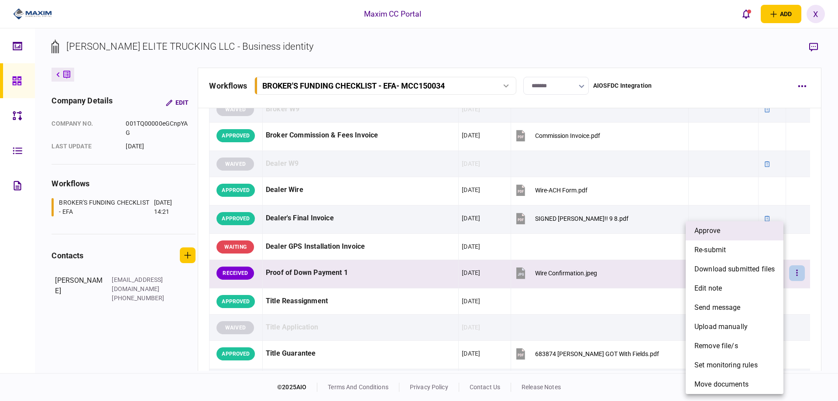
click at [746, 234] on li "approve" at bounding box center [735, 230] width 98 height 19
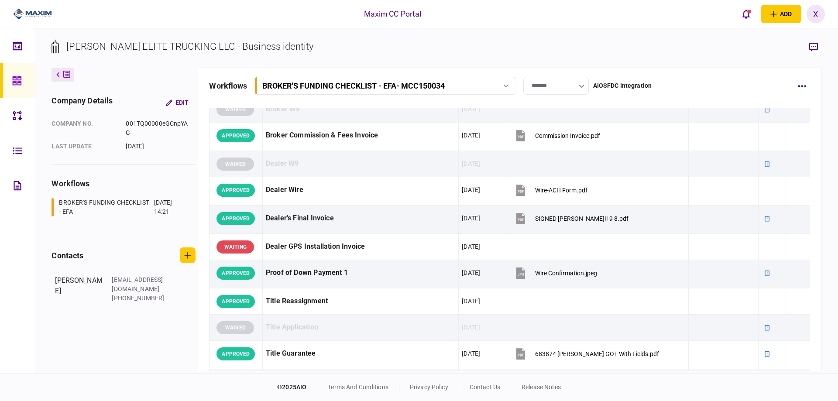
click at [14, 9] on img at bounding box center [32, 13] width 39 height 13
drag, startPoint x: 28, startPoint y: 11, endPoint x: 49, endPoint y: 3, distance: 22.9
click at [28, 11] on img at bounding box center [32, 13] width 39 height 13
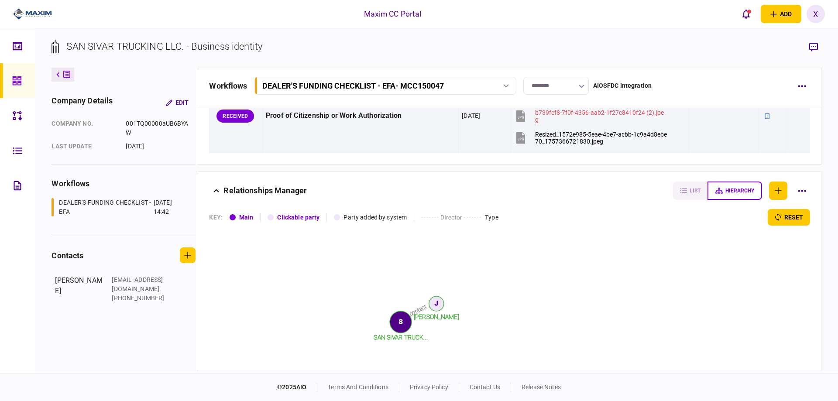
scroll to position [786, 0]
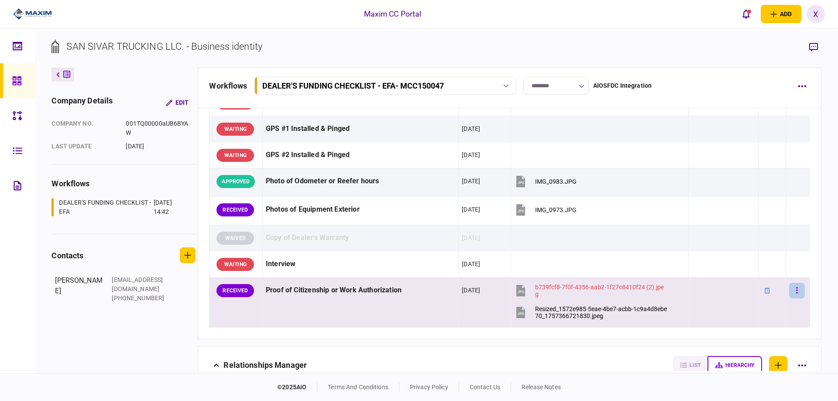
click at [795, 293] on button "button" at bounding box center [797, 291] width 16 height 16
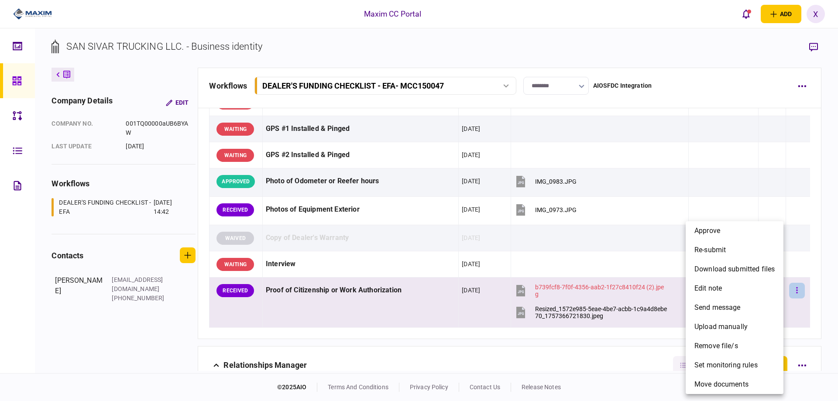
click at [795, 293] on div at bounding box center [419, 200] width 838 height 401
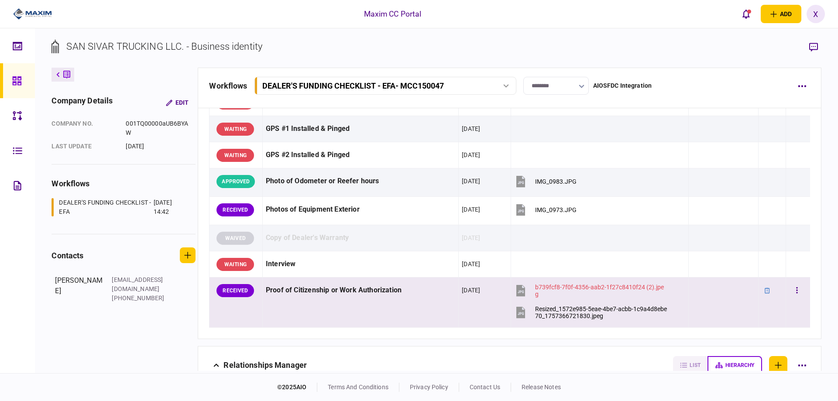
click at [786, 290] on td at bounding box center [798, 303] width 24 height 50
click at [789, 291] on button "button" at bounding box center [797, 291] width 16 height 16
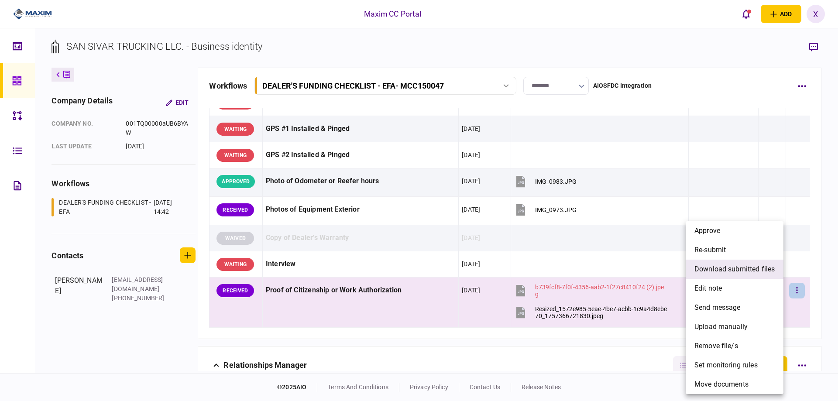
click at [747, 268] on span "download submitted files" at bounding box center [734, 269] width 80 height 10
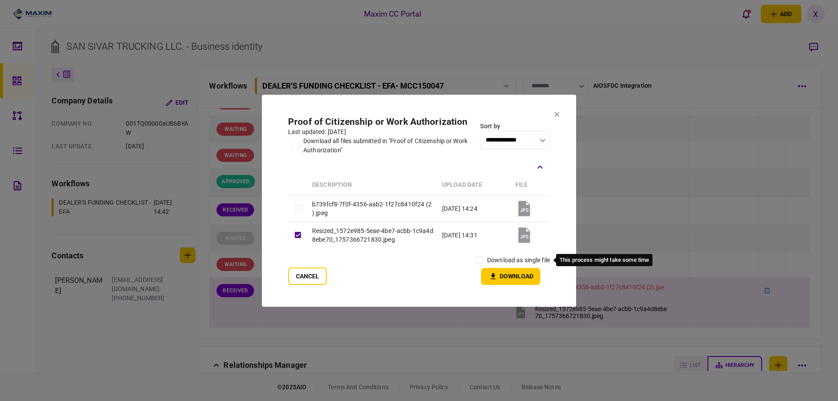
click at [502, 259] on label "download as single file" at bounding box center [518, 260] width 63 height 9
click at [490, 259] on label "download as single file" at bounding box center [518, 260] width 63 height 9
click at [488, 268] on button "Download" at bounding box center [510, 276] width 59 height 17
click at [510, 279] on button "Download" at bounding box center [510, 276] width 59 height 17
click at [556, 115] on icon at bounding box center [557, 114] width 5 height 5
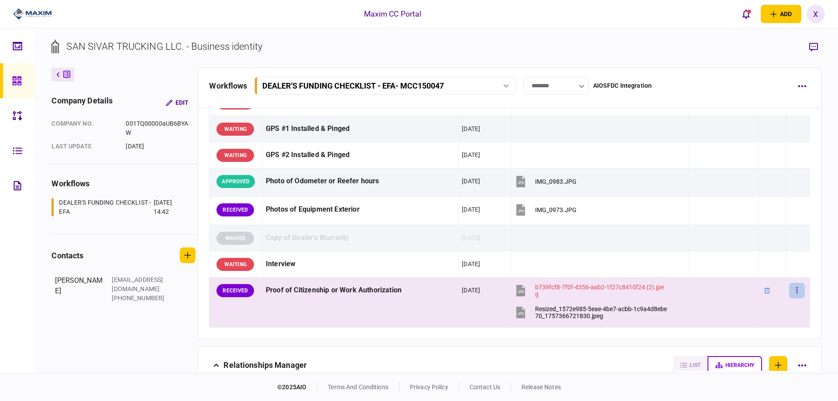
click at [794, 292] on button "button" at bounding box center [797, 291] width 16 height 16
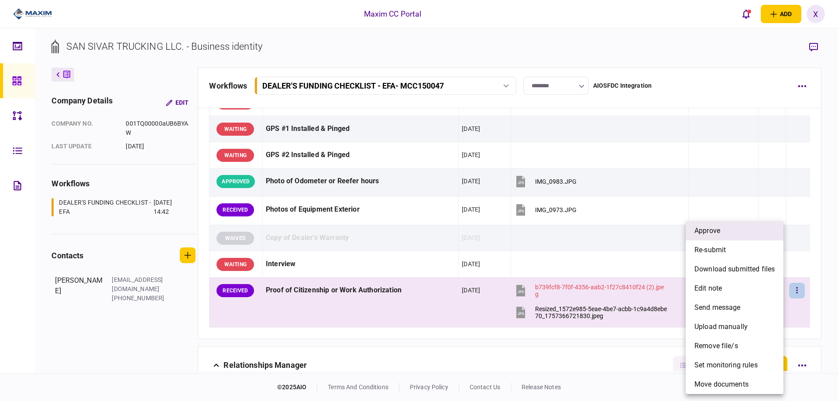
click at [732, 233] on li "approve" at bounding box center [735, 230] width 98 height 19
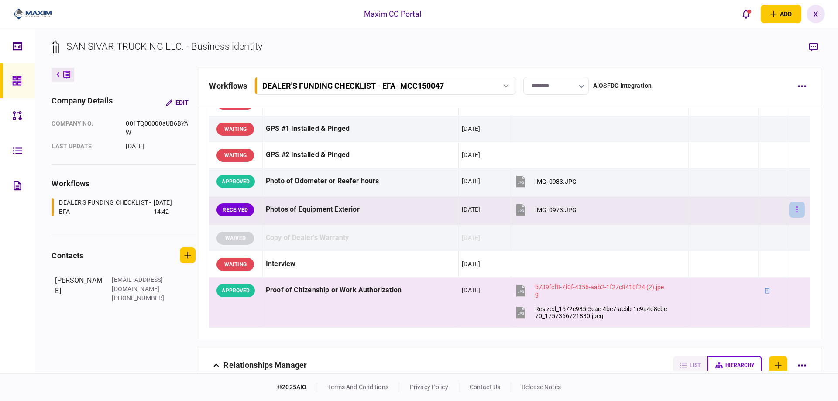
click at [792, 207] on button "button" at bounding box center [797, 210] width 16 height 16
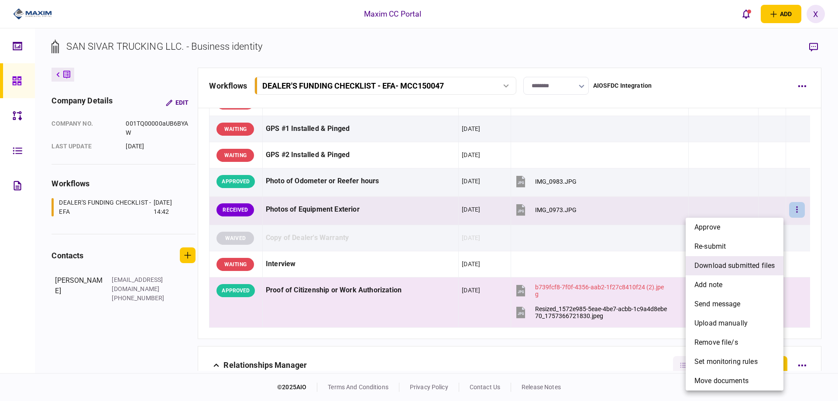
click at [730, 267] on span "download submitted files" at bounding box center [734, 266] width 80 height 10
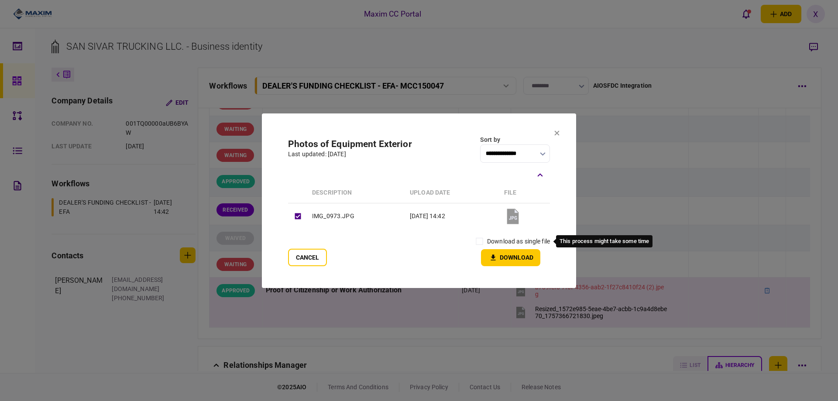
click at [499, 243] on label "download as single file" at bounding box center [518, 241] width 63 height 9
click at [496, 257] on icon "button" at bounding box center [493, 258] width 10 height 8
click at [558, 134] on icon at bounding box center [557, 133] width 5 height 5
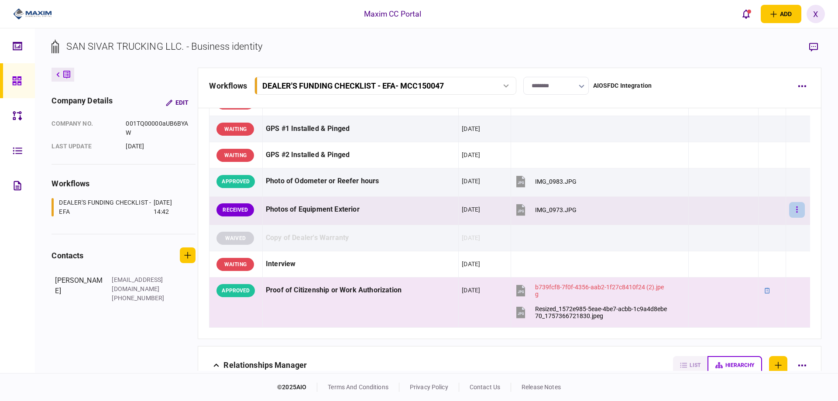
click at [796, 210] on icon "button" at bounding box center [797, 210] width 2 height 8
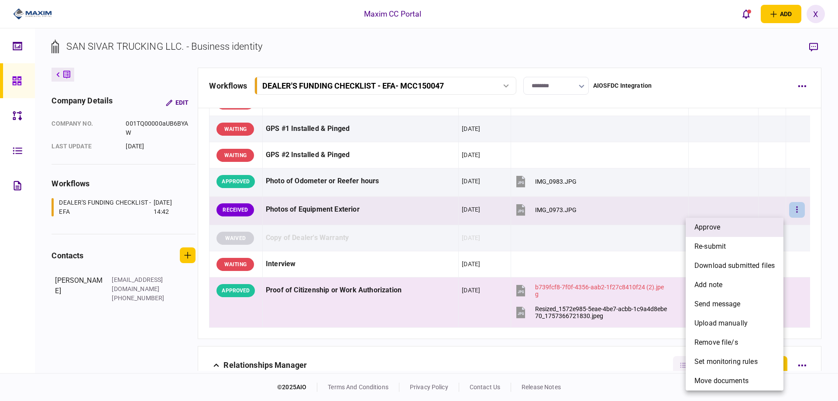
click at [733, 235] on li "approve" at bounding box center [735, 227] width 98 height 19
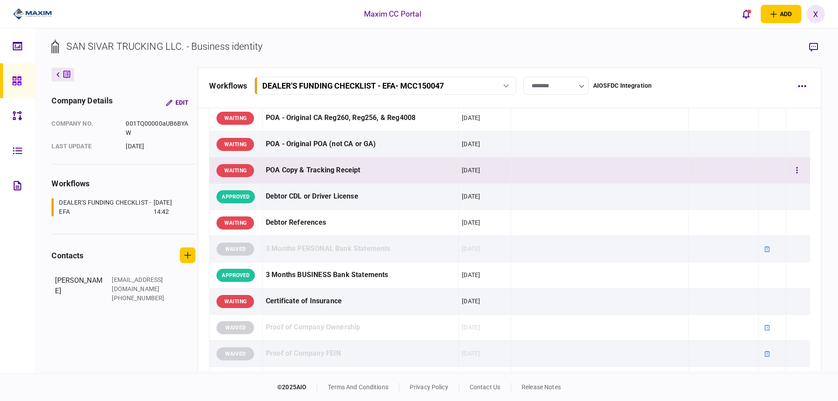
scroll to position [0, 0]
